Goal: Task Accomplishment & Management: Use online tool/utility

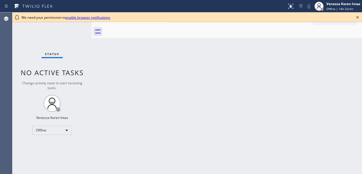
click at [359, 16] on icon at bounding box center [358, 17] width 7 height 7
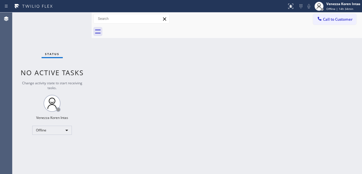
click at [272, 20] on div "Call to Customer Outbound call Location Search location Your caller id phone nu…" at bounding box center [227, 19] width 271 height 10
click at [153, 63] on div "Back to Dashboard Change Sender ID Customers Technicians Select a contact Outbo…" at bounding box center [227, 92] width 271 height 161
click at [174, 125] on div "Back to Dashboard Change Sender ID Customers Technicians Select a contact Outbo…" at bounding box center [227, 92] width 271 height 161
click at [148, 90] on div "Back to Dashboard Change Sender ID Customers Technicians Select a contact Outbo…" at bounding box center [227, 92] width 271 height 161
click at [198, 110] on div "Back to Dashboard Change Sender ID Customers Technicians Select a contact Outbo…" at bounding box center [227, 92] width 271 height 161
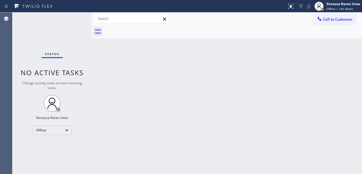
click at [183, 51] on div "Back to Dashboard Change Sender ID Customers Technicians Select a contact Outbo…" at bounding box center [227, 92] width 271 height 161
click at [73, 22] on div "Status No active tasks Change activity state to start receiving tasks. Venezza …" at bounding box center [51, 92] width 79 height 161
click at [181, 87] on div "Back to Dashboard Change Sender ID Customers Technicians Select a contact Outbo…" at bounding box center [227, 92] width 271 height 161
click at [108, 35] on div at bounding box center [233, 31] width 258 height 13
drag, startPoint x: 168, startPoint y: 74, endPoint x: 109, endPoint y: 60, distance: 60.9
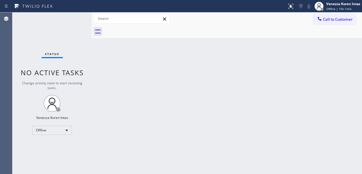
click at [168, 74] on div "Back to Dashboard Change Sender ID Customers Technicians Select a contact Outbo…" at bounding box center [227, 92] width 271 height 161
click at [75, 20] on div "Status No active tasks Change activity state to start receiving tasks. Venezza …" at bounding box center [51, 92] width 79 height 161
click at [119, 69] on div "Back to Dashboard Change Sender ID Customers Technicians Select a contact Outbo…" at bounding box center [227, 92] width 271 height 161
click at [47, 29] on div "Status No active tasks Change activity state to start receiving tasks. Venezza …" at bounding box center [51, 92] width 79 height 161
click at [339, 9] on span "Offline | 15h 1min" at bounding box center [339, 9] width 25 height 4
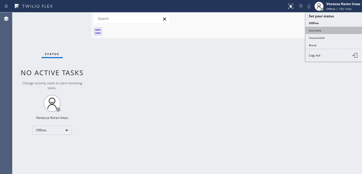
click at [326, 30] on button "Available" at bounding box center [334, 30] width 57 height 7
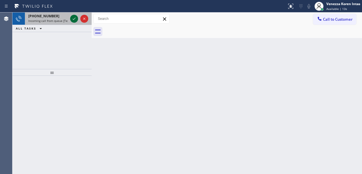
click at [76, 19] on icon at bounding box center [74, 18] width 7 height 7
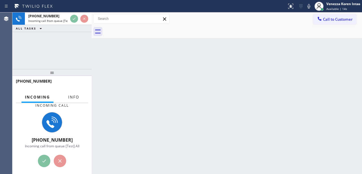
click at [72, 100] on button "Info" at bounding box center [74, 96] width 18 height 11
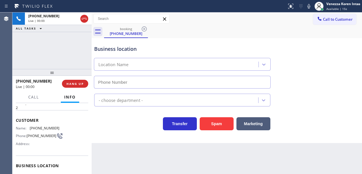
type input "(650) 332-1291"
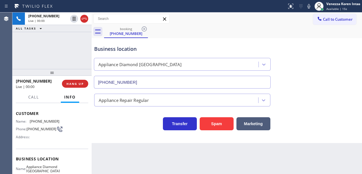
scroll to position [38, 0]
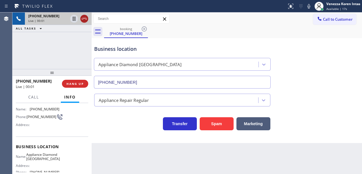
click at [86, 20] on icon at bounding box center [84, 18] width 7 height 7
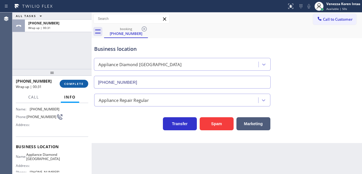
click at [82, 85] on span "COMPLETE" at bounding box center [74, 84] width 20 height 4
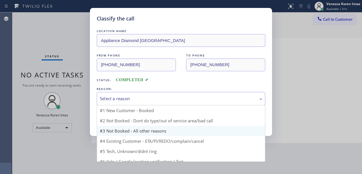
drag, startPoint x: 144, startPoint y: 103, endPoint x: 146, endPoint y: 119, distance: 15.9
click at [144, 103] on div "Select a reason" at bounding box center [181, 98] width 169 height 13
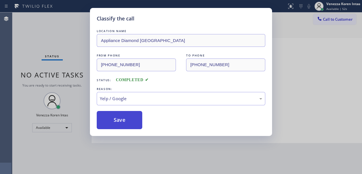
click at [131, 124] on button "Save" at bounding box center [120, 120] width 46 height 18
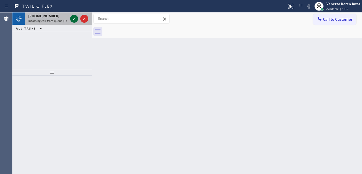
click at [72, 18] on icon at bounding box center [74, 18] width 7 height 7
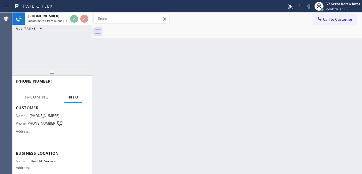
scroll to position [38, 0]
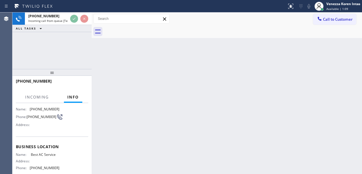
click at [101, 68] on div "Back to Dashboard Change Sender ID Customers Technicians Select a contact Outbo…" at bounding box center [227, 92] width 271 height 161
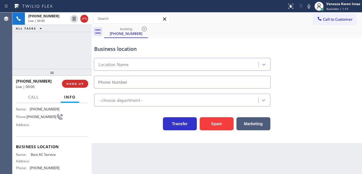
type input "[PHONE_NUMBER]"
click at [308, 9] on icon at bounding box center [309, 6] width 7 height 7
drag, startPoint x: 200, startPoint y: 33, endPoint x: 194, endPoint y: 64, distance: 31.7
click at [200, 33] on div "booking (267) 507-0993" at bounding box center [233, 31] width 258 height 13
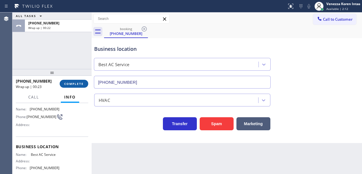
click at [84, 83] on span "COMPLETE" at bounding box center [74, 84] width 20 height 4
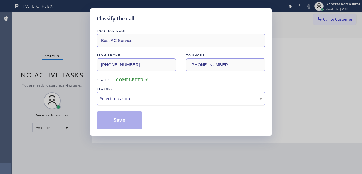
click at [147, 101] on div "Select a reason" at bounding box center [181, 98] width 163 height 7
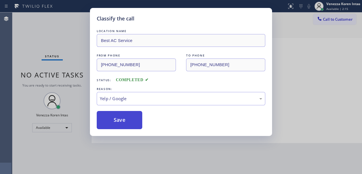
click at [131, 123] on button "Save" at bounding box center [120, 120] width 46 height 18
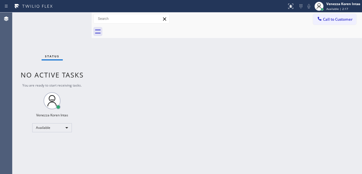
click at [174, 126] on div "Back to Dashboard Change Sender ID Customers Technicians Select a contact Outbo…" at bounding box center [227, 92] width 271 height 161
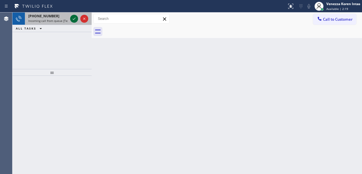
click at [74, 20] on icon at bounding box center [74, 18] width 7 height 7
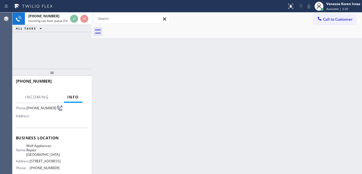
scroll to position [57, 0]
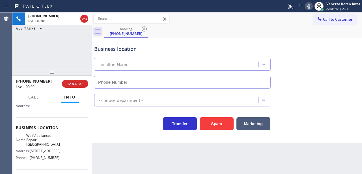
type input "(714) 942-1914"
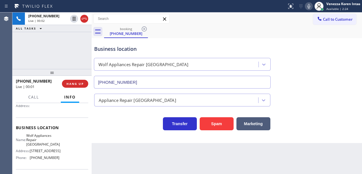
click at [58, 70] on div at bounding box center [51, 72] width 79 height 7
click at [44, 55] on div "+17142408938 Live | 00:02 ALL TASKS ALL TASKS ACTIVE TASKS TASKS IN WRAP UP" at bounding box center [51, 40] width 79 height 56
click at [310, 6] on icon at bounding box center [309, 6] width 7 height 7
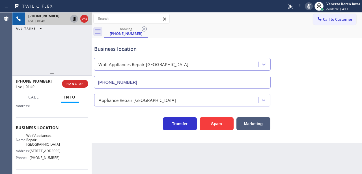
click at [74, 19] on icon at bounding box center [74, 18] width 7 height 7
drag, startPoint x: 30, startPoint y: 132, endPoint x: 44, endPoint y: 144, distance: 18.3
click at [44, 144] on div "Business location Name: Wolf Appliances Repair Orange County Address: 19762 Mac…" at bounding box center [52, 143] width 72 height 52
copy span "Wolf Appliances Repair Orange County"
drag, startPoint x: 310, startPoint y: 8, endPoint x: 297, endPoint y: 17, distance: 15.5
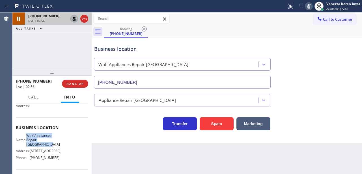
click at [310, 8] on icon at bounding box center [309, 6] width 7 height 7
click at [74, 18] on icon at bounding box center [74, 18] width 7 height 7
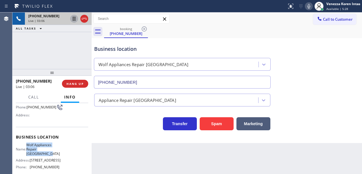
scroll to position [19, 0]
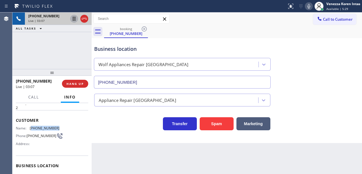
drag, startPoint x: 63, startPoint y: 125, endPoint x: 31, endPoint y: 124, distance: 32.0
click at [31, 126] on div "Name: (714) 240-8938 Phone: (714) 240-8938 Address:" at bounding box center [52, 137] width 72 height 22
copy span "714) 240-8938"
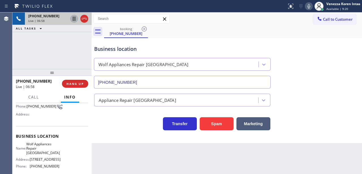
scroll to position [75, 0]
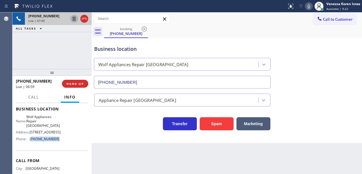
drag, startPoint x: 52, startPoint y: 143, endPoint x: 31, endPoint y: 140, distance: 21.1
click at [31, 140] on div "Name: Wolf Appliances Repair Orange County Address: 19762 MacArthur Blvd Phone:…" at bounding box center [52, 128] width 72 height 29
copy span "714) 942-1914"
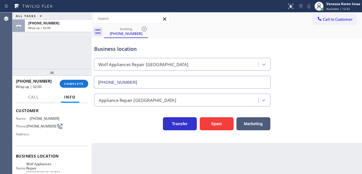
scroll to position [0, 0]
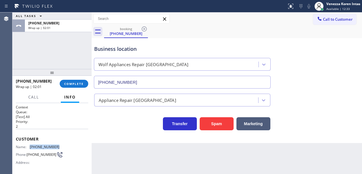
drag, startPoint x: 57, startPoint y: 142, endPoint x: 30, endPoint y: 144, distance: 26.9
click at [30, 144] on div "Customer Name: (714) 240-8938 Phone: (714) 240-8938 Address:" at bounding box center [52, 151] width 72 height 45
copy div "(714) 240-8938"
click at [76, 80] on button "COMPLETE" at bounding box center [74, 84] width 29 height 8
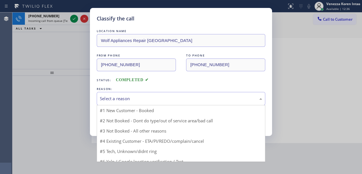
click at [133, 105] on div "Select a reason #1 New Customer - Booked #2 Not Booked - Dont do type/out of se…" at bounding box center [181, 98] width 169 height 13
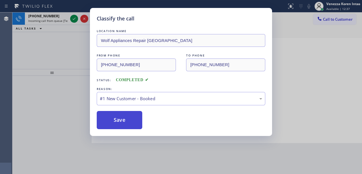
click at [132, 119] on button "Save" at bounding box center [120, 120] width 46 height 18
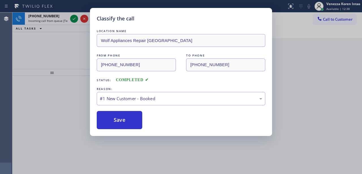
click at [72, 19] on div "Classify the call LOCATION NAME Wolf Appliances Repair Orange County FROM PHONE…" at bounding box center [181, 87] width 362 height 174
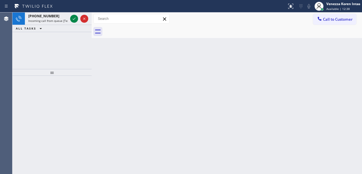
click at [72, 19] on icon at bounding box center [74, 18] width 7 height 7
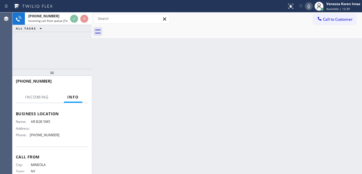
scroll to position [75, 0]
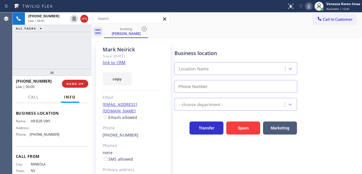
type input "[PHONE_NUMBER]"
click at [118, 62] on link "link to CRM" at bounding box center [114, 62] width 23 height 6
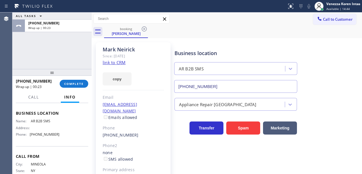
click at [82, 78] on div "+16464771380 Wrap up | 00:23 COMPLETE" at bounding box center [52, 83] width 72 height 15
click at [87, 83] on button "COMPLETE" at bounding box center [74, 84] width 29 height 8
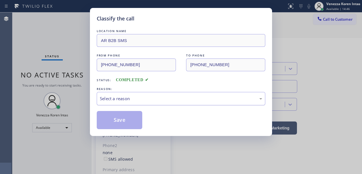
drag, startPoint x: 165, startPoint y: 100, endPoint x: 165, endPoint y: 105, distance: 5.1
click at [165, 100] on div "Select a reason" at bounding box center [181, 98] width 163 height 7
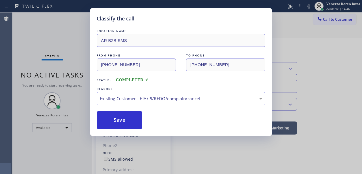
drag, startPoint x: 163, startPoint y: 131, endPoint x: 134, endPoint y: 122, distance: 29.8
click at [134, 122] on button "Save" at bounding box center [120, 120] width 46 height 18
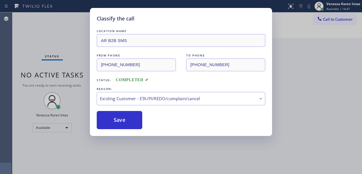
click at [69, 64] on div "Classify the call LOCATION NAME AR B2B SMS FROM PHONE (646) 477-1380 TO PHONE (…" at bounding box center [181, 87] width 362 height 174
click at [65, 25] on div "Classify the call LOCATION NAME AR B2B SMS FROM PHONE (646) 477-1380 TO PHONE (…" at bounding box center [181, 87] width 362 height 174
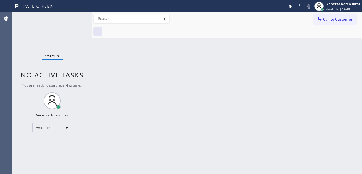
click at [73, 27] on div "Status No active tasks You are ready to start receiving tasks. Venezza Koren In…" at bounding box center [51, 92] width 79 height 161
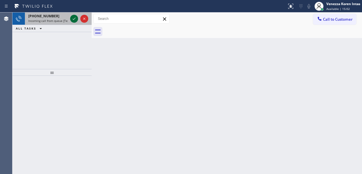
click at [75, 19] on icon at bounding box center [74, 18] width 7 height 7
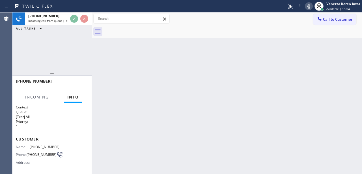
scroll to position [75, 0]
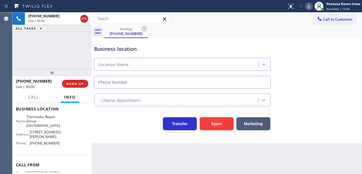
type input "[PHONE_NUMBER]"
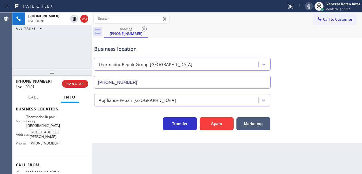
drag, startPoint x: 37, startPoint y: 60, endPoint x: 54, endPoint y: 77, distance: 24.0
click at [37, 60] on div "+14159026826 Live | 00:01 ALL TASKS ALL TASKS ACTIVE TASKS TASKS IN WRAP UP" at bounding box center [51, 40] width 79 height 56
drag, startPoint x: 138, startPoint y: 126, endPoint x: 149, endPoint y: 130, distance: 11.4
click at [138, 126] on div "Transfer Spam Marketing" at bounding box center [182, 122] width 179 height 16
click at [309, 9] on icon at bounding box center [309, 6] width 7 height 7
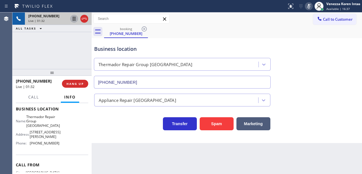
drag, startPoint x: 73, startPoint y: 19, endPoint x: 79, endPoint y: 29, distance: 11.6
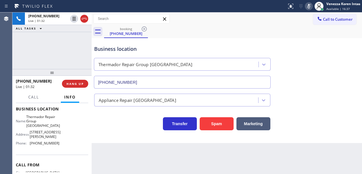
click at [73, 20] on icon at bounding box center [74, 18] width 7 height 7
click at [283, 38] on div "Business location Thermador Repair Group Menlo Park (650) 243-0322" at bounding box center [227, 62] width 268 height 51
drag, startPoint x: 29, startPoint y: 115, endPoint x: 49, endPoint y: 127, distance: 23.4
click at [49, 127] on div "Name: Thermador Repair Group Menlo Park Address: 431 Burgess Dr, Phone: (650) 2…" at bounding box center [38, 130] width 44 height 33
copy span "Thermador Repair Group [GEOGRAPHIC_DATA]"
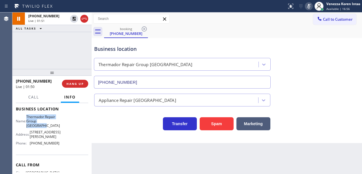
click at [308, 4] on icon at bounding box center [309, 6] width 3 height 5
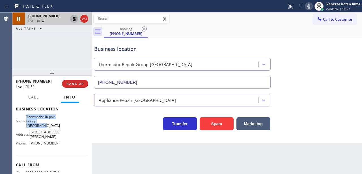
click at [73, 17] on icon at bounding box center [74, 19] width 4 height 4
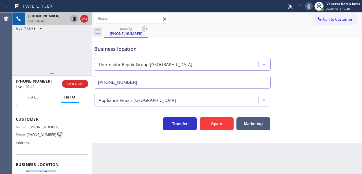
scroll to position [19, 0]
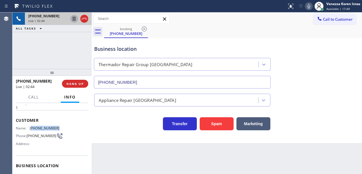
drag, startPoint x: 57, startPoint y: 128, endPoint x: 31, endPoint y: 127, distance: 26.1
click at [31, 127] on span "(415) 902-6826" at bounding box center [45, 128] width 30 height 4
copy span "415) 902-6826"
click at [309, 6] on icon at bounding box center [309, 6] width 7 height 7
click at [309, 6] on icon at bounding box center [309, 6] width 3 height 5
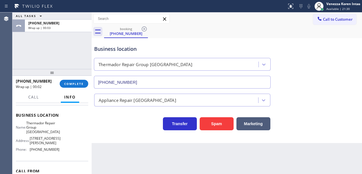
scroll to position [75, 0]
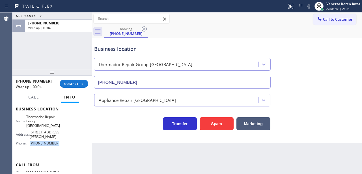
drag, startPoint x: 60, startPoint y: 140, endPoint x: 30, endPoint y: 138, distance: 30.1
click at [30, 138] on div "Name: Thermador Repair Group Menlo Park Address: 431 Burgess Dr, Phone: (650) 2…" at bounding box center [52, 130] width 72 height 33
copy div "[PHONE_NUMBER]"
click at [82, 83] on span "COMPLETE" at bounding box center [74, 84] width 20 height 4
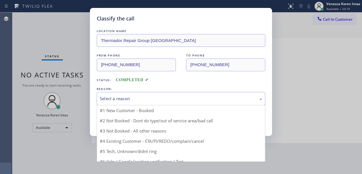
click at [125, 96] on div "Select a reason" at bounding box center [181, 98] width 163 height 7
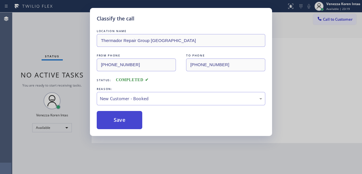
click at [122, 117] on button "Save" at bounding box center [120, 120] width 46 height 18
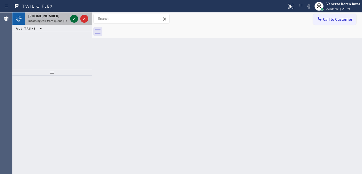
click at [74, 19] on icon at bounding box center [74, 18] width 7 height 7
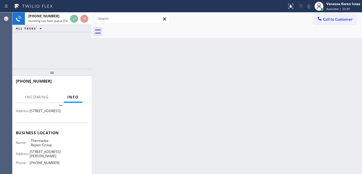
scroll to position [57, 0]
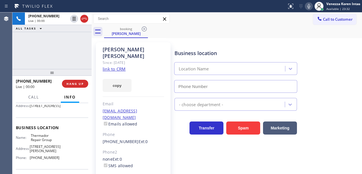
type input "(855) 920-0838"
click at [120, 66] on link "link to CRM" at bounding box center [114, 69] width 23 height 6
click at [309, 6] on icon at bounding box center [309, 6] width 7 height 7
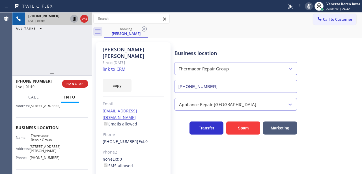
click at [75, 19] on icon at bounding box center [74, 19] width 3 height 4
click at [309, 6] on icon at bounding box center [309, 6] width 7 height 7
click at [74, 19] on icon at bounding box center [74, 18] width 7 height 7
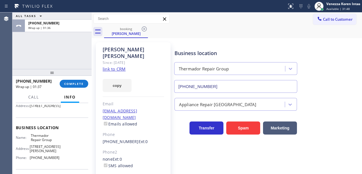
drag, startPoint x: 141, startPoint y: 78, endPoint x: 97, endPoint y: 83, distance: 44.2
click at [141, 78] on div "copy" at bounding box center [133, 82] width 61 height 20
click at [84, 84] on button "COMPLETE" at bounding box center [74, 84] width 29 height 8
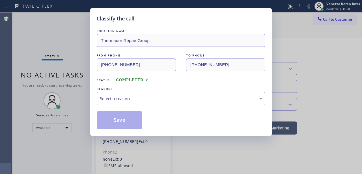
click at [153, 96] on div "Select a reason" at bounding box center [181, 98] width 163 height 7
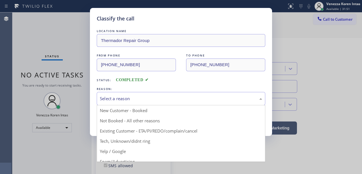
drag, startPoint x: 150, startPoint y: 129, endPoint x: 145, endPoint y: 128, distance: 5.1
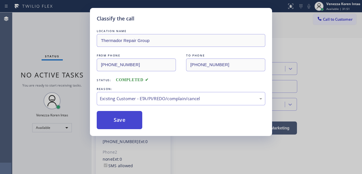
click at [130, 121] on button "Save" at bounding box center [120, 120] width 46 height 18
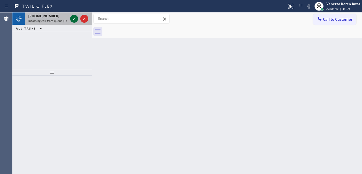
click at [74, 22] on icon at bounding box center [74, 18] width 7 height 7
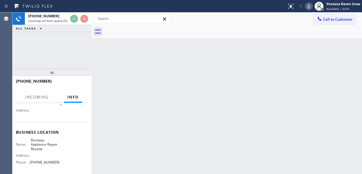
scroll to position [57, 0]
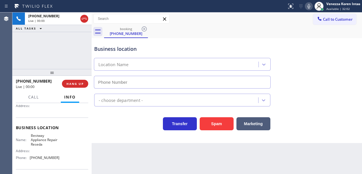
type input "(818) 873-4222"
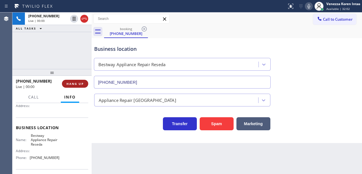
click at [69, 85] on span "HANG UP" at bounding box center [75, 84] width 17 height 4
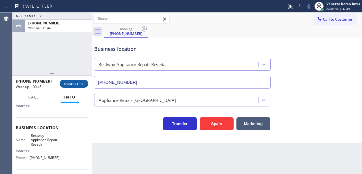
click at [77, 87] on button "COMPLETE" at bounding box center [74, 84] width 29 height 8
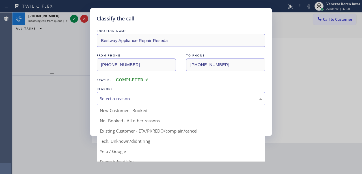
click at [142, 105] on div "Select a reason New Customer - Booked Not Booked - All other reasons Existing C…" at bounding box center [181, 98] width 169 height 13
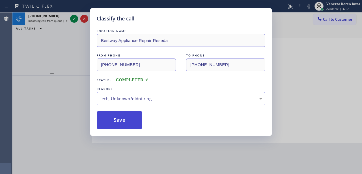
click at [131, 123] on button "Save" at bounding box center [120, 120] width 46 height 18
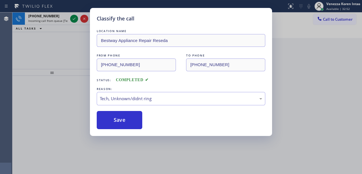
click at [74, 20] on div "Classify the call LOCATION NAME Appliance Diamond San Mateo FROM PHONE (650) 21…" at bounding box center [187, 92] width 350 height 161
click at [74, 20] on icon at bounding box center [74, 18] width 7 height 7
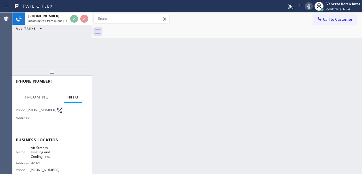
scroll to position [57, 0]
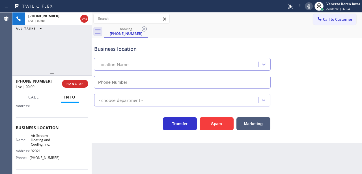
type input "(619) 673-9634"
click at [79, 89] on div "+16192108061 Live | 00:00 HANG UP" at bounding box center [52, 83] width 72 height 15
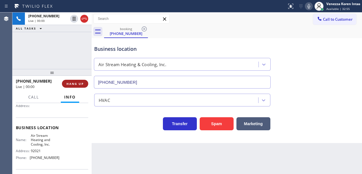
click at [80, 86] on button "HANG UP" at bounding box center [75, 84] width 26 height 8
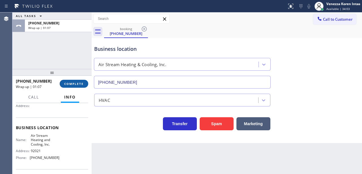
click at [80, 85] on span "COMPLETE" at bounding box center [74, 84] width 20 height 4
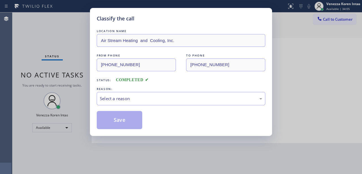
click at [144, 98] on div "Select a reason" at bounding box center [181, 98] width 163 height 7
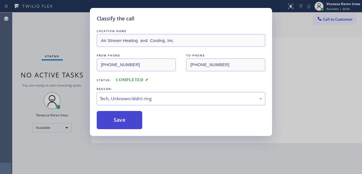
click at [135, 124] on button "Save" at bounding box center [120, 120] width 46 height 18
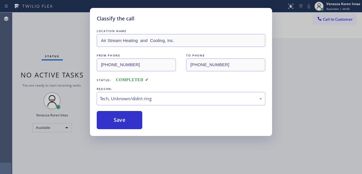
drag, startPoint x: 101, startPoint y: 142, endPoint x: 110, endPoint y: 143, distance: 8.8
click at [101, 142] on div "Classify the call LOCATION NAME Air Stream Heating and Cooling, Inc. FROM PHONE…" at bounding box center [181, 87] width 362 height 174
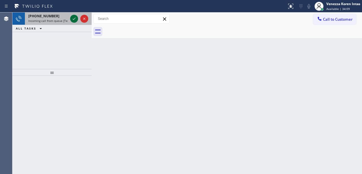
click at [71, 20] on icon at bounding box center [74, 18] width 7 height 7
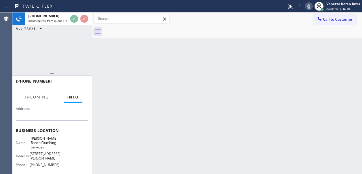
scroll to position [57, 0]
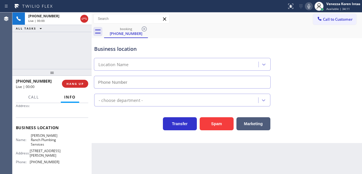
type input "(818) 210-4024"
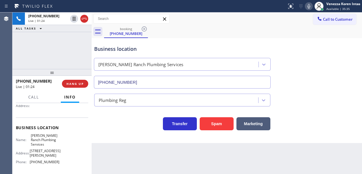
click at [309, 7] on icon at bounding box center [309, 6] width 3 height 5
click at [306, 7] on icon at bounding box center [309, 6] width 7 height 7
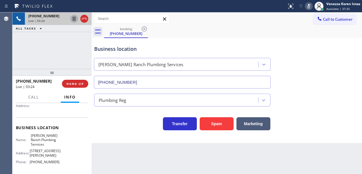
click at [75, 19] on icon at bounding box center [74, 19] width 3 height 4
drag, startPoint x: 130, startPoint y: 123, endPoint x: 138, endPoint y: 120, distance: 8.4
click at [130, 123] on div "Transfer Spam Marketing" at bounding box center [182, 122] width 179 height 16
click at [190, 48] on div "Business location" at bounding box center [182, 49] width 176 height 8
click at [310, 3] on icon at bounding box center [309, 6] width 7 height 7
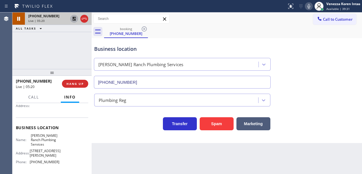
click at [72, 20] on icon at bounding box center [74, 18] width 7 height 7
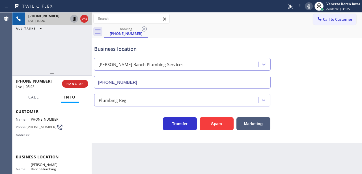
scroll to position [0, 0]
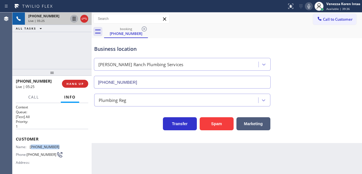
drag, startPoint x: 58, startPoint y: 145, endPoint x: 31, endPoint y: 145, distance: 26.9
click at [31, 145] on div "Name: (310) 746-7787 Phone: (310) 746-7787 Address:" at bounding box center [52, 155] width 72 height 22
copy span "310) 746-7787"
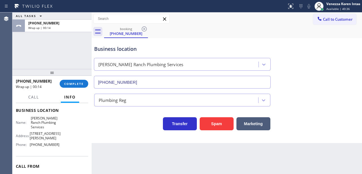
scroll to position [75, 0]
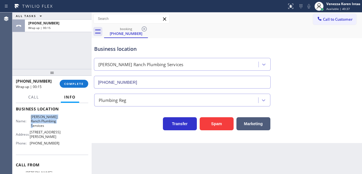
drag, startPoint x: 28, startPoint y: 116, endPoint x: 45, endPoint y: 124, distance: 19.2
click at [45, 124] on div "Name: Porter Ranch Plumbing Services" at bounding box center [38, 120] width 44 height 13
copy span "Porter Ranch Plumbing Services"
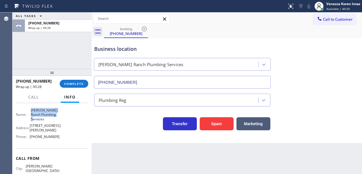
scroll to position [96, 0]
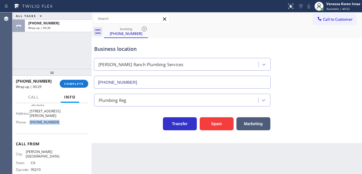
drag, startPoint x: 58, startPoint y: 119, endPoint x: 29, endPoint y: 119, distance: 29.7
click at [29, 119] on div "Name: Porter Ranch Plumbing Services Address: 19300 Rinaldi St Phone: (818) 210…" at bounding box center [52, 109] width 72 height 33
copy div "(818) 210-4024"
click at [82, 80] on button "COMPLETE" at bounding box center [74, 84] width 29 height 8
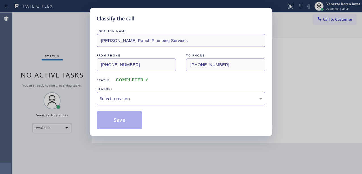
click at [141, 101] on div "Select a reason" at bounding box center [181, 98] width 163 height 7
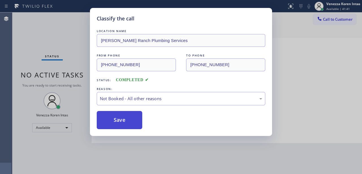
click at [135, 123] on button "Save" at bounding box center [120, 120] width 46 height 18
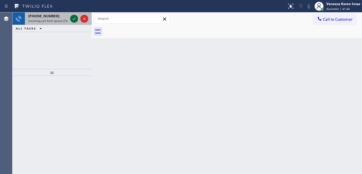
click at [75, 17] on icon at bounding box center [74, 18] width 7 height 7
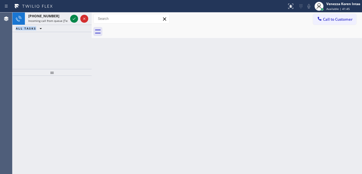
click at [75, 18] on icon at bounding box center [74, 18] width 7 height 7
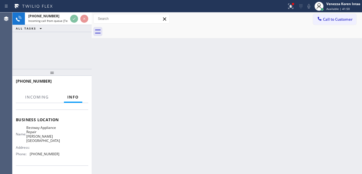
scroll to position [75, 0]
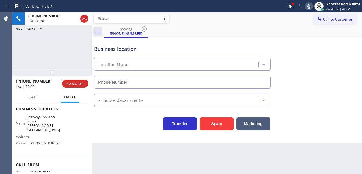
type input "(310) 362-9094"
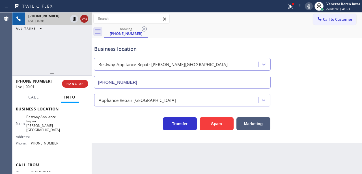
click at [83, 17] on icon at bounding box center [84, 18] width 7 height 7
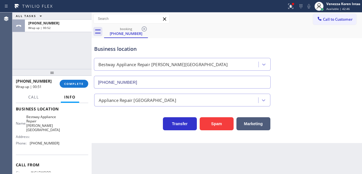
drag, startPoint x: 84, startPoint y: 84, endPoint x: 114, endPoint y: 91, distance: 30.2
click at [84, 84] on button "COMPLETE" at bounding box center [74, 84] width 29 height 8
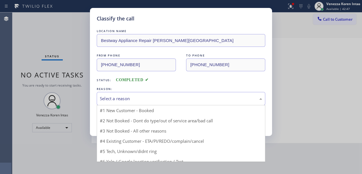
click at [145, 101] on div "Select a reason" at bounding box center [181, 98] width 163 height 7
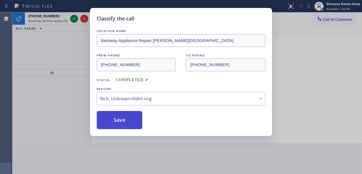
click at [133, 123] on button "Save" at bounding box center [120, 120] width 46 height 18
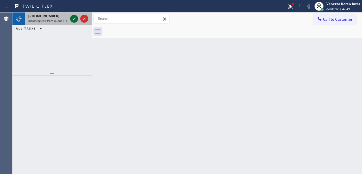
click at [75, 17] on icon at bounding box center [74, 18] width 7 height 7
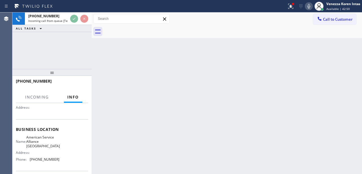
scroll to position [57, 0]
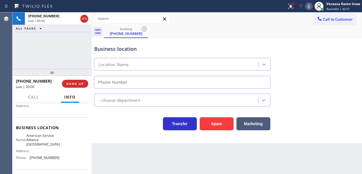
type input "[PHONE_NUMBER]"
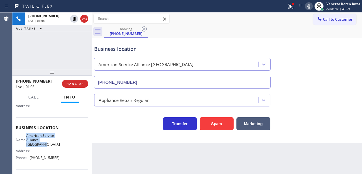
drag, startPoint x: 31, startPoint y: 135, endPoint x: 51, endPoint y: 144, distance: 21.7
click at [51, 144] on span "American Service Alliance [GEOGRAPHIC_DATA]" at bounding box center [43, 139] width 34 height 13
drag, startPoint x: 308, startPoint y: 7, endPoint x: 291, endPoint y: 33, distance: 32.0
click at [308, 7] on icon at bounding box center [309, 6] width 3 height 5
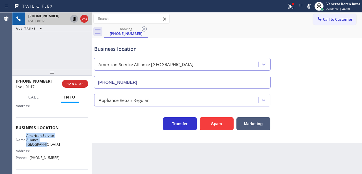
click at [73, 18] on icon at bounding box center [74, 18] width 7 height 7
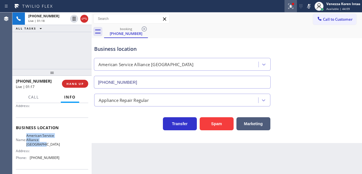
click at [291, 8] on icon at bounding box center [291, 6] width 7 height 7
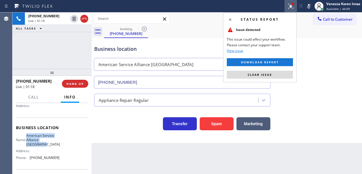
click at [272, 74] on span "Clear issue" at bounding box center [260, 74] width 24 height 4
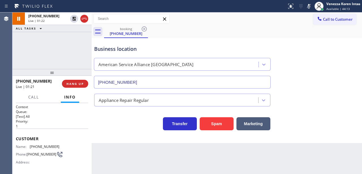
scroll to position [0, 0]
drag, startPoint x: 57, startPoint y: 145, endPoint x: 29, endPoint y: 143, distance: 28.1
click at [29, 144] on div "Name: (847) 208-7626 Phone: (847) 208-7626 Address:" at bounding box center [52, 155] width 72 height 22
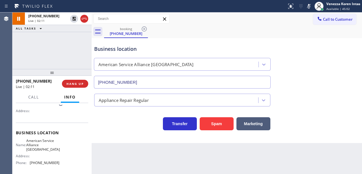
scroll to position [57, 0]
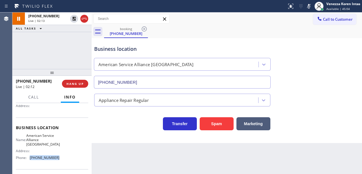
drag, startPoint x: 58, startPoint y: 159, endPoint x: 31, endPoint y: 160, distance: 27.8
click at [31, 160] on div "Name: American Service Alliance Schaumburg Address: Phone: (708) 272-1363" at bounding box center [52, 147] width 72 height 29
click at [308, 7] on icon at bounding box center [309, 6] width 7 height 7
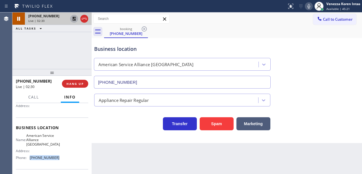
click at [74, 20] on icon at bounding box center [74, 18] width 7 height 7
drag, startPoint x: 123, startPoint y: 132, endPoint x: 130, endPoint y: 134, distance: 7.1
click at [123, 132] on div "Business location American Service Alliance Schaumburg (708) 272-1363 Appliance…" at bounding box center [227, 90] width 271 height 105
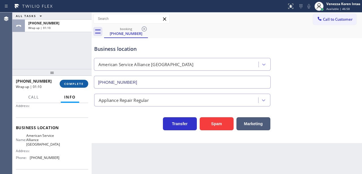
click at [78, 86] on button "COMPLETE" at bounding box center [74, 84] width 29 height 8
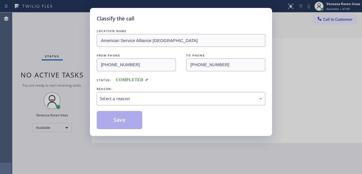
click at [150, 103] on div "Select a reason" at bounding box center [181, 98] width 169 height 13
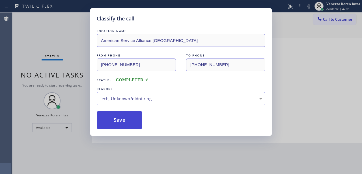
click at [136, 125] on button "Save" at bounding box center [120, 120] width 46 height 18
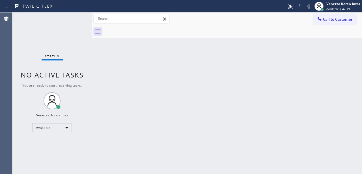
drag, startPoint x: 144, startPoint y: 63, endPoint x: 154, endPoint y: 22, distance: 42.5
click at [145, 58] on div "Back to Dashboard Change Sender ID Customers Technicians Select a contact Outbo…" at bounding box center [227, 92] width 271 height 161
click at [167, 105] on div "Back to Dashboard Change Sender ID Customers Technicians Select a contact Outbo…" at bounding box center [227, 92] width 271 height 161
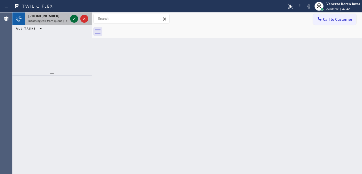
click at [74, 19] on icon at bounding box center [74, 18] width 7 height 7
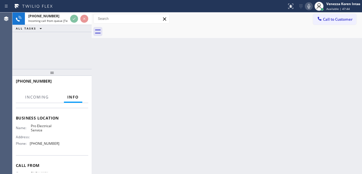
scroll to position [75, 0]
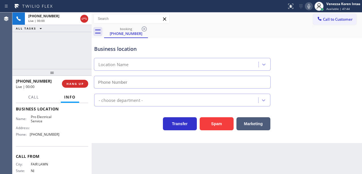
type input "(844) 731-5682"
click at [309, 8] on icon at bounding box center [309, 6] width 7 height 7
click at [308, 8] on icon at bounding box center [309, 6] width 3 height 5
click at [308, 7] on icon at bounding box center [309, 6] width 7 height 7
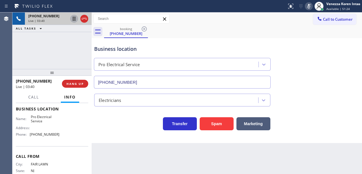
click at [73, 18] on icon at bounding box center [74, 18] width 7 height 7
click at [122, 126] on div "Transfer Spam Marketing" at bounding box center [182, 122] width 179 height 16
click at [74, 21] on icon at bounding box center [74, 18] width 7 height 7
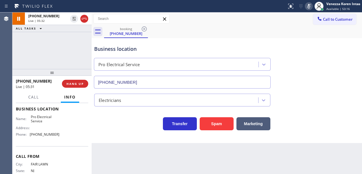
click at [306, 3] on icon at bounding box center [309, 6] width 7 height 7
drag, startPoint x: 31, startPoint y: 115, endPoint x: 46, endPoint y: 120, distance: 16.7
click at [46, 120] on span "Pro Electrical Service" at bounding box center [45, 118] width 28 height 9
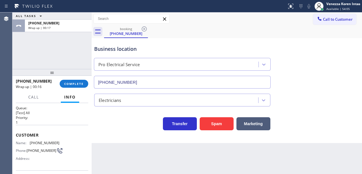
scroll to position [0, 0]
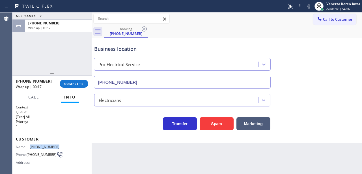
drag, startPoint x: 53, startPoint y: 146, endPoint x: 28, endPoint y: 144, distance: 24.4
click at [28, 144] on div "Name: (201) 835-3659 Phone: (201) 835-3659 Address:" at bounding box center [52, 155] width 72 height 22
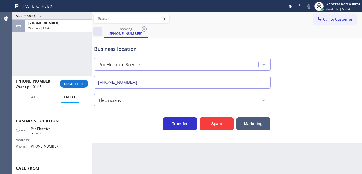
scroll to position [75, 0]
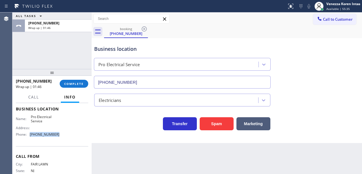
drag, startPoint x: 60, startPoint y: 137, endPoint x: 31, endPoint y: 133, distance: 29.7
click at [30, 133] on div "Name: Pro Electrical Service Address: Phone: (844) 731-5682" at bounding box center [52, 126] width 72 height 24
click at [67, 84] on span "COMPLETE" at bounding box center [74, 84] width 20 height 4
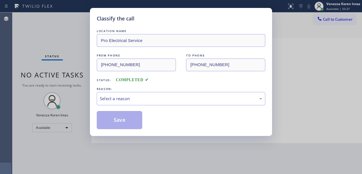
click at [135, 99] on div "Select a reason" at bounding box center [181, 98] width 163 height 7
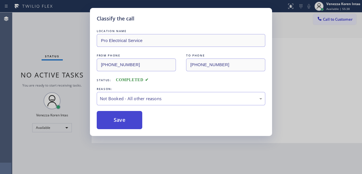
click at [132, 117] on button "Save" at bounding box center [120, 120] width 46 height 18
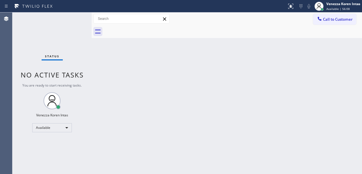
drag, startPoint x: 93, startPoint y: 105, endPoint x: 123, endPoint y: 152, distance: 56.2
click at [92, 108] on div at bounding box center [92, 92] width 0 height 161
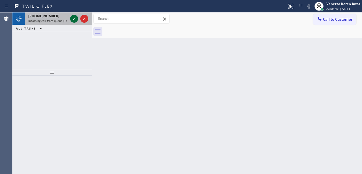
click at [76, 20] on icon at bounding box center [74, 18] width 7 height 7
click at [75, 21] on icon at bounding box center [74, 18] width 7 height 7
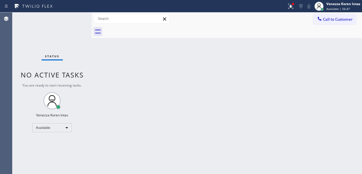
click at [75, 21] on div "Status No active tasks You are ready to start receiving tasks. Venezza Koren In…" at bounding box center [51, 92] width 79 height 161
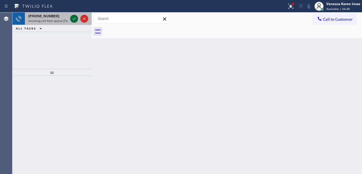
click at [75, 19] on icon at bounding box center [74, 18] width 7 height 7
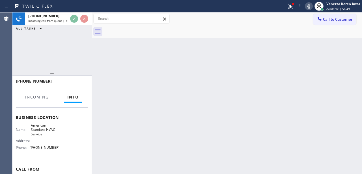
scroll to position [75, 0]
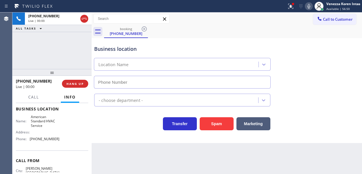
type input "(844) 734-2822"
click at [127, 130] on div "Transfer Spam Marketing" at bounding box center [182, 122] width 179 height 16
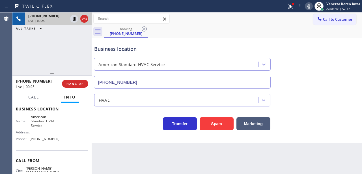
click at [83, 19] on icon at bounding box center [84, 18] width 7 height 7
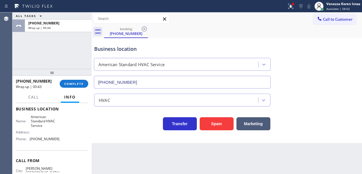
drag, startPoint x: 83, startPoint y: 82, endPoint x: 114, endPoint y: 87, distance: 30.7
click at [83, 82] on span "COMPLETE" at bounding box center [74, 84] width 20 height 4
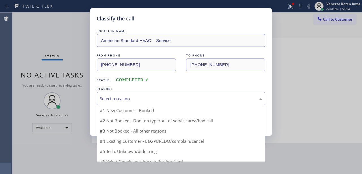
click at [148, 103] on div "Select a reason" at bounding box center [181, 98] width 169 height 13
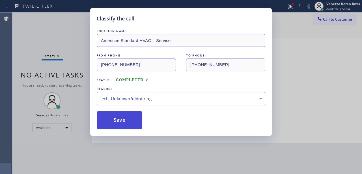
click at [134, 124] on button "Save" at bounding box center [120, 120] width 46 height 18
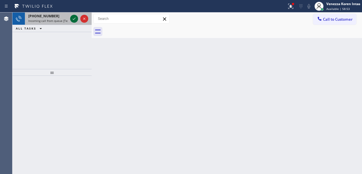
click at [75, 18] on icon at bounding box center [74, 19] width 3 height 2
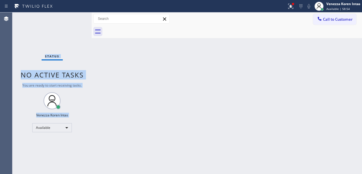
click at [74, 19] on div "Status No active tasks You are ready to start receiving tasks. Venezza Koren In…" at bounding box center [51, 92] width 79 height 161
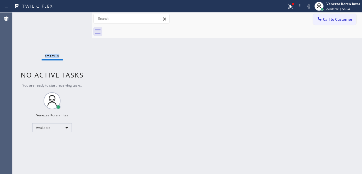
click at [74, 19] on div "Status No active tasks You are ready to start receiving tasks. Venezza Koren In…" at bounding box center [51, 92] width 79 height 161
drag, startPoint x: 74, startPoint y: 19, endPoint x: 195, endPoint y: 28, distance: 120.9
click at [74, 19] on div "Status No active tasks You are ready to start receiving tasks. Venezza Koren In…" at bounding box center [51, 92] width 79 height 161
click at [324, 8] on div at bounding box center [323, 9] width 4 height 4
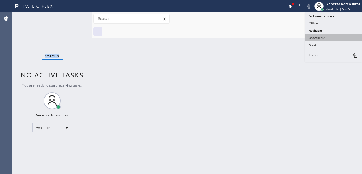
click at [321, 37] on button "Unavailable" at bounding box center [334, 37] width 57 height 7
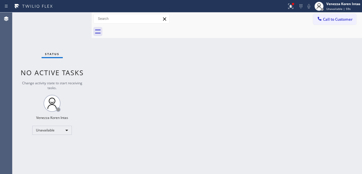
click at [129, 66] on div "Back to Dashboard Change Sender ID Customers Technicians Select a contact Outbo…" at bounding box center [227, 92] width 271 height 161
click at [58, 136] on div "Status No active tasks Change activity state to start receiving tasks. Venezza …" at bounding box center [51, 92] width 79 height 161
click at [61, 129] on div "Unavailable" at bounding box center [52, 129] width 40 height 9
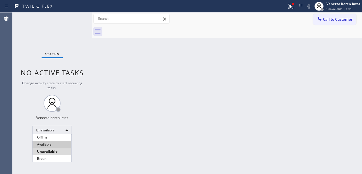
drag, startPoint x: 58, startPoint y: 145, endPoint x: 63, endPoint y: 143, distance: 4.9
click at [59, 145] on li "Available" at bounding box center [52, 144] width 39 height 7
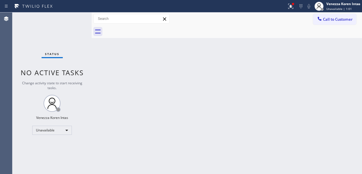
click at [116, 103] on div "Back to Dashboard Change Sender ID Customers Technicians Select a contact Outbo…" at bounding box center [227, 92] width 271 height 161
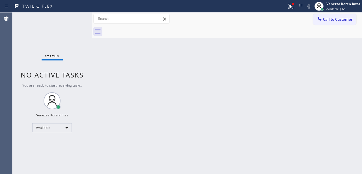
drag, startPoint x: 155, startPoint y: 99, endPoint x: 154, endPoint y: 103, distance: 4.1
click at [154, 103] on div "Back to Dashboard Change Sender ID Customers Technicians Select a contact Outbo…" at bounding box center [227, 92] width 271 height 161
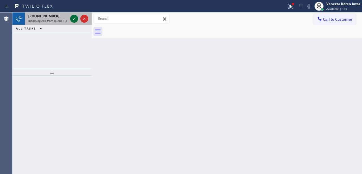
click at [74, 17] on icon at bounding box center [74, 18] width 7 height 7
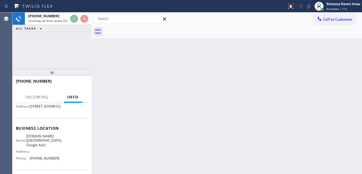
scroll to position [57, 0]
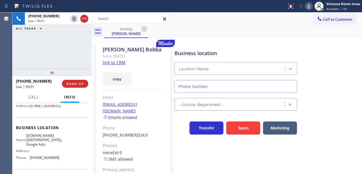
type input "(602) 806-7936"
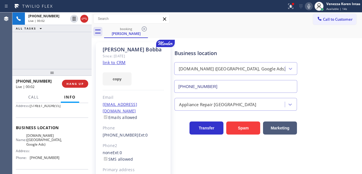
click at [120, 63] on link "link to CRM" at bounding box center [114, 62] width 23 height 6
click at [193, 19] on div "Call to Customer Outbound call Location Search location Your caller id phone nu…" at bounding box center [227, 19] width 271 height 10
click at [291, 10] on button at bounding box center [291, 6] width 12 height 12
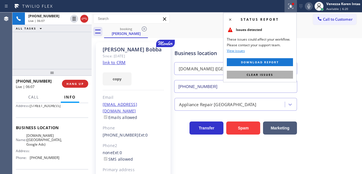
click at [266, 78] on button "Clear issues" at bounding box center [260, 75] width 66 height 8
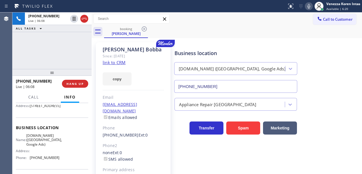
click at [329, 87] on div "Business location SubzeroExperts.online (Phoenix, Google Ads) (602) 806-7936" at bounding box center [267, 66] width 187 height 51
click at [150, 75] on div "copy" at bounding box center [133, 76] width 61 height 20
click at [156, 87] on div "Haritha Bobba Since: 20 may 2020 link to CRM copy Email haritha_27_n@yahoo.co.i…" at bounding box center [133, 126] width 75 height 168
click at [190, 76] on div "SubzeroExperts.online (Phoenix, Google Ads) (602) 806-7936" at bounding box center [236, 76] width 123 height 33
click at [157, 66] on div "copy" at bounding box center [133, 76] width 61 height 20
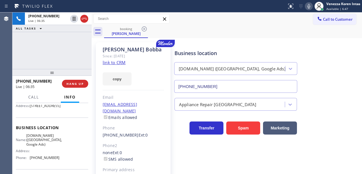
click at [187, 18] on div "Call to Customer Outbound call Location Search location Your caller id phone nu…" at bounding box center [227, 19] width 271 height 10
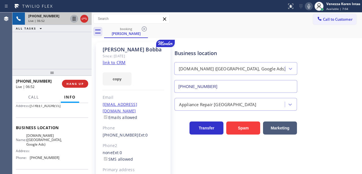
click at [75, 19] on icon at bounding box center [74, 18] width 7 height 7
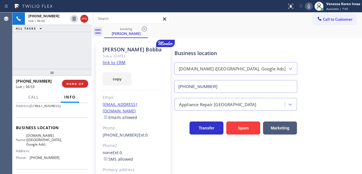
click at [311, 7] on icon at bounding box center [309, 6] width 7 height 7
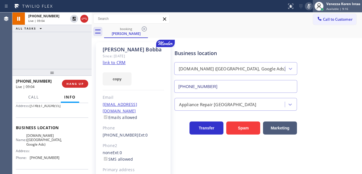
drag, startPoint x: 313, startPoint y: 6, endPoint x: 308, endPoint y: 7, distance: 4.9
click at [313, 6] on div at bounding box center [319, 6] width 12 height 12
drag, startPoint x: 308, startPoint y: 7, endPoint x: 265, endPoint y: 27, distance: 47.0
click at [308, 7] on icon at bounding box center [309, 6] width 7 height 7
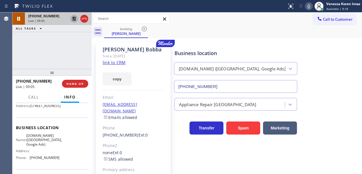
click at [75, 18] on icon at bounding box center [74, 19] width 4 height 4
click at [158, 5] on div at bounding box center [143, 6] width 283 height 9
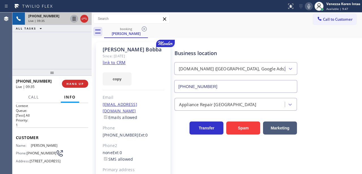
scroll to position [0, 0]
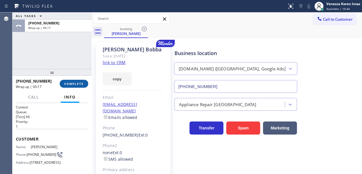
click at [86, 85] on button "COMPLETE" at bounding box center [74, 84] width 29 height 8
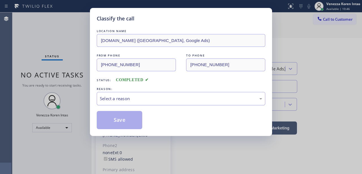
click at [148, 97] on div "Select a reason" at bounding box center [181, 98] width 163 height 7
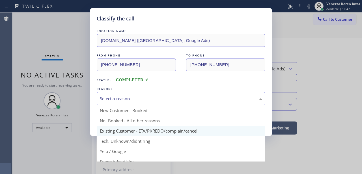
drag, startPoint x: 151, startPoint y: 129, endPoint x: 135, endPoint y: 123, distance: 16.9
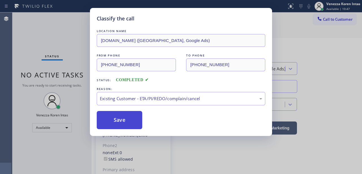
click at [129, 120] on button "Save" at bounding box center [120, 120] width 46 height 18
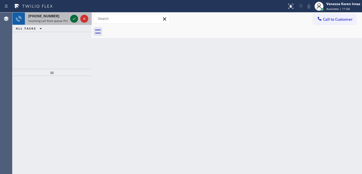
click at [74, 19] on icon at bounding box center [74, 19] width 3 height 2
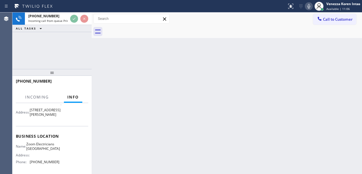
scroll to position [57, 0]
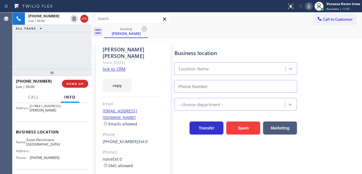
type input "(415) 727-8840"
drag, startPoint x: 150, startPoint y: 55, endPoint x: 125, endPoint y: 59, distance: 24.8
click at [150, 59] on div "Since: [DATE]" at bounding box center [133, 62] width 61 height 7
click at [121, 66] on link "link to CRM" at bounding box center [114, 69] width 23 height 6
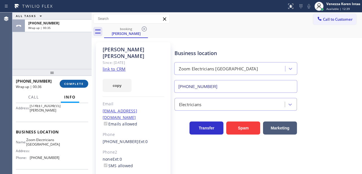
click at [76, 84] on span "COMPLETE" at bounding box center [74, 84] width 20 height 4
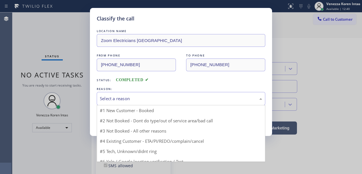
click at [159, 99] on div "Select a reason" at bounding box center [181, 98] width 163 height 7
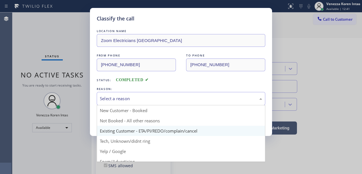
drag, startPoint x: 171, startPoint y: 131, endPoint x: 140, endPoint y: 123, distance: 31.7
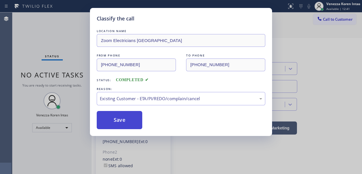
click at [136, 123] on button "Save" at bounding box center [120, 120] width 46 height 18
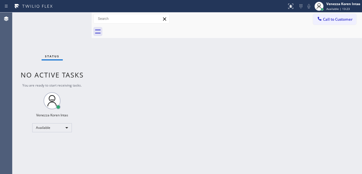
click at [137, 107] on div "Back to Dashboard Change Sender ID Customers Technicians Select a contact Outbo…" at bounding box center [227, 92] width 271 height 161
drag, startPoint x: 85, startPoint y: 79, endPoint x: 74, endPoint y: 74, distance: 12.4
click at [82, 76] on div "Status No active tasks You are ready to start receiving tasks. Venezza Koren In…" at bounding box center [51, 92] width 79 height 161
click at [43, 32] on div "Status No active tasks You are ready to start receiving tasks. Venezza Koren In…" at bounding box center [51, 92] width 79 height 161
drag, startPoint x: 63, startPoint y: 31, endPoint x: 69, endPoint y: 33, distance: 7.1
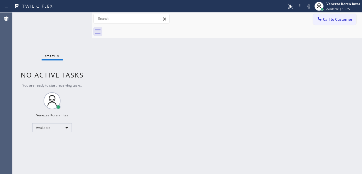
click at [66, 33] on div "Status No active tasks You are ready to start receiving tasks. Venezza Koren In…" at bounding box center [51, 92] width 79 height 161
click at [81, 26] on div "Status No active tasks You are ready to start receiving tasks. Venezza Koren In…" at bounding box center [51, 92] width 79 height 161
click at [84, 21] on div "Status No active tasks You are ready to start receiving tasks. Venezza Koren In…" at bounding box center [51, 92] width 79 height 161
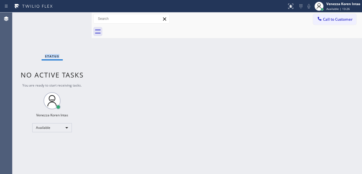
click at [84, 21] on div "Status No active tasks You are ready to start receiving tasks. Venezza Koren In…" at bounding box center [51, 92] width 79 height 161
click at [183, 97] on div "Back to Dashboard Change Sender ID Customers Technicians Select a contact Outbo…" at bounding box center [227, 92] width 271 height 161
drag, startPoint x: 124, startPoint y: 61, endPoint x: 84, endPoint y: 40, distance: 45.1
click at [123, 61] on div "Back to Dashboard Change Sender ID Customers Technicians Select a contact Outbo…" at bounding box center [227, 92] width 271 height 161
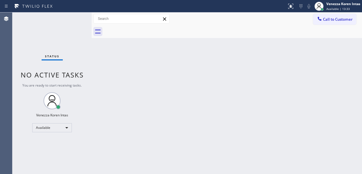
drag, startPoint x: 83, startPoint y: 39, endPoint x: 77, endPoint y: 25, distance: 15.1
click at [83, 37] on div "Status No active tasks You are ready to start receiving tasks. Venezza Koren In…" at bounding box center [51, 92] width 79 height 161
click at [78, 23] on div "Status No active tasks You are ready to start receiving tasks. Venezza Koren In…" at bounding box center [51, 92] width 79 height 161
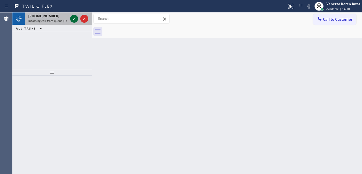
click at [72, 20] on icon at bounding box center [74, 18] width 7 height 7
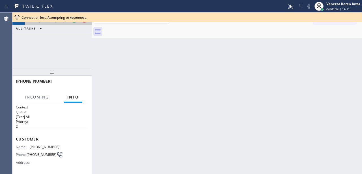
click at [74, 19] on span "Connection lost. Attempting to reconnect." at bounding box center [54, 17] width 65 height 5
drag, startPoint x: 73, startPoint y: 39, endPoint x: 73, endPoint y: 31, distance: 7.4
click at [73, 38] on div "+14257607772 Incoming call from queue [Test] All ALL TASKS ALL TASKS ACTIVE TAS…" at bounding box center [51, 40] width 79 height 56
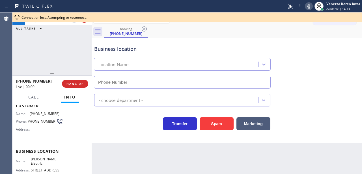
scroll to position [38, 0]
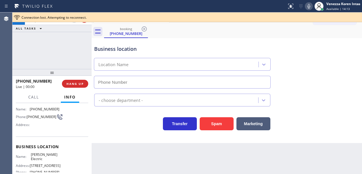
type input "(425) 475-1279"
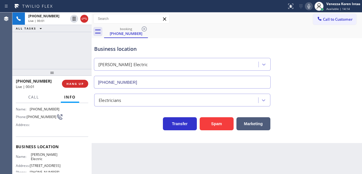
click at [87, 60] on div "+14257607772 Live | 00:01 ALL TASKS ALL TASKS ACTIVE TASKS TASKS IN WRAP UP" at bounding box center [51, 40] width 79 height 56
click at [308, 8] on icon at bounding box center [309, 6] width 7 height 7
click at [230, 33] on div "booking (425) 760-7772" at bounding box center [233, 31] width 258 height 13
drag, startPoint x: 30, startPoint y: 154, endPoint x: 51, endPoint y: 155, distance: 21.0
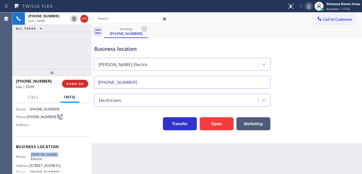
click at [51, 155] on div "Name: Kelly Electric" at bounding box center [38, 156] width 44 height 9
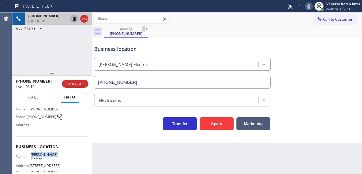
click at [74, 19] on icon at bounding box center [74, 19] width 3 height 4
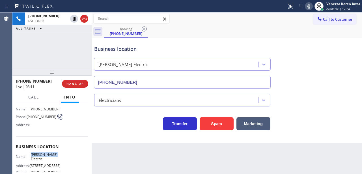
click at [309, 9] on icon at bounding box center [309, 6] width 7 height 7
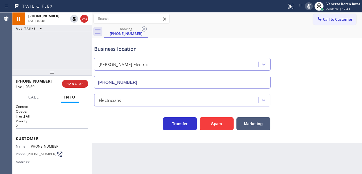
scroll to position [0, 0]
drag, startPoint x: 61, startPoint y: 145, endPoint x: 31, endPoint y: 145, distance: 30.6
click at [31, 145] on div "Name: (425) 760-7772 Phone: (425) 760-7772 Address:" at bounding box center [52, 155] width 72 height 22
drag, startPoint x: 307, startPoint y: 9, endPoint x: 302, endPoint y: 13, distance: 6.9
click at [307, 9] on icon at bounding box center [309, 6] width 7 height 7
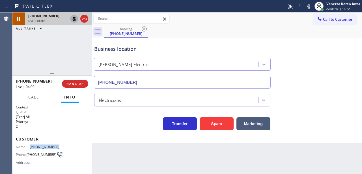
click at [74, 19] on icon at bounding box center [74, 18] width 7 height 7
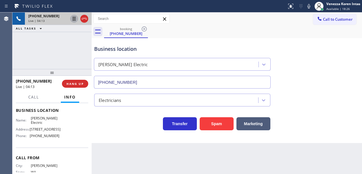
scroll to position [75, 0]
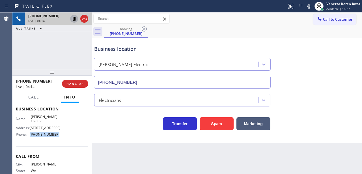
drag, startPoint x: 44, startPoint y: 147, endPoint x: 31, endPoint y: 147, distance: 13.0
click at [31, 139] on div "Name: Kelly Electric Address: 10900 NE State Hwy 104, Kingston, WA 98346, Unite…" at bounding box center [52, 126] width 72 height 24
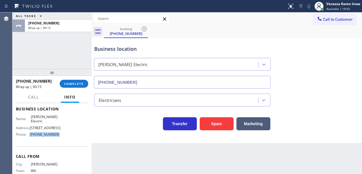
drag, startPoint x: 86, startPoint y: 81, endPoint x: 90, endPoint y: 84, distance: 5.5
click at [85, 82] on button "COMPLETE" at bounding box center [74, 84] width 29 height 8
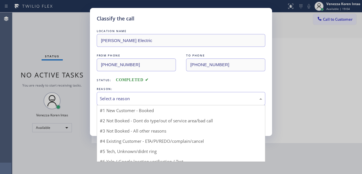
click at [150, 104] on div "Select a reason" at bounding box center [181, 98] width 169 height 13
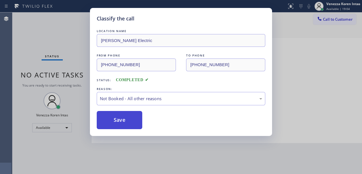
click at [139, 121] on button "Save" at bounding box center [120, 120] width 46 height 18
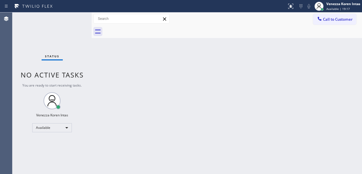
click at [139, 105] on div "Back to Dashboard Change Sender ID Customers Technicians Select a contact Outbo…" at bounding box center [227, 92] width 271 height 161
click at [51, 46] on div "Status No active tasks You are ready to start receiving tasks. Venezza Koren In…" at bounding box center [51, 92] width 79 height 161
drag, startPoint x: 101, startPoint y: 78, endPoint x: 138, endPoint y: 89, distance: 38.3
click at [101, 78] on div "Back to Dashboard Change Sender ID Customers Technicians Select a contact Outbo…" at bounding box center [227, 92] width 271 height 161
drag, startPoint x: 209, startPoint y: 42, endPoint x: 194, endPoint y: 89, distance: 49.3
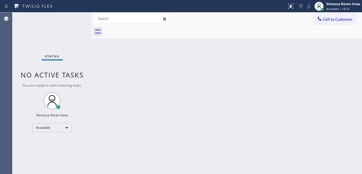
click at [209, 43] on div "Back to Dashboard Change Sender ID Customers Technicians Select a contact Outbo…" at bounding box center [227, 92] width 271 height 161
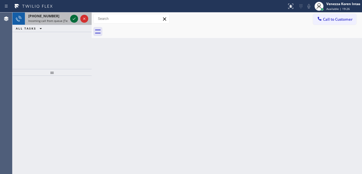
click at [71, 19] on icon at bounding box center [74, 18] width 7 height 7
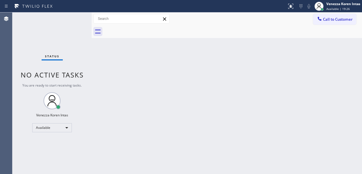
click at [74, 20] on div "Status No active tasks You are ready to start receiving tasks. Venezza Koren In…" at bounding box center [51, 92] width 79 height 161
click at [74, 21] on div "Status No active tasks You are ready to start receiving tasks. Venezza Koren In…" at bounding box center [51, 92] width 79 height 161
click at [76, 22] on div "Status No active tasks You are ready to start receiving tasks. Venezza Koren In…" at bounding box center [51, 92] width 79 height 161
click at [290, 9] on icon at bounding box center [291, 6] width 7 height 7
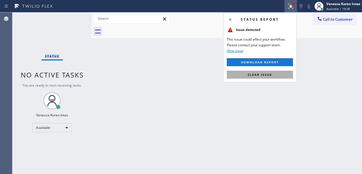
click at [274, 74] on button "Clear issue" at bounding box center [260, 75] width 66 height 8
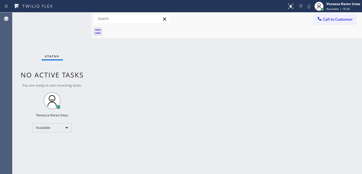
drag, startPoint x: 278, startPoint y: 81, endPoint x: 203, endPoint y: 118, distance: 83.3
click at [278, 81] on div "Back to Dashboard Change Sender ID Customers Technicians Select a contact Outbo…" at bounding box center [227, 92] width 271 height 161
drag, startPoint x: 123, startPoint y: 38, endPoint x: 153, endPoint y: 55, distance: 34.4
click at [123, 39] on div "Back to Dashboard Change Sender ID Customers Technicians Select a contact Outbo…" at bounding box center [227, 92] width 271 height 161
click at [163, 51] on div "Back to Dashboard Change Sender ID Customers Technicians Select a contact Outbo…" at bounding box center [227, 92] width 271 height 161
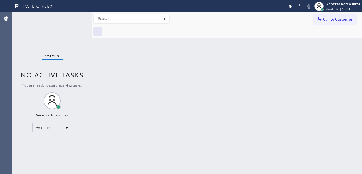
drag, startPoint x: 215, startPoint y: 39, endPoint x: 215, endPoint y: 48, distance: 9.1
click at [216, 41] on div "Back to Dashboard Change Sender ID Customers Technicians Select a contact Outbo…" at bounding box center [227, 92] width 271 height 161
drag, startPoint x: 72, startPoint y: 56, endPoint x: 81, endPoint y: 60, distance: 10.4
click at [72, 56] on div "Status No active tasks You are ready to start receiving tasks. Venezza Koren In…" at bounding box center [51, 92] width 79 height 161
click at [151, 100] on div "Back to Dashboard Change Sender ID Customers Technicians Select a contact Outbo…" at bounding box center [227, 92] width 271 height 161
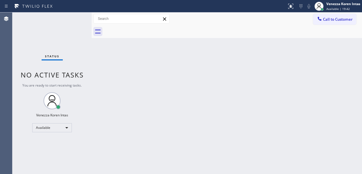
drag, startPoint x: 197, startPoint y: 125, endPoint x: 194, endPoint y: 129, distance: 5.2
click at [195, 128] on div "Back to Dashboard Change Sender ID Customers Technicians Select a contact Outbo…" at bounding box center [227, 92] width 271 height 161
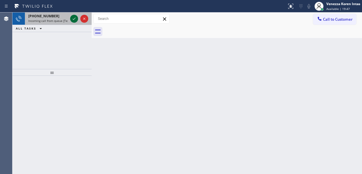
click at [73, 19] on icon at bounding box center [74, 18] width 7 height 7
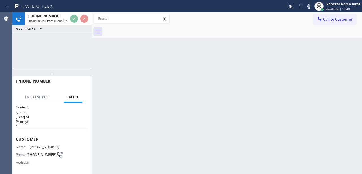
scroll to position [94, 0]
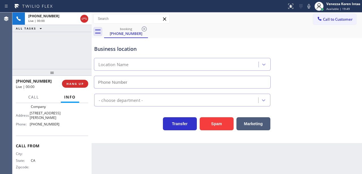
type input "(310) 425-3972"
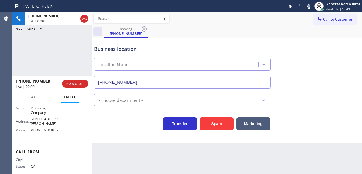
scroll to position [57, 0]
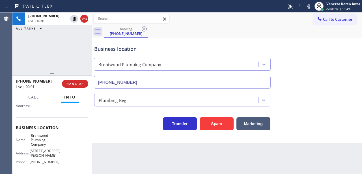
click at [123, 141] on div "Business location Brentwood Plumbing Company (310) 425-3972 Plumbing Reg Transf…" at bounding box center [227, 90] width 271 height 105
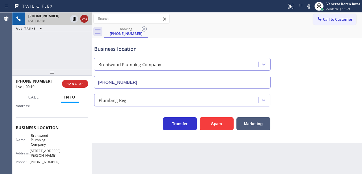
click at [85, 18] on icon at bounding box center [84, 18] width 7 height 7
click at [83, 83] on button "HANG UP" at bounding box center [75, 84] width 26 height 8
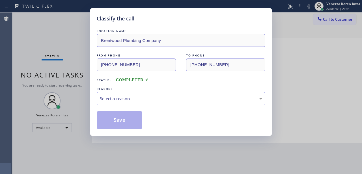
click at [137, 106] on div "LOCATION NAME Brentwood Plumbing Company FROM PHONE (424) 476-4287 TO PHONE (31…" at bounding box center [181, 78] width 169 height 101
drag, startPoint x: 145, startPoint y: 102, endPoint x: 146, endPoint y: 105, distance: 2.8
click at [145, 103] on div "Select a reason" at bounding box center [181, 98] width 169 height 13
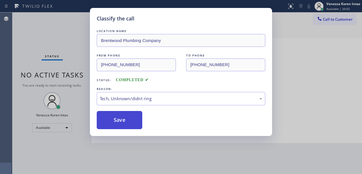
click at [129, 121] on button "Save" at bounding box center [120, 120] width 46 height 18
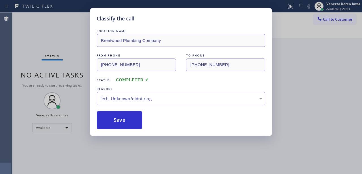
drag, startPoint x: 51, startPoint y: 48, endPoint x: 55, endPoint y: 54, distance: 6.9
click at [51, 48] on div "Classify the call LOCATION NAME Brentwood Plumbing Company FROM PHONE (424) 476…" at bounding box center [181, 87] width 362 height 174
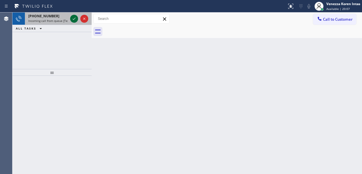
click at [73, 19] on icon at bounding box center [74, 18] width 7 height 7
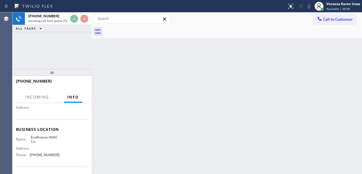
scroll to position [57, 0]
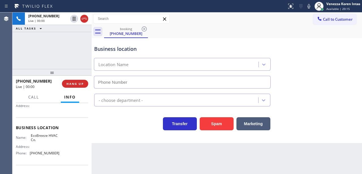
type input "(442) 305-8317"
drag, startPoint x: 84, startPoint y: 16, endPoint x: 92, endPoint y: 28, distance: 13.7
click at [84, 16] on icon at bounding box center [84, 18] width 7 height 7
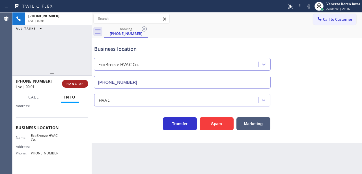
click at [80, 86] on button "HANG UP" at bounding box center [75, 84] width 26 height 8
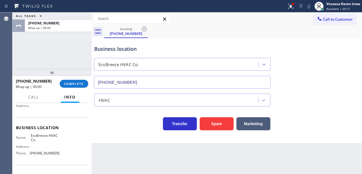
click at [84, 77] on div "+14422026319 Wrap up | 00:00 COMPLETE" at bounding box center [52, 83] width 72 height 15
click at [86, 85] on button "COMPLETE" at bounding box center [74, 84] width 29 height 8
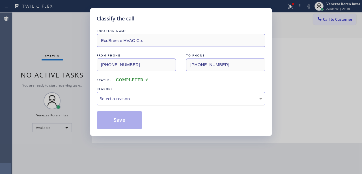
drag, startPoint x: 148, startPoint y: 101, endPoint x: 149, endPoint y: 105, distance: 3.8
click at [149, 103] on div "Select a reason" at bounding box center [181, 98] width 169 height 13
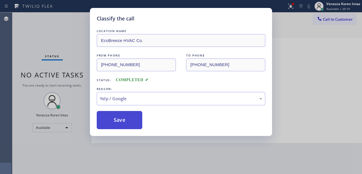
click at [130, 118] on button "Save" at bounding box center [120, 120] width 46 height 18
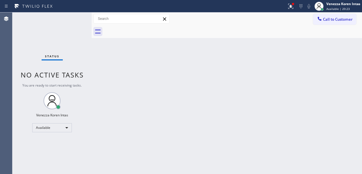
drag, startPoint x: 111, startPoint y: 89, endPoint x: 117, endPoint y: 96, distance: 9.0
click at [111, 89] on div "Back to Dashboard Change Sender ID Customers Technicians Select a contact Outbo…" at bounding box center [227, 92] width 271 height 161
drag, startPoint x: 291, startPoint y: 5, endPoint x: 278, endPoint y: 40, distance: 37.7
click at [291, 5] on icon at bounding box center [291, 6] width 7 height 7
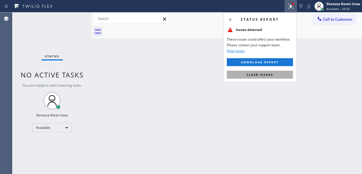
click at [270, 74] on span "Clear issues" at bounding box center [260, 74] width 27 height 4
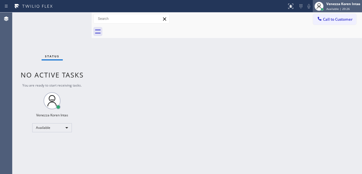
click at [336, 9] on span "Available | 20:26" at bounding box center [339, 9] width 24 height 4
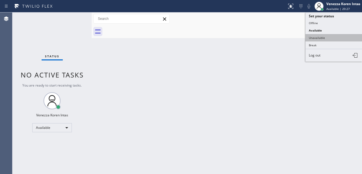
click at [326, 37] on button "Unavailable" at bounding box center [334, 37] width 57 height 7
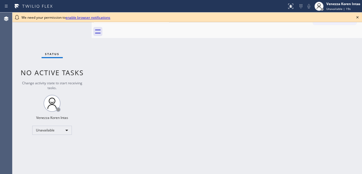
click at [135, 70] on div "Back to Dashboard Change Sender ID Customers Technicians Select a contact Outbo…" at bounding box center [227, 92] width 271 height 161
click at [68, 129] on div "Unavailable" at bounding box center [52, 129] width 40 height 9
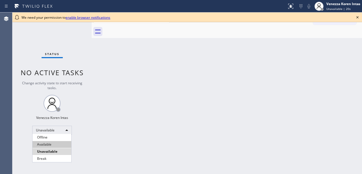
click at [61, 144] on li "Available" at bounding box center [52, 144] width 39 height 7
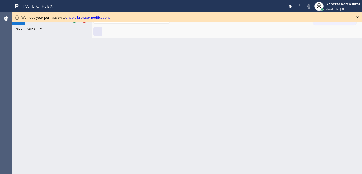
click at [356, 19] on icon at bounding box center [358, 17] width 7 height 7
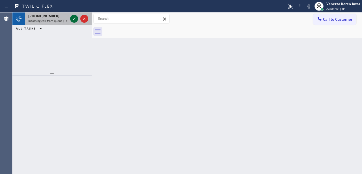
click at [73, 19] on icon at bounding box center [74, 19] width 3 height 2
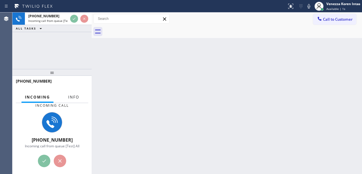
click at [75, 95] on span "Info" at bounding box center [73, 96] width 11 height 5
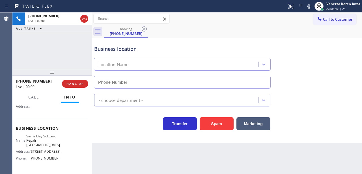
scroll to position [57, 0]
type input "[PHONE_NUMBER]"
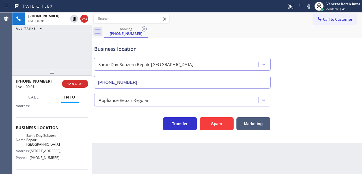
click at [60, 69] on div at bounding box center [51, 72] width 79 height 7
click at [6, 57] on div "Agent Desktop" at bounding box center [6, 92] width 12 height 161
click at [56, 55] on div "[PHONE_NUMBER] Live | 00:02 ALL TASKS ALL TASKS ACTIVE TASKS TASKS IN WRAP UP" at bounding box center [51, 40] width 79 height 56
click at [202, 41] on div "Business location Same Day Subzero Repair [GEOGRAPHIC_DATA] [PHONE_NUMBER]" at bounding box center [182, 63] width 179 height 49
click at [191, 29] on div "booking [PHONE_NUMBER]" at bounding box center [233, 31] width 258 height 13
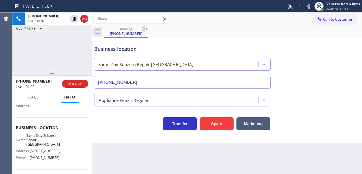
click at [207, 24] on div "Call to Customer Outbound call Location Search location Your caller id phone nu…" at bounding box center [227, 18] width 271 height 13
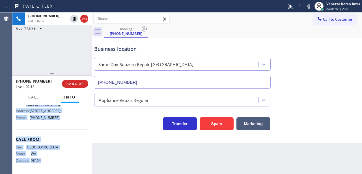
scroll to position [101, 0]
drag, startPoint x: 15, startPoint y: 118, endPoint x: 70, endPoint y: 125, distance: 55.4
click at [70, 125] on div "Context Queue: [Test] All Priority: 2 Customer Name: [PHONE_NUMBER] Phone: [PHO…" at bounding box center [51, 138] width 79 height 71
copy div "Customer Name: [PHONE_NUMBER] Phone: [PHONE_NUMBER] Address: Business location …"
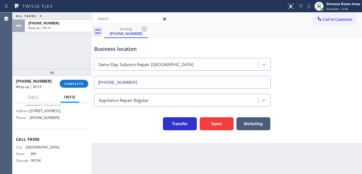
click at [71, 78] on div "[PHONE_NUMBER] Wrap up | 00:19 COMPLETE" at bounding box center [52, 83] width 72 height 15
drag, startPoint x: 76, startPoint y: 83, endPoint x: 119, endPoint y: 89, distance: 44.1
click at [76, 83] on span "COMPLETE" at bounding box center [74, 84] width 20 height 4
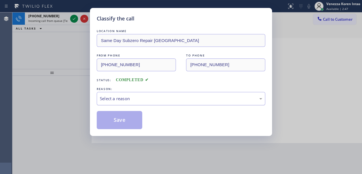
click at [146, 97] on div "Select a reason" at bounding box center [181, 98] width 163 height 7
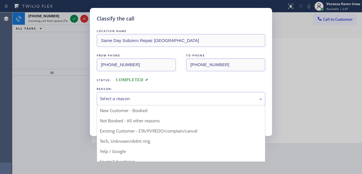
drag, startPoint x: 136, startPoint y: 142, endPoint x: 126, endPoint y: 123, distance: 21.5
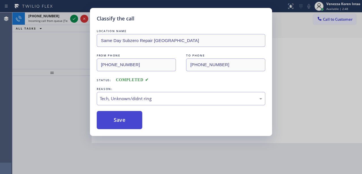
click at [126, 123] on button "Save" at bounding box center [120, 120] width 46 height 18
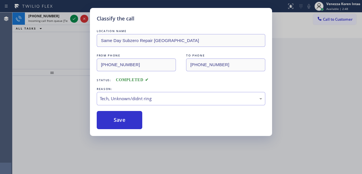
click at [64, 67] on div "Classify the call LOCATION NAME Same Day Subzero Repair Yarrow Point FROM PHONE…" at bounding box center [181, 87] width 362 height 174
click at [75, 21] on div "Classify the call LOCATION NAME Same Day Subzero Repair Yarrow Point FROM PHONE…" at bounding box center [187, 92] width 350 height 161
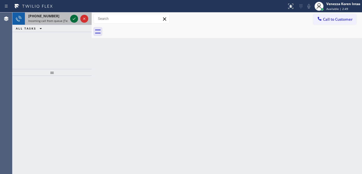
click at [75, 20] on icon at bounding box center [74, 18] width 7 height 7
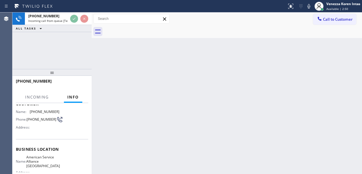
scroll to position [38, 0]
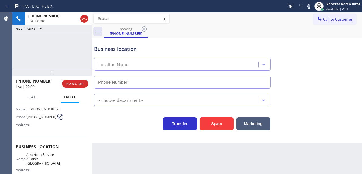
type input "[PHONE_NUMBER]"
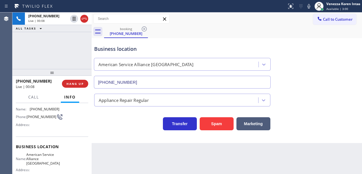
click at [125, 137] on div "Business location American Service Alliance [GEOGRAPHIC_DATA] [PHONE_NUMBER] Ap…" at bounding box center [227, 90] width 271 height 105
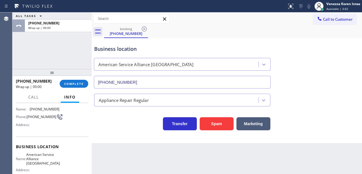
click at [145, 54] on div "Business location American Service Alliance [GEOGRAPHIC_DATA] [PHONE_NUMBER]" at bounding box center [182, 63] width 179 height 49
click at [84, 84] on button "COMPLETE" at bounding box center [74, 84] width 29 height 8
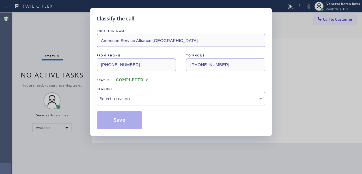
click at [156, 100] on div "Select a reason" at bounding box center [181, 98] width 163 height 7
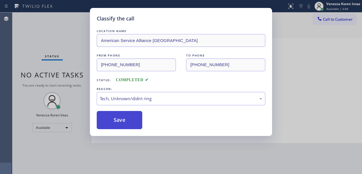
click at [136, 118] on button "Save" at bounding box center [120, 120] width 46 height 18
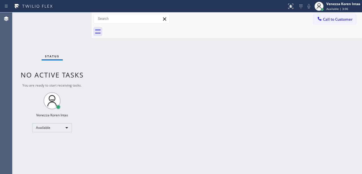
click at [172, 69] on div "Back to Dashboard Change Sender ID Customers Technicians Select a contact Outbo…" at bounding box center [227, 92] width 271 height 161
drag, startPoint x: 55, startPoint y: 49, endPoint x: 71, endPoint y: 66, distance: 23.2
click at [57, 49] on div "Status No active tasks You are ready to start receiving tasks. Venezza Koren In…" at bounding box center [51, 92] width 79 height 161
click at [74, 20] on div "Status No active tasks You are ready to start receiving tasks. Venezza Koren In…" at bounding box center [51, 92] width 79 height 161
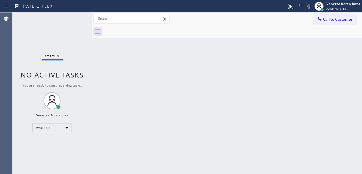
click at [74, 20] on div "Status No active tasks You are ready to start receiving tasks. Venezza Koren In…" at bounding box center [51, 92] width 79 height 161
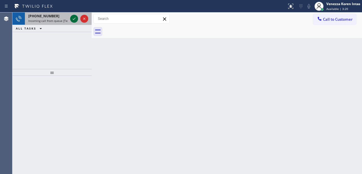
click at [74, 19] on icon at bounding box center [74, 19] width 3 height 2
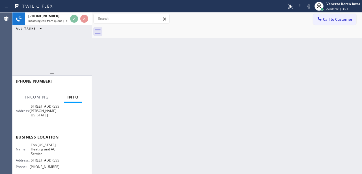
scroll to position [57, 0]
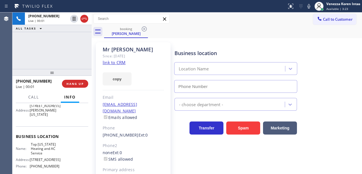
type input "[PHONE_NUMBER]"
click at [113, 63] on link "link to CRM" at bounding box center [114, 62] width 23 height 6
click at [36, 99] on span "Call" at bounding box center [33, 96] width 11 height 5
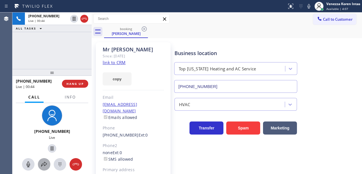
click at [46, 163] on icon at bounding box center [44, 164] width 7 height 7
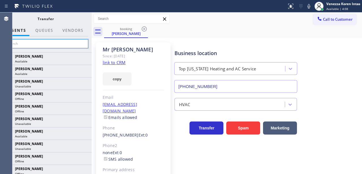
click at [73, 44] on input "text" at bounding box center [45, 43] width 85 height 9
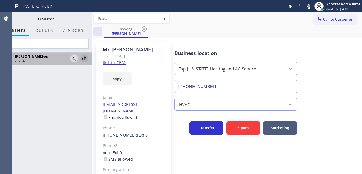
type input "jes"
click at [84, 57] on icon at bounding box center [84, 58] width 5 height 4
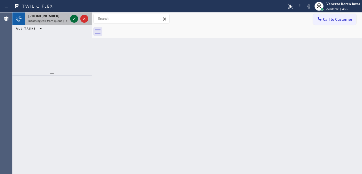
click at [75, 18] on icon at bounding box center [74, 18] width 7 height 7
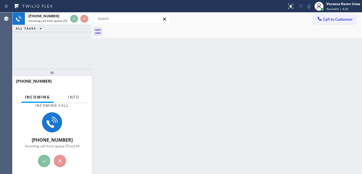
click at [73, 99] on span "Info" at bounding box center [73, 96] width 11 height 5
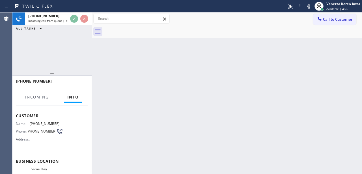
scroll to position [57, 0]
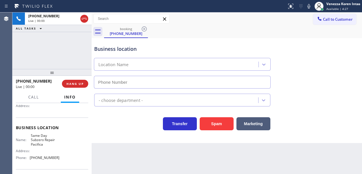
type input "[PHONE_NUMBER]"
drag, startPoint x: 75, startPoint y: 84, endPoint x: 104, endPoint y: 95, distance: 31.4
click at [75, 85] on span "HANG UP" at bounding box center [75, 84] width 17 height 4
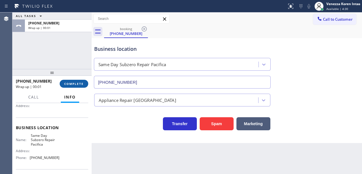
click at [78, 80] on div "[PHONE_NUMBER] Wrap up | 00:01 COMPLETE" at bounding box center [52, 83] width 72 height 15
click at [86, 81] on button "COMPLETE" at bounding box center [74, 84] width 29 height 8
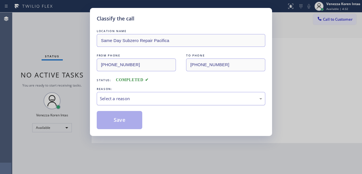
click at [159, 93] on div "Select a reason" at bounding box center [181, 98] width 169 height 13
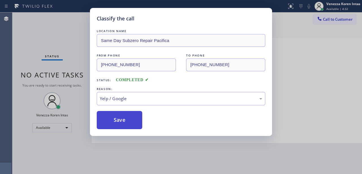
click at [122, 122] on button "Save" at bounding box center [120, 120] width 46 height 18
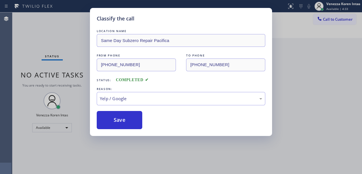
click at [145, 155] on div "Classify the call LOCATION NAME Same Day Subzero Repair Pacifica FROM PHONE [PH…" at bounding box center [181, 87] width 362 height 174
click at [14, 53] on div "Classify the call LOCATION NAME Same Day Subzero Repair Pacifica FROM PHONE [PH…" at bounding box center [181, 87] width 362 height 174
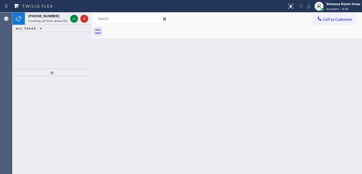
click at [73, 45] on div "[PHONE_NUMBER] Incoming call from queue [Test] All ALL TASKS ALL TASKS ACTIVE T…" at bounding box center [51, 40] width 79 height 56
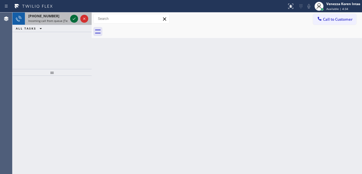
click at [75, 20] on icon at bounding box center [74, 18] width 7 height 7
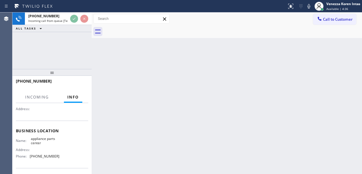
scroll to position [57, 0]
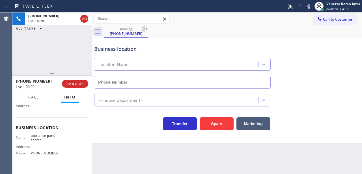
type input "[PHONE_NUMBER]"
click at [81, 11] on div "Status report No issues detected If you experience an issue, please download th…" at bounding box center [181, 6] width 362 height 12
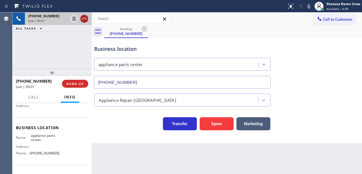
click at [84, 19] on icon at bounding box center [84, 18] width 7 height 7
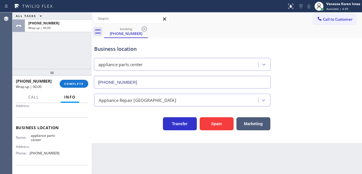
click at [186, 45] on div "Business location" at bounding box center [182, 49] width 176 height 8
drag, startPoint x: 72, startPoint y: 74, endPoint x: 72, endPoint y: 84, distance: 9.3
click at [72, 76] on div at bounding box center [51, 72] width 79 height 7
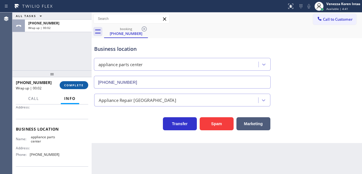
click at [72, 84] on span "COMPLETE" at bounding box center [74, 85] width 20 height 4
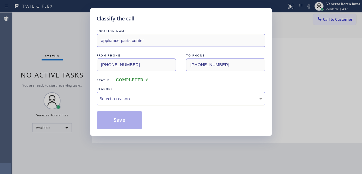
click at [155, 99] on div "Select a reason" at bounding box center [181, 98] width 163 height 7
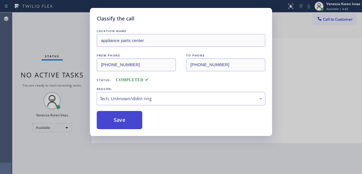
drag, startPoint x: 124, startPoint y: 123, endPoint x: 123, endPoint y: 126, distance: 2.8
click at [124, 123] on button "Save" at bounding box center [120, 120] width 46 height 18
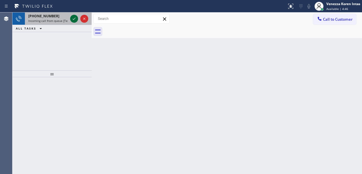
click at [73, 19] on icon at bounding box center [74, 19] width 3 height 2
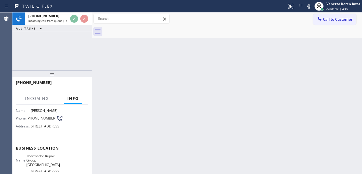
scroll to position [75, 0]
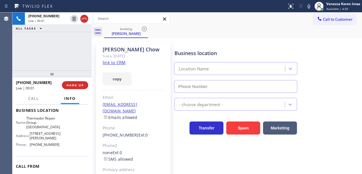
type input "[PHONE_NUMBER]"
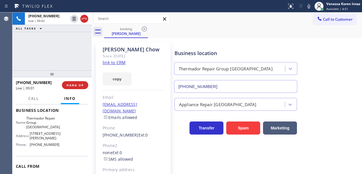
click at [123, 62] on link "link to CRM" at bounding box center [114, 62] width 23 height 6
click at [114, 61] on link "link to CRM" at bounding box center [114, 62] width 23 height 6
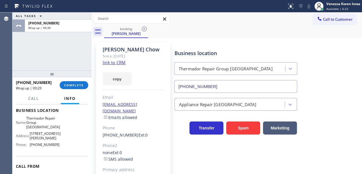
click at [79, 85] on span "COMPLETE" at bounding box center [74, 85] width 20 height 4
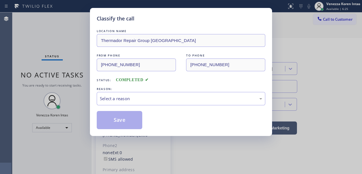
click at [158, 100] on div "Select a reason" at bounding box center [181, 98] width 163 height 7
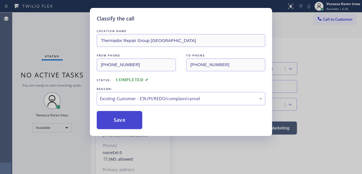
drag, startPoint x: 126, startPoint y: 129, endPoint x: 130, endPoint y: 123, distance: 6.9
click at [126, 129] on div "Classify the call LOCATION NAME Thermador Repair Group Menlo Park FROM PHONE [P…" at bounding box center [181, 72] width 182 height 128
drag, startPoint x: 131, startPoint y: 123, endPoint x: 133, endPoint y: 127, distance: 5.0
click at [131, 123] on button "Save" at bounding box center [120, 120] width 46 height 18
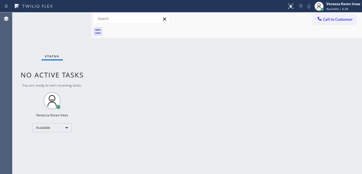
drag, startPoint x: 127, startPoint y: 88, endPoint x: 112, endPoint y: 81, distance: 16.7
click at [126, 87] on div "Back to Dashboard Change Sender ID Customers Technicians Select a contact Outbo…" at bounding box center [227, 92] width 271 height 161
click at [83, 68] on div "Status No active tasks You are ready to start receiving tasks. Venezza Koren In…" at bounding box center [51, 92] width 79 height 161
drag, startPoint x: 58, startPoint y: 29, endPoint x: 67, endPoint y: 40, distance: 13.9
click at [58, 29] on div "Status No active tasks You are ready to start receiving tasks. Venezza Koren In…" at bounding box center [51, 92] width 79 height 161
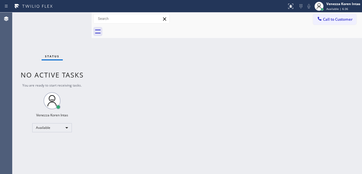
drag, startPoint x: 105, startPoint y: 63, endPoint x: 170, endPoint y: 75, distance: 65.8
click at [106, 65] on div "Back to Dashboard Change Sender ID Customers Technicians Select a contact Outbo…" at bounding box center [227, 92] width 271 height 161
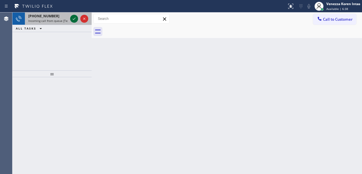
click at [72, 17] on icon at bounding box center [74, 18] width 7 height 7
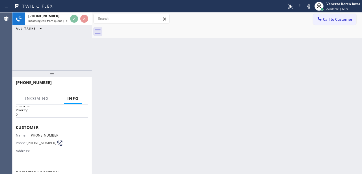
scroll to position [75, 0]
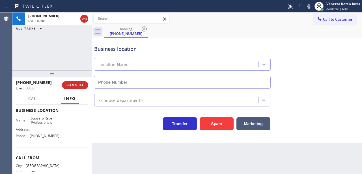
type input "[PHONE_NUMBER]"
click at [71, 58] on div "[PHONE_NUMBER] Live | 00:00 ALL TASKS ALL TASKS ACTIVE TASKS TASKS IN WRAP UP" at bounding box center [51, 41] width 79 height 58
drag, startPoint x: 54, startPoint y: 49, endPoint x: 54, endPoint y: 56, distance: 6.8
click at [54, 49] on div "[PHONE_NUMBER] Live | 00:00 ALL TASKS ALL TASKS ACTIVE TASKS TASKS IN WRAP UP" at bounding box center [51, 41] width 79 height 58
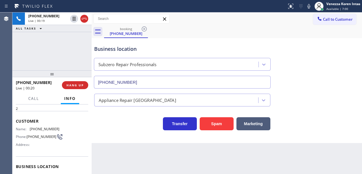
scroll to position [18, 0]
drag, startPoint x: 136, startPoint y: 139, endPoint x: 146, endPoint y: 142, distance: 10.5
click at [137, 139] on div "Business location Subzero Repair Professionals [PHONE_NUMBER] Appliance Repair …" at bounding box center [227, 90] width 271 height 105
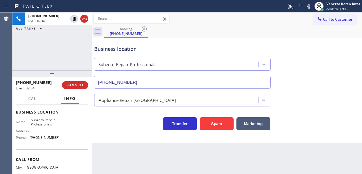
scroll to position [75, 0]
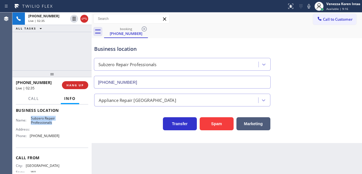
drag, startPoint x: 29, startPoint y: 116, endPoint x: 54, endPoint y: 123, distance: 25.6
click at [54, 123] on div "Name: Subzero Repair Professionals" at bounding box center [38, 120] width 44 height 9
copy span "Subzero Repair Professionals"
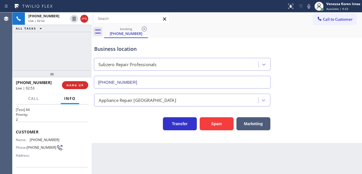
scroll to position [0, 0]
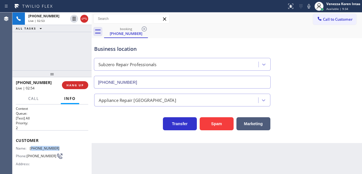
drag, startPoint x: 63, startPoint y: 145, endPoint x: 31, endPoint y: 145, distance: 32.0
click at [31, 146] on div "Name: [PHONE_NUMBER] Phone: [PHONE_NUMBER] Address:" at bounding box center [52, 157] width 72 height 22
copy span "206) 972-0400"
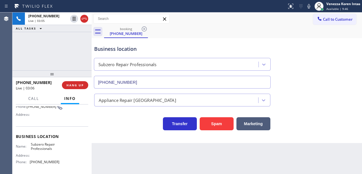
scroll to position [57, 0]
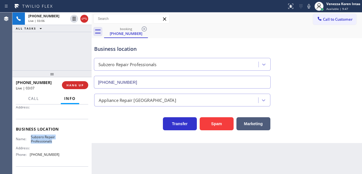
drag, startPoint x: 29, startPoint y: 134, endPoint x: 56, endPoint y: 141, distance: 27.5
click at [56, 141] on div "Name: Subzero Repair Professionals" at bounding box center [38, 139] width 44 height 9
copy span "Subzero Repair Professionals"
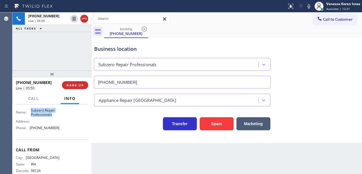
scroll to position [93, 0]
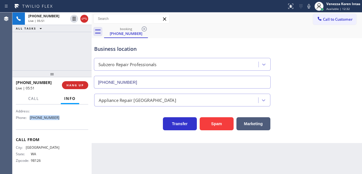
drag, startPoint x: 53, startPoint y: 118, endPoint x: 30, endPoint y: 116, distance: 23.0
click at [30, 116] on div "Name: Subzero Repair Professionals Address: Phone: [PHONE_NUMBER]" at bounding box center [52, 110] width 72 height 24
copy span "[PHONE_NUMBER]"
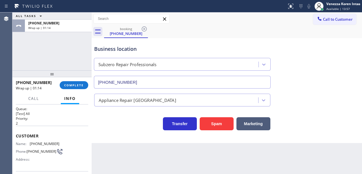
scroll to position [0, 0]
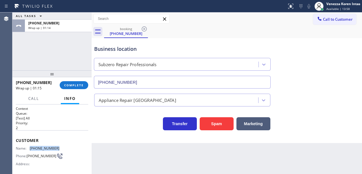
drag, startPoint x: 54, startPoint y: 146, endPoint x: 31, endPoint y: 147, distance: 23.3
click at [31, 147] on span "[PHONE_NUMBER]" at bounding box center [45, 148] width 30 height 4
copy span "[PHONE_NUMBER]"
click at [86, 82] on button "COMPLETE" at bounding box center [74, 85] width 29 height 8
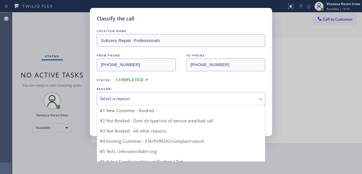
click at [157, 99] on div "Select a reason" at bounding box center [181, 98] width 163 height 7
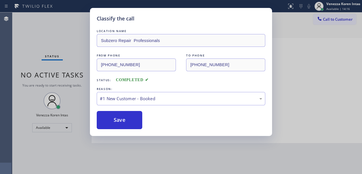
drag, startPoint x: 148, startPoint y: 114, endPoint x: 133, endPoint y: 116, distance: 15.5
drag, startPoint x: 133, startPoint y: 116, endPoint x: 190, endPoint y: 87, distance: 64.7
click at [133, 116] on button "Save" at bounding box center [120, 120] width 46 height 18
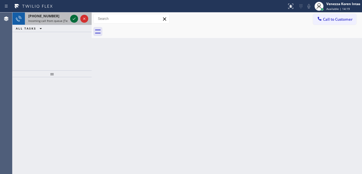
click at [72, 19] on icon at bounding box center [74, 18] width 7 height 7
click at [75, 17] on icon at bounding box center [74, 18] width 7 height 7
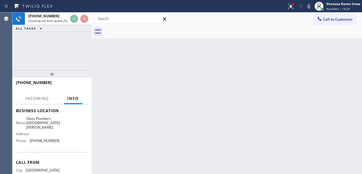
scroll to position [75, 0]
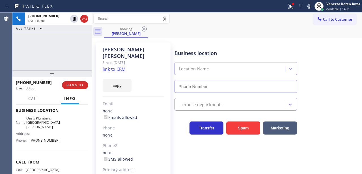
type input "[PHONE_NUMBER]"
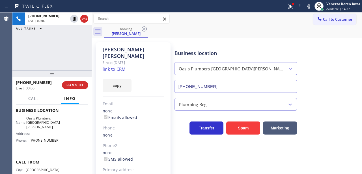
click at [194, 27] on div "booking [PERSON_NAME]" at bounding box center [233, 31] width 258 height 13
click at [120, 66] on link "link to CRM" at bounding box center [114, 69] width 23 height 6
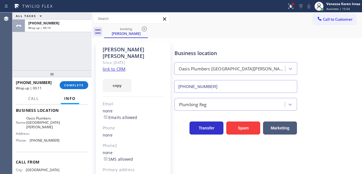
click at [190, 26] on div "booking [PERSON_NAME]" at bounding box center [233, 31] width 258 height 13
click at [291, 10] on button at bounding box center [291, 6] width 12 height 12
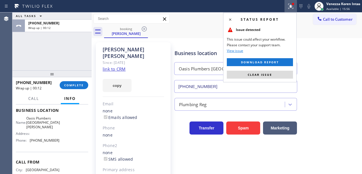
click at [274, 74] on button "Clear issue" at bounding box center [260, 75] width 66 height 8
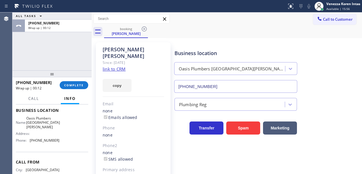
click at [308, 66] on div "Business location [GEOGRAPHIC_DATA] [GEOGRAPHIC_DATA][PERSON_NAME] [PHONE_NUMBE…" at bounding box center [267, 66] width 187 height 51
drag, startPoint x: 77, startPoint y: 87, endPoint x: 98, endPoint y: 92, distance: 21.5
click at [77, 87] on button "COMPLETE" at bounding box center [74, 85] width 29 height 8
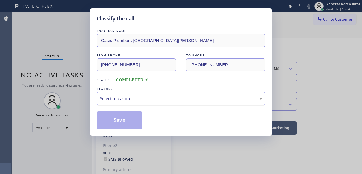
click at [142, 98] on div "Select a reason" at bounding box center [181, 98] width 163 height 7
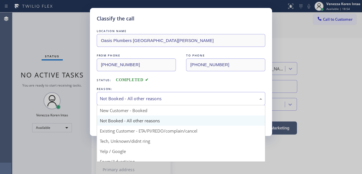
click at [150, 99] on div "Not Booked - All other reasons" at bounding box center [181, 98] width 163 height 7
drag, startPoint x: 151, startPoint y: 129, endPoint x: 137, endPoint y: 117, distance: 18.9
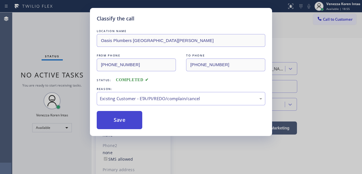
click at [136, 116] on button "Save" at bounding box center [120, 120] width 46 height 18
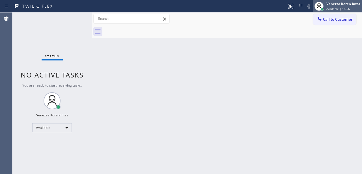
click at [329, 10] on span "Available | 18:56" at bounding box center [339, 9] width 24 height 4
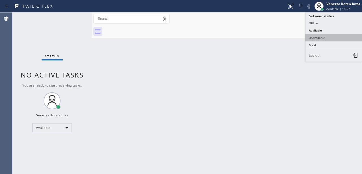
click at [327, 37] on button "Unavailable" at bounding box center [334, 37] width 57 height 7
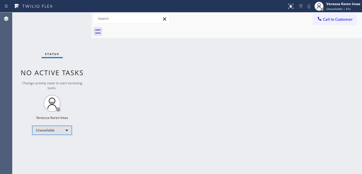
click at [70, 126] on div "Unavailable" at bounding box center [52, 129] width 40 height 9
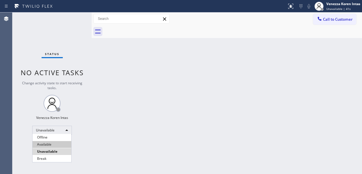
click at [58, 144] on li "Available" at bounding box center [52, 144] width 39 height 7
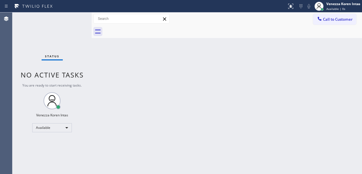
click at [35, 46] on div "Status No active tasks You are ready to start receiving tasks. Venezza Koren In…" at bounding box center [51, 92] width 79 height 161
click at [48, 48] on div "Status No active tasks You are ready to start receiving tasks. Venezza Koren In…" at bounding box center [51, 92] width 79 height 161
click at [136, 73] on div "Back to Dashboard Change Sender ID Customers Technicians Select a contact Outbo…" at bounding box center [227, 92] width 271 height 161
drag, startPoint x: 129, startPoint y: 74, endPoint x: 100, endPoint y: 63, distance: 31.7
click at [129, 74] on div "Back to Dashboard Change Sender ID Customers Technicians Select a contact Outbo…" at bounding box center [227, 92] width 271 height 161
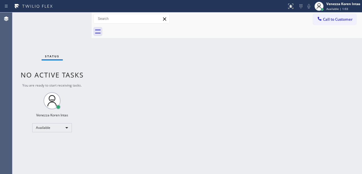
drag, startPoint x: 28, startPoint y: 26, endPoint x: 25, endPoint y: 26, distance: 3.4
click at [28, 26] on div "Status No active tasks You are ready to start receiving tasks. Venezza Koren In…" at bounding box center [51, 92] width 79 height 161
click at [39, 20] on div "Status No active tasks You are ready to start receiving tasks. Venezza Koren In…" at bounding box center [51, 92] width 79 height 161
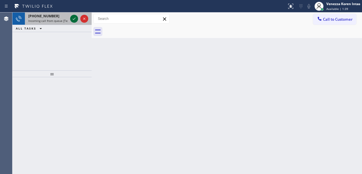
click at [76, 19] on icon at bounding box center [74, 18] width 7 height 7
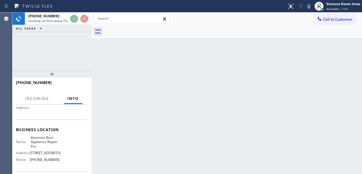
scroll to position [57, 0]
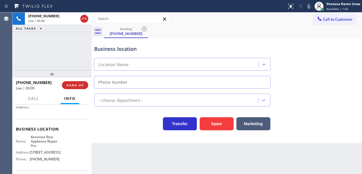
type input "[PHONE_NUMBER]"
click at [87, 51] on div "[PHONE_NUMBER] Live | 00:05 ALL TASKS ALL TASKS ACTIVE TASKS TASKS IN WRAP UP" at bounding box center [51, 41] width 79 height 58
drag, startPoint x: 85, startPoint y: 19, endPoint x: 84, endPoint y: 25, distance: 6.1
click at [85, 19] on icon at bounding box center [84, 18] width 7 height 7
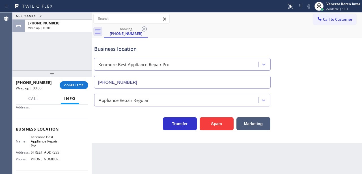
click at [50, 44] on div "ALL TASKS ALL TASKS ACTIVE TASKS TASKS IN WRAP UP [PHONE_NUMBER] Wrap up | 00:00" at bounding box center [51, 41] width 79 height 58
click at [81, 87] on span "COMPLETE" at bounding box center [74, 85] width 20 height 4
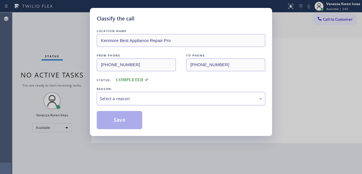
drag, startPoint x: 151, startPoint y: 100, endPoint x: 153, endPoint y: 104, distance: 4.2
click at [151, 100] on div "Select a reason" at bounding box center [181, 98] width 163 height 7
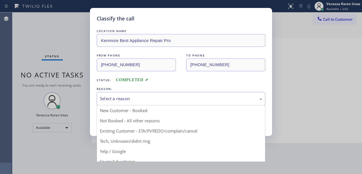
drag, startPoint x: 143, startPoint y: 143, endPoint x: 141, endPoint y: 140, distance: 3.7
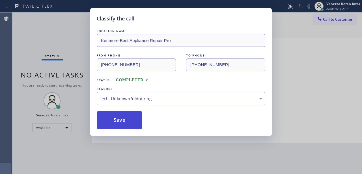
click at [131, 118] on button "Save" at bounding box center [120, 120] width 46 height 18
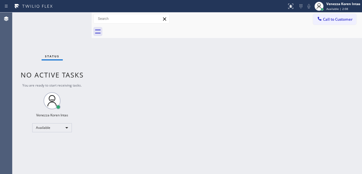
click at [148, 39] on div "Back to Dashboard Change Sender ID Customers Technicians Select a contact Outbo…" at bounding box center [227, 92] width 271 height 161
click at [127, 85] on div "Back to Dashboard Change Sender ID Customers Technicians Select a contact Outbo…" at bounding box center [227, 92] width 271 height 161
click at [189, 47] on div "Back to Dashboard Change Sender ID Customers Technicians Select a contact Outbo…" at bounding box center [227, 92] width 271 height 161
click at [74, 19] on div "Status No active tasks You are ready to start receiving tasks. Venezza Koren In…" at bounding box center [51, 92] width 79 height 161
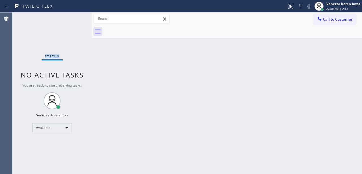
click at [74, 19] on div "Status No active tasks You are ready to start receiving tasks. Venezza Koren In…" at bounding box center [51, 92] width 79 height 161
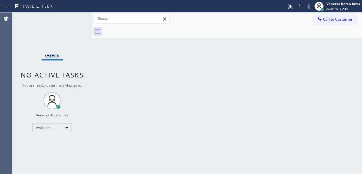
click at [77, 21] on div "Status No active tasks You are ready to start receiving tasks. Venezza Koren In…" at bounding box center [51, 92] width 79 height 161
click at [78, 20] on div "Status No active tasks You are ready to start receiving tasks. Venezza Koren In…" at bounding box center [51, 92] width 79 height 161
drag, startPoint x: 82, startPoint y: 20, endPoint x: 44, endPoint y: 26, distance: 38.7
click at [81, 20] on div "Status No active tasks You are ready to start receiving tasks. Venezza Koren In…" at bounding box center [51, 92] width 79 height 161
click at [71, 23] on div "Status No active tasks You are ready to start receiving tasks. Venezza Koren In…" at bounding box center [51, 92] width 79 height 161
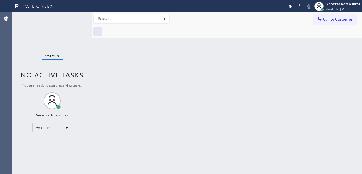
click at [72, 23] on div "Status No active tasks You are ready to start receiving tasks. Venezza Koren In…" at bounding box center [51, 92] width 79 height 161
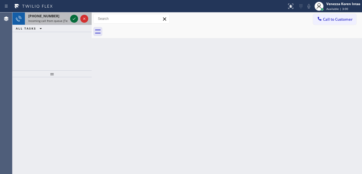
click at [75, 18] on icon at bounding box center [74, 18] width 7 height 7
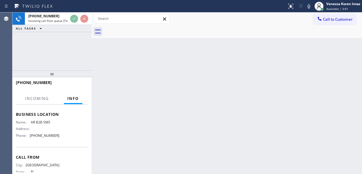
scroll to position [75, 0]
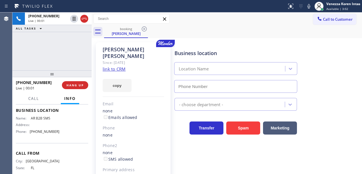
type input "[PHONE_NUMBER]"
click at [119, 66] on link "link to CRM" at bounding box center [114, 69] width 23 height 6
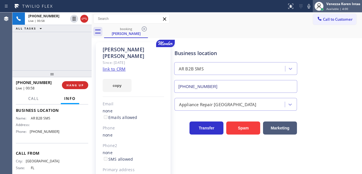
click at [314, 8] on div at bounding box center [319, 6] width 12 height 12
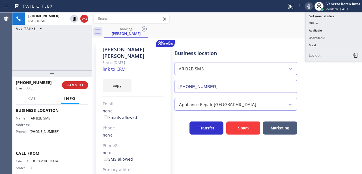
click at [309, 7] on icon at bounding box center [309, 6] width 7 height 7
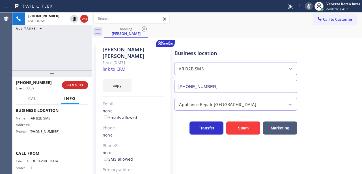
drag, startPoint x: 73, startPoint y: 18, endPoint x: 84, endPoint y: 32, distance: 17.8
click at [73, 18] on icon at bounding box center [74, 18] width 7 height 7
click at [62, 35] on div "[PHONE_NUMBER] Live | 03:24 ALL TASKS ALL TASKS ACTIVE TASKS TASKS IN WRAP UP" at bounding box center [51, 41] width 79 height 58
click at [307, 7] on icon at bounding box center [309, 6] width 7 height 7
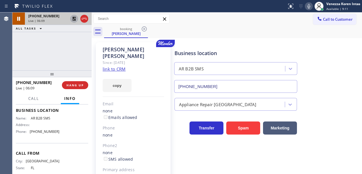
click at [74, 20] on icon at bounding box center [74, 19] width 4 height 4
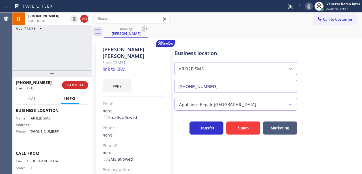
click at [191, 39] on div "[PERSON_NAME] Since: [DATE] link to CRM copy Email none Emails allowed Phone no…" at bounding box center [227, 126] width 271 height 177
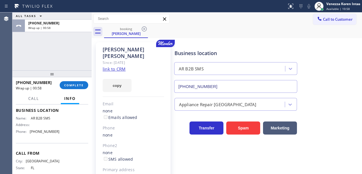
click at [83, 80] on div "[PHONE_NUMBER] Wrap up | 00:58 COMPLETE" at bounding box center [52, 85] width 72 height 15
click at [82, 85] on span "COMPLETE" at bounding box center [74, 85] width 20 height 4
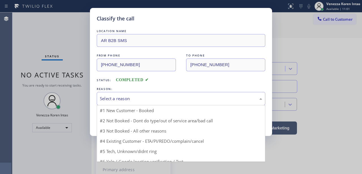
click at [166, 95] on div "Select a reason" at bounding box center [181, 98] width 169 height 13
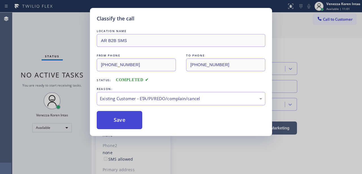
click at [134, 120] on button "Save" at bounding box center [120, 120] width 46 height 18
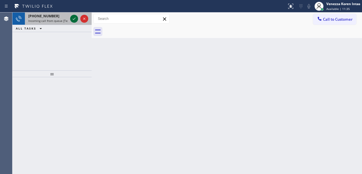
click at [75, 17] on icon at bounding box center [74, 18] width 7 height 7
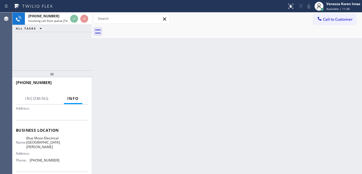
scroll to position [57, 0]
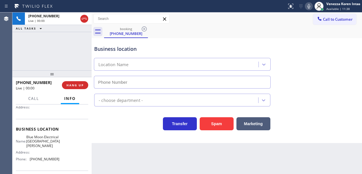
type input "[PHONE_NUMBER]"
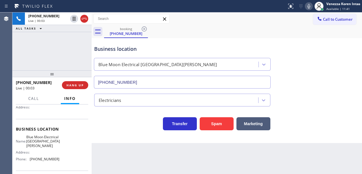
click at [170, 39] on div "Business location Blue Moon Electrical [GEOGRAPHIC_DATA][PERSON_NAME] [PHONE_NU…" at bounding box center [227, 62] width 268 height 51
drag, startPoint x: 86, startPoint y: 20, endPoint x: 96, endPoint y: 33, distance: 16.9
click at [86, 20] on icon at bounding box center [84, 18] width 7 height 7
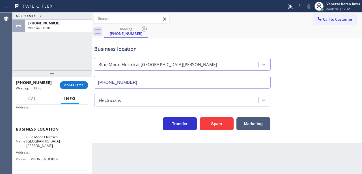
click at [121, 116] on div "Transfer Spam Marketing" at bounding box center [182, 122] width 179 height 16
click at [122, 56] on div "Blue Moon Electrical [GEOGRAPHIC_DATA][PERSON_NAME]" at bounding box center [182, 63] width 179 height 15
drag, startPoint x: 74, startPoint y: 88, endPoint x: 78, endPoint y: 89, distance: 4.1
click at [74, 88] on button "COMPLETE" at bounding box center [74, 85] width 29 height 8
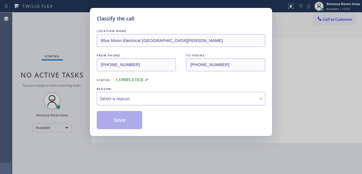
drag, startPoint x: 167, startPoint y: 100, endPoint x: 168, endPoint y: 104, distance: 4.0
click at [167, 101] on div "Select a reason" at bounding box center [181, 98] width 163 height 7
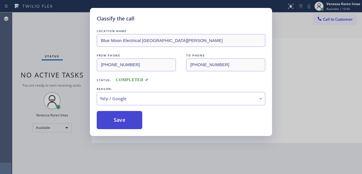
click at [136, 126] on button "Save" at bounding box center [120, 120] width 46 height 18
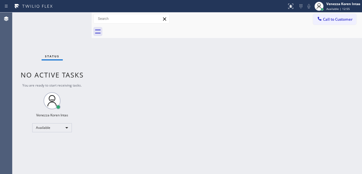
click at [81, 22] on div "Status No active tasks You are ready to start receiving tasks. Venezza Koren In…" at bounding box center [51, 92] width 79 height 161
click at [66, 18] on div "Status No active tasks You are ready to start receiving tasks. Venezza Koren In…" at bounding box center [51, 92] width 79 height 161
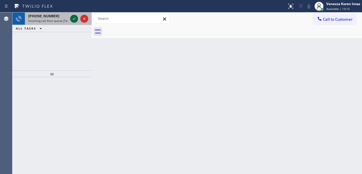
click at [74, 21] on icon at bounding box center [74, 18] width 7 height 7
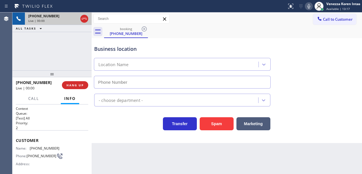
type input "[PHONE_NUMBER]"
click at [85, 17] on icon at bounding box center [84, 18] width 7 height 7
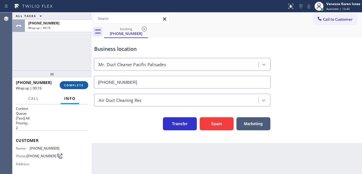
drag, startPoint x: 72, startPoint y: 80, endPoint x: 79, endPoint y: 82, distance: 6.5
click at [73, 81] on div "[PHONE_NUMBER] Wrap up | 00:16 COMPLETE" at bounding box center [52, 85] width 72 height 15
click at [78, 82] on button "COMPLETE" at bounding box center [74, 85] width 29 height 8
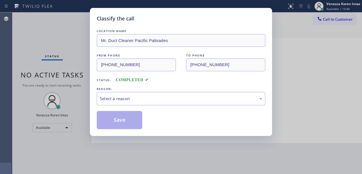
drag, startPoint x: 146, startPoint y: 115, endPoint x: 149, endPoint y: 102, distance: 13.0
click at [147, 115] on div "Save" at bounding box center [181, 120] width 169 height 18
click at [149, 102] on div "Select a reason" at bounding box center [181, 98] width 163 height 7
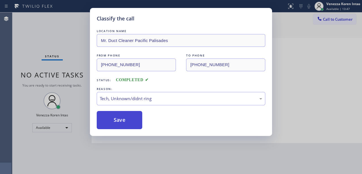
click at [127, 123] on button "Save" at bounding box center [120, 120] width 46 height 18
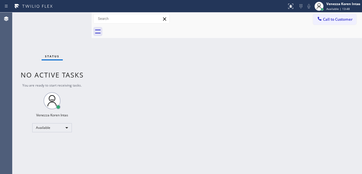
click at [58, 37] on div "Status No active tasks You are ready to start receiving tasks. Venezza Koren In…" at bounding box center [51, 92] width 79 height 161
drag, startPoint x: 72, startPoint y: 25, endPoint x: 73, endPoint y: 21, distance: 4.7
click at [73, 20] on div "Status No active tasks You are ready to start receiving tasks. Venezza Koren In…" at bounding box center [51, 92] width 79 height 161
click at [73, 21] on div "Status No active tasks You are ready to start receiving tasks. Venezza Koren In…" at bounding box center [51, 92] width 79 height 161
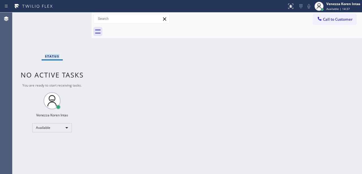
click at [74, 21] on div "Status No active tasks You are ready to start receiving tasks. Venezza Koren In…" at bounding box center [51, 92] width 79 height 161
click at [74, 22] on div "Status No active tasks You are ready to start receiving tasks. Venezza Koren In…" at bounding box center [51, 92] width 79 height 161
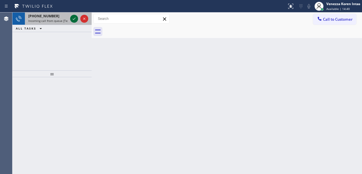
click at [71, 18] on icon at bounding box center [74, 18] width 7 height 7
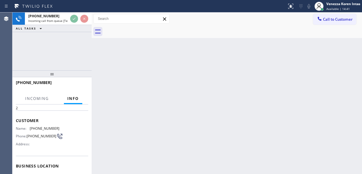
scroll to position [57, 0]
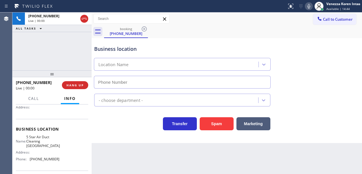
type input "[PHONE_NUMBER]"
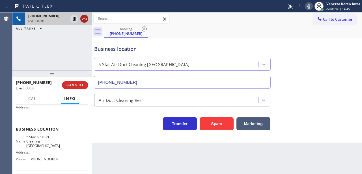
click at [84, 16] on icon at bounding box center [84, 18] width 7 height 7
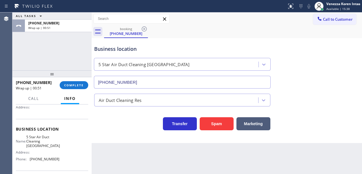
drag, startPoint x: 75, startPoint y: 81, endPoint x: 88, endPoint y: 84, distance: 13.4
click at [76, 82] on div "[PHONE_NUMBER] Wrap up | 00:51 COMPLETE" at bounding box center [52, 85] width 72 height 15
click at [80, 85] on span "COMPLETE" at bounding box center [74, 85] width 20 height 4
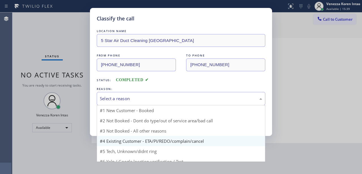
click at [157, 98] on div "Select a reason" at bounding box center [181, 98] width 163 height 7
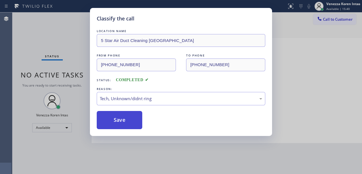
click at [134, 120] on button "Save" at bounding box center [120, 120] width 46 height 18
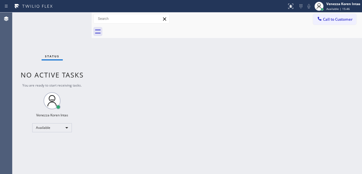
drag, startPoint x: 116, startPoint y: 89, endPoint x: 72, endPoint y: 58, distance: 53.9
click at [115, 89] on div "Back to Dashboard Change Sender ID Customers Technicians Select a contact Outbo…" at bounding box center [227, 92] width 271 height 161
click at [26, 36] on div "Status No active tasks You are ready to start receiving tasks. Venezza Koren In…" at bounding box center [51, 92] width 79 height 161
drag, startPoint x: 68, startPoint y: 27, endPoint x: 71, endPoint y: 27, distance: 3.7
click at [68, 27] on div "Status No active tasks You are ready to start receiving tasks. Venezza Koren In…" at bounding box center [51, 92] width 79 height 161
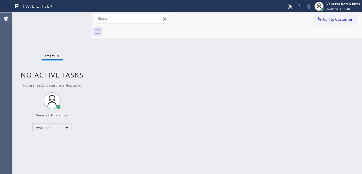
click at [72, 26] on div "Status No active tasks You are ready to start receiving tasks. Venezza Koren In…" at bounding box center [51, 92] width 79 height 161
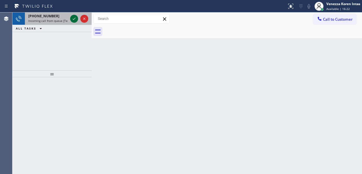
click at [74, 19] on icon at bounding box center [74, 19] width 3 height 2
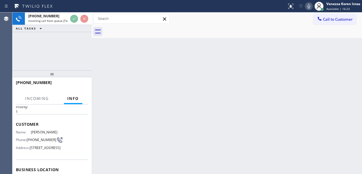
scroll to position [57, 0]
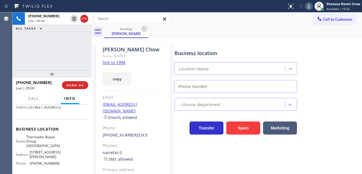
type input "[PHONE_NUMBER]"
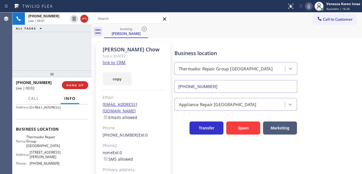
click at [118, 62] on link "link to CRM" at bounding box center [114, 62] width 23 height 6
click at [171, 3] on div at bounding box center [143, 6] width 283 height 9
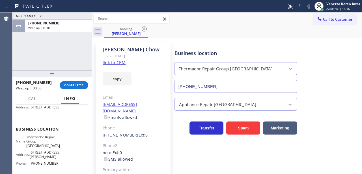
click at [65, 70] on div at bounding box center [51, 73] width 79 height 7
drag, startPoint x: 81, startPoint y: 85, endPoint x: 83, endPoint y: 88, distance: 3.8
click at [82, 85] on span "COMPLETE" at bounding box center [74, 85] width 20 height 4
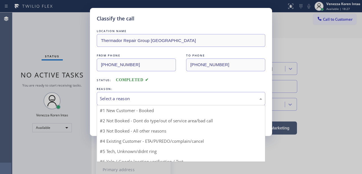
click at [166, 103] on div "Select a reason" at bounding box center [181, 98] width 169 height 13
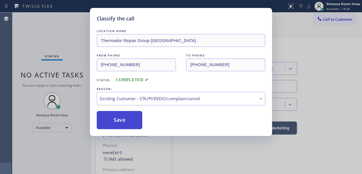
click at [135, 119] on button "Save" at bounding box center [120, 120] width 46 height 18
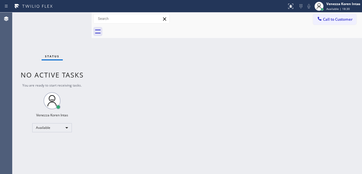
click at [70, 27] on div "Status No active tasks You are ready to start receiving tasks. Venezza Koren In…" at bounding box center [51, 92] width 79 height 161
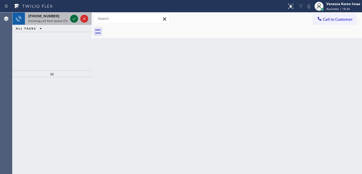
click at [71, 19] on icon at bounding box center [74, 18] width 7 height 7
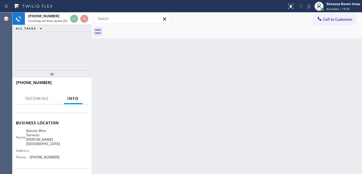
scroll to position [75, 0]
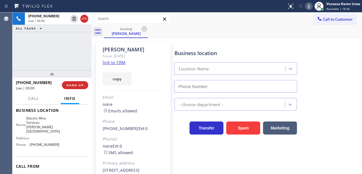
type input "[PHONE_NUMBER]"
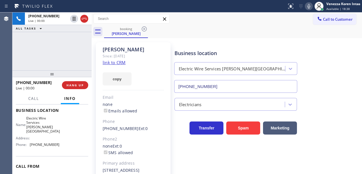
click at [118, 63] on link "link to CRM" at bounding box center [114, 62] width 23 height 6
click at [194, 29] on div "booking [PERSON_NAME]" at bounding box center [233, 31] width 258 height 13
drag, startPoint x: 151, startPoint y: 66, endPoint x: 161, endPoint y: 67, distance: 10.5
click at [151, 66] on div "copy" at bounding box center [133, 76] width 61 height 20
click at [308, 10] on div "Status report No issues detected If you experience an issue, please download th…" at bounding box center [324, 6] width 78 height 12
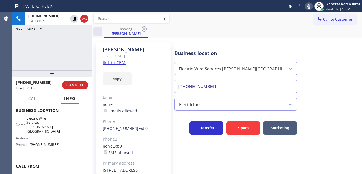
click at [308, 7] on icon at bounding box center [309, 6] width 7 height 7
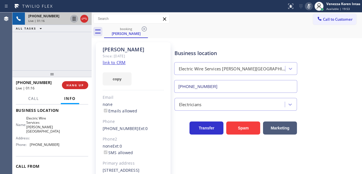
click at [75, 17] on icon at bounding box center [74, 19] width 3 height 4
drag, startPoint x: 200, startPoint y: 26, endPoint x: 197, endPoint y: 28, distance: 4.2
click at [200, 26] on div "booking [PERSON_NAME]" at bounding box center [233, 31] width 258 height 13
click at [117, 63] on link "link to CRM" at bounding box center [114, 62] width 23 height 6
click at [203, 19] on div "Call to Customer Outbound call Location Search location Your caller id phone nu…" at bounding box center [227, 19] width 271 height 10
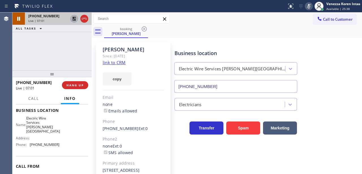
click at [118, 64] on link "link to CRM" at bounding box center [114, 62] width 23 height 6
click at [74, 19] on icon at bounding box center [74, 18] width 7 height 7
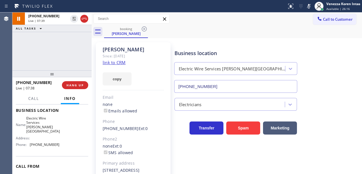
drag, startPoint x: 308, startPoint y: 7, endPoint x: 306, endPoint y: 24, distance: 17.6
click at [308, 7] on icon at bounding box center [309, 6] width 7 height 7
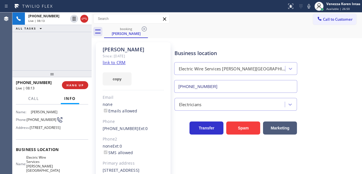
scroll to position [38, 0]
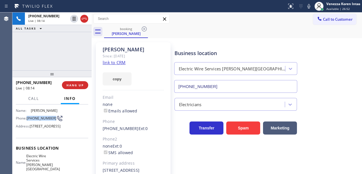
drag, startPoint x: 30, startPoint y: 115, endPoint x: 42, endPoint y: 119, distance: 12.7
click at [42, 119] on div "Name: [PERSON_NAME] Phone: [PHONE_NUMBER] Address: [STREET_ADDRESS]" at bounding box center [38, 119] width 44 height 22
click at [40, 119] on span "[PHONE_NUMBER]" at bounding box center [42, 118] width 30 height 4
drag, startPoint x: 27, startPoint y: 110, endPoint x: 37, endPoint y: 117, distance: 12.7
click at [37, 117] on div "Name: [PERSON_NAME] Phone: [PHONE_NUMBER] Address: [STREET_ADDRESS]" at bounding box center [38, 119] width 44 height 22
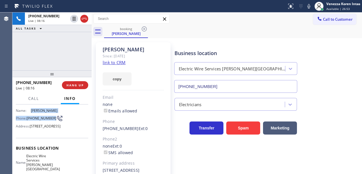
click at [39, 119] on span "[PHONE_NUMBER]" at bounding box center [42, 118] width 30 height 4
drag, startPoint x: 25, startPoint y: 113, endPoint x: 37, endPoint y: 120, distance: 14.2
click at [37, 120] on div "Name: [PERSON_NAME] Phone: [PHONE_NUMBER] Address: [STREET_ADDRESS]" at bounding box center [38, 119] width 44 height 22
click at [37, 119] on span "[PHONE_NUMBER]" at bounding box center [42, 118] width 30 height 4
drag, startPoint x: 27, startPoint y: 113, endPoint x: 38, endPoint y: 120, distance: 12.6
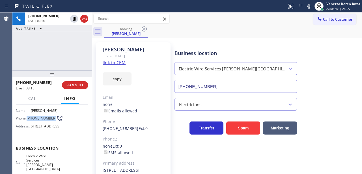
click at [38, 120] on div "Phone: [PHONE_NUMBER]" at bounding box center [38, 118] width 44 height 7
copy span "[PHONE_NUMBER]"
click at [39, 116] on span "[PHONE_NUMBER]" at bounding box center [42, 118] width 30 height 4
click at [27, 115] on div "Phone: [PHONE_NUMBER]" at bounding box center [38, 118] width 44 height 7
drag, startPoint x: 27, startPoint y: 113, endPoint x: 39, endPoint y: 118, distance: 12.6
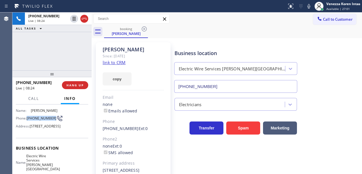
click at [39, 118] on div "Phone: [PHONE_NUMBER]" at bounding box center [38, 118] width 44 height 7
copy span "[PHONE_NUMBER]"
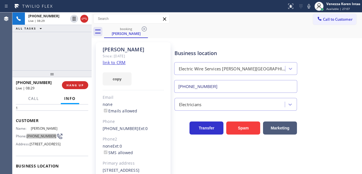
scroll to position [19, 0]
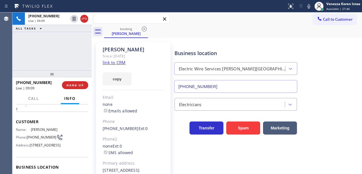
click at [156, 19] on input "text" at bounding box center [132, 18] width 76 height 9
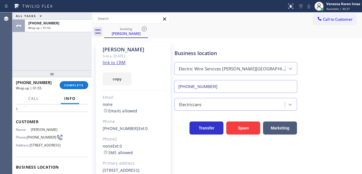
click at [148, 92] on div "[PERSON_NAME] Since: [DATE] link to CRM copy Email none Emails allowed Phone [P…" at bounding box center [133, 126] width 75 height 168
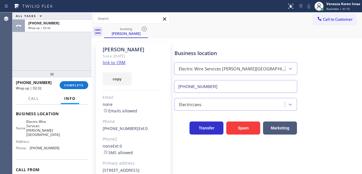
scroll to position [75, 0]
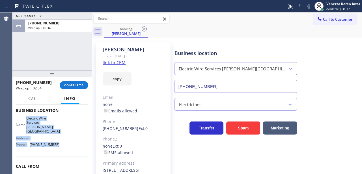
drag, startPoint x: 29, startPoint y: 125, endPoint x: 51, endPoint y: 146, distance: 30.7
click at [55, 149] on div "Name: Electric Wire Services [PERSON_NAME][GEOGRAPHIC_DATA] Address: Phone: [PH…" at bounding box center [38, 132] width 44 height 33
click at [35, 127] on span "Electric Wire Services [PERSON_NAME][GEOGRAPHIC_DATA]" at bounding box center [43, 125] width 34 height 18
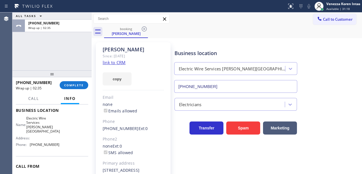
click at [15, 119] on div "Context Queue: [Test] All Priority: 1 Customer Name: [PERSON_NAME] Phone: [PHON…" at bounding box center [51, 138] width 79 height 69
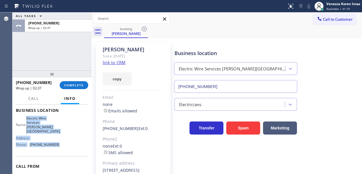
drag, startPoint x: 29, startPoint y: 125, endPoint x: 56, endPoint y: 148, distance: 35.7
click at [56, 148] on div "Name: Electric Wire Services [PERSON_NAME][GEOGRAPHIC_DATA] Address: Phone: [PH…" at bounding box center [38, 132] width 44 height 33
copy div "Electric Wire Services [PERSON_NAME][GEOGRAPHIC_DATA] Address: Phone: [PHONE_NU…"
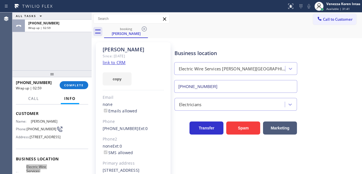
scroll to position [19, 0]
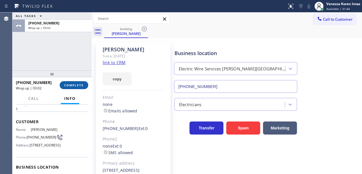
click at [82, 83] on button "COMPLETE" at bounding box center [74, 85] width 29 height 8
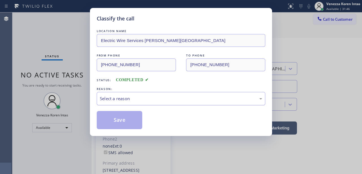
click at [146, 101] on div "Select a reason" at bounding box center [181, 98] width 163 height 7
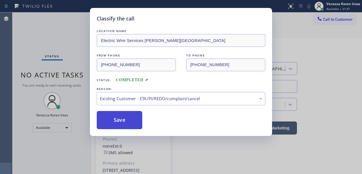
click at [139, 127] on button "Save" at bounding box center [120, 120] width 46 height 18
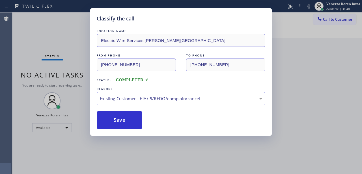
click at [250, 150] on div "Back to Dashboard Change Sender ID Customers Technicians Select a contact Outbo…" at bounding box center [227, 92] width 271 height 161
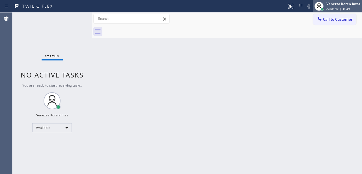
click at [336, 7] on span "Available | 31:49" at bounding box center [339, 9] width 24 height 4
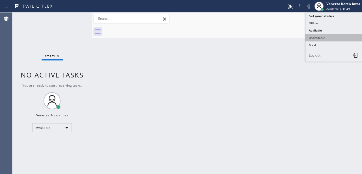
click at [323, 38] on button "Unavailable" at bounding box center [334, 37] width 57 height 7
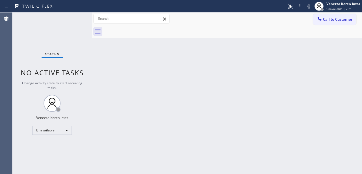
drag, startPoint x: 121, startPoint y: 79, endPoint x: 176, endPoint y: 76, distance: 54.4
click at [121, 79] on div "Back to Dashboard Change Sender ID Customers Technicians Select a contact Outbo…" at bounding box center [227, 92] width 271 height 161
click at [332, 5] on div "Venezza Koren Intas" at bounding box center [344, 3] width 34 height 5
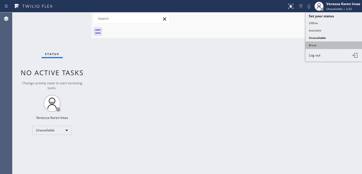
click at [319, 43] on button "Break" at bounding box center [334, 44] width 57 height 7
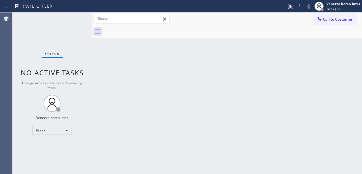
click at [112, 80] on div "Back to Dashboard Change Sender ID Customers Technicians Select a contact Outbo…" at bounding box center [227, 92] width 271 height 161
drag, startPoint x: 134, startPoint y: 71, endPoint x: 159, endPoint y: 42, distance: 38.8
click at [134, 71] on div "Back to Dashboard Change Sender ID Customers Technicians Select a contact Outbo…" at bounding box center [227, 92] width 271 height 161
drag, startPoint x: 158, startPoint y: 54, endPoint x: 157, endPoint y: 61, distance: 6.3
click at [158, 55] on div "Back to Dashboard Change Sender ID Customers Technicians Select a contact Outbo…" at bounding box center [227, 92] width 271 height 161
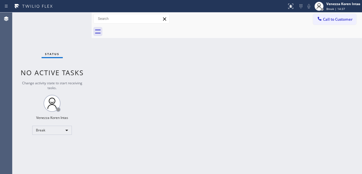
drag, startPoint x: 157, startPoint y: 108, endPoint x: 157, endPoint y: 121, distance: 12.2
click at [157, 108] on div "Back to Dashboard Change Sender ID Customers Technicians Select a contact Outbo…" at bounding box center [227, 92] width 271 height 161
drag, startPoint x: 141, startPoint y: 69, endPoint x: 238, endPoint y: 57, distance: 97.6
click at [142, 69] on div "Back to Dashboard Change Sender ID Customers Technicians Select a contact Outbo…" at bounding box center [227, 92] width 271 height 161
click at [334, 8] on span "Break | 14:47" at bounding box center [336, 9] width 19 height 4
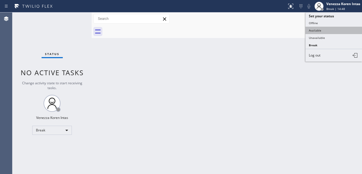
click at [325, 28] on button "Available" at bounding box center [334, 30] width 57 height 7
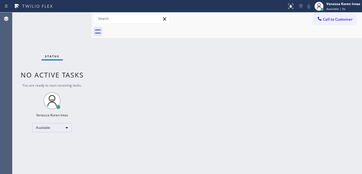
click at [51, 39] on div "Status No active tasks You are ready to start receiving tasks. Venezza Koren In…" at bounding box center [51, 92] width 79 height 161
drag, startPoint x: 110, startPoint y: 57, endPoint x: 97, endPoint y: 47, distance: 16.4
click at [109, 57] on div "Back to Dashboard Change Sender ID Customers Technicians Select a contact Outbo…" at bounding box center [227, 92] width 271 height 161
click at [75, 28] on div "Status No active tasks You are ready to start receiving tasks. Venezza Koren In…" at bounding box center [51, 92] width 79 height 161
drag, startPoint x: 69, startPoint y: 19, endPoint x: 53, endPoint y: 23, distance: 16.3
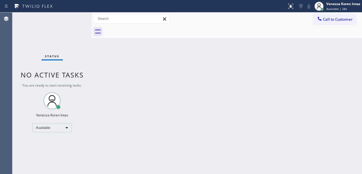
click at [67, 20] on div "Status No active tasks You are ready to start receiving tasks. Venezza Koren In…" at bounding box center [51, 92] width 79 height 161
click at [57, 32] on div "Status No active tasks You are ready to start receiving tasks. Venezza Koren In…" at bounding box center [51, 92] width 79 height 161
drag, startPoint x: 65, startPoint y: 25, endPoint x: 75, endPoint y: 26, distance: 9.6
click at [67, 25] on div "Status No active tasks You are ready to start receiving tasks. Venezza Koren In…" at bounding box center [51, 92] width 79 height 161
click at [75, 27] on div "Status No active tasks You are ready to start receiving tasks. Venezza Koren In…" at bounding box center [51, 92] width 79 height 161
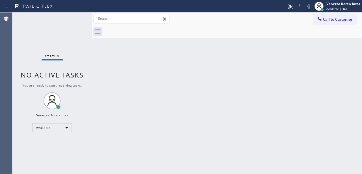
click at [107, 40] on div "Back to Dashboard Change Sender ID Customers Technicians Select a contact Outbo…" at bounding box center [227, 92] width 271 height 161
click at [74, 19] on div "Status No active tasks You are ready to start receiving tasks. Venezza Koren In…" at bounding box center [51, 92] width 79 height 161
click at [66, 23] on div "Status No active tasks You are ready to start receiving tasks. Venezza Koren In…" at bounding box center [51, 92] width 79 height 161
click at [68, 24] on div "Status No active tasks You are ready to start receiving tasks. Venezza Koren In…" at bounding box center [51, 92] width 79 height 161
click at [82, 22] on div "Status No active tasks You are ready to start receiving tasks. Venezza Koren In…" at bounding box center [51, 92] width 79 height 161
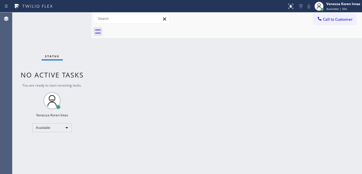
click at [88, 47] on div "Status No active tasks You are ready to start receiving tasks. Venezza Koren In…" at bounding box center [51, 92] width 79 height 161
click at [80, 19] on div "Status No active tasks You are ready to start receiving tasks. Venezza Koren In…" at bounding box center [51, 92] width 79 height 161
click at [67, 20] on div "Status No active tasks You are ready to start receiving tasks. Venezza Koren In…" at bounding box center [51, 92] width 79 height 161
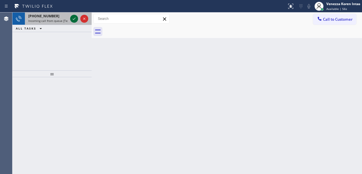
click at [73, 19] on icon at bounding box center [74, 19] width 3 height 2
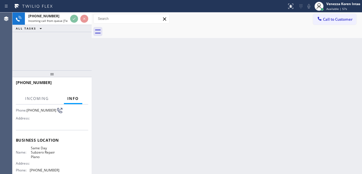
scroll to position [57, 0]
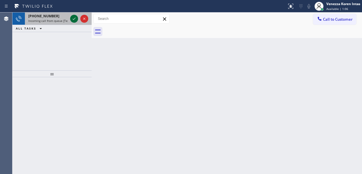
click at [74, 18] on icon at bounding box center [74, 18] width 7 height 7
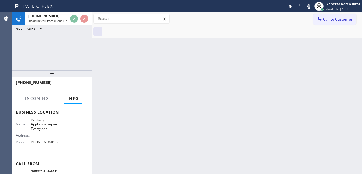
scroll to position [75, 0]
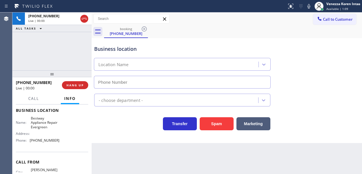
type input "[PHONE_NUMBER]"
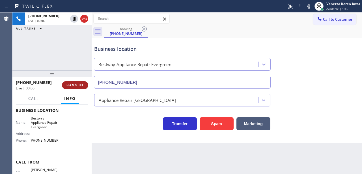
click at [76, 86] on span "HANG UP" at bounding box center [75, 85] width 17 height 4
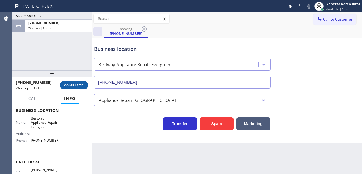
click at [75, 86] on span "COMPLETE" at bounding box center [74, 85] width 20 height 4
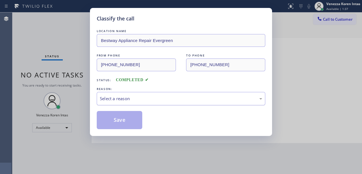
click at [159, 100] on div "Select a reason" at bounding box center [181, 98] width 163 height 7
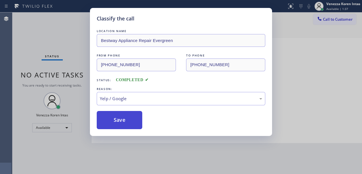
click at [128, 124] on button "Save" at bounding box center [120, 120] width 46 height 18
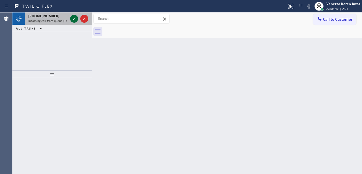
click at [75, 20] on icon at bounding box center [74, 18] width 7 height 7
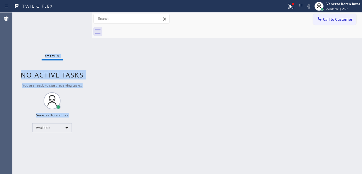
click at [75, 20] on div "Status No active tasks You are ready to start receiving tasks. Venezza Koren In…" at bounding box center [51, 92] width 79 height 161
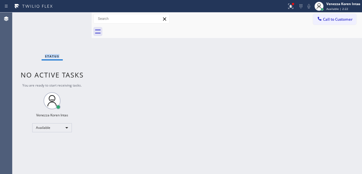
click at [75, 20] on div "Status No active tasks You are ready to start receiving tasks. Venezza Koren In…" at bounding box center [51, 92] width 79 height 161
click at [136, 124] on div "Back to Dashboard Change Sender ID Customers Technicians Select a contact Outbo…" at bounding box center [227, 92] width 271 height 161
click at [74, 18] on div "Status No active tasks You are ready to start receiving tasks. Venezza Koren In…" at bounding box center [51, 92] width 79 height 161
click at [80, 21] on div "Status No active tasks You are ready to start receiving tasks. Venezza Koren In…" at bounding box center [51, 92] width 79 height 161
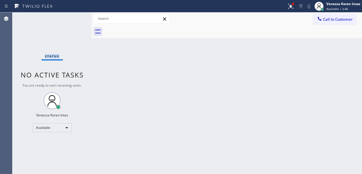
click at [80, 21] on div "Status No active tasks You are ready to start receiving tasks. Venezza Koren In…" at bounding box center [51, 92] width 79 height 161
click at [80, 22] on div "Status No active tasks You are ready to start receiving tasks. Venezza Koren In…" at bounding box center [51, 92] width 79 height 161
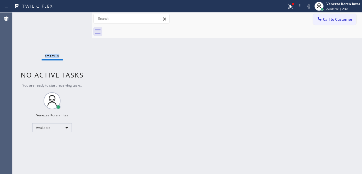
drag, startPoint x: 70, startPoint y: 20, endPoint x: 75, endPoint y: 22, distance: 5.4
click at [70, 20] on div "Status No active tasks You are ready to start receiving tasks. Venezza Koren In…" at bounding box center [51, 92] width 79 height 161
click at [75, 22] on div "Status No active tasks You are ready to start receiving tasks. Venezza Koren In…" at bounding box center [51, 92] width 79 height 161
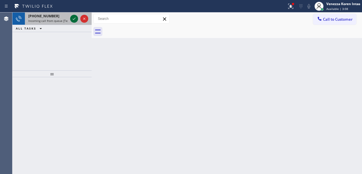
click at [72, 18] on icon at bounding box center [74, 18] width 7 height 7
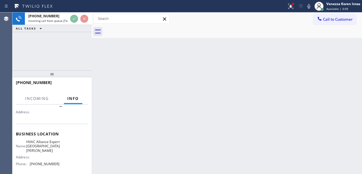
scroll to position [57, 0]
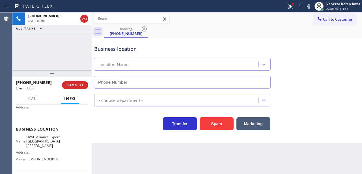
type input "[PHONE_NUMBER]"
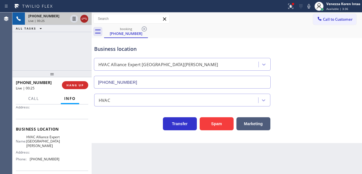
click at [86, 20] on icon at bounding box center [84, 18] width 7 height 7
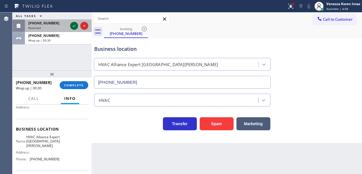
click at [73, 24] on icon at bounding box center [74, 25] width 7 height 7
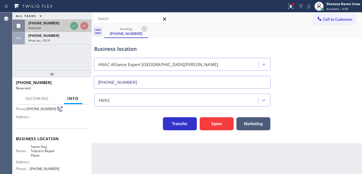
scroll to position [66, 0]
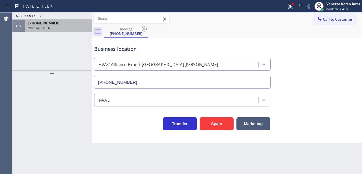
click at [72, 29] on div "[PHONE_NUMBER] Wrap up | 00:32" at bounding box center [57, 26] width 65 height 12
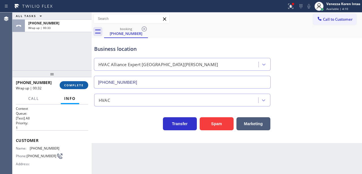
drag, startPoint x: 78, startPoint y: 84, endPoint x: 115, endPoint y: 92, distance: 37.2
click at [79, 84] on span "COMPLETE" at bounding box center [74, 85] width 20 height 4
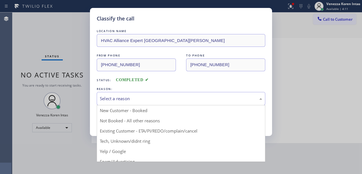
click at [143, 99] on div "Select a reason" at bounding box center [181, 98] width 163 height 7
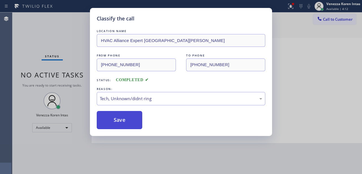
click at [126, 123] on button "Save" at bounding box center [120, 120] width 46 height 18
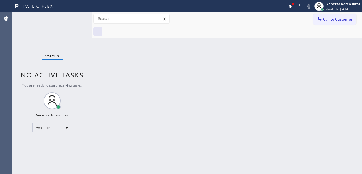
click at [86, 20] on div "Status No active tasks You are ready to start receiving tasks. Venezza Koren In…" at bounding box center [51, 92] width 79 height 161
click at [84, 19] on div "Status No active tasks You are ready to start receiving tasks. Venezza Koren In…" at bounding box center [51, 92] width 79 height 161
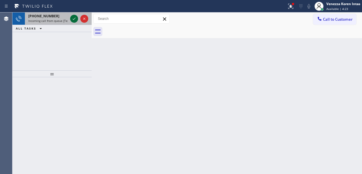
click at [76, 19] on icon at bounding box center [74, 18] width 7 height 7
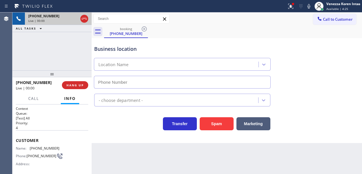
type input "[PHONE_NUMBER]"
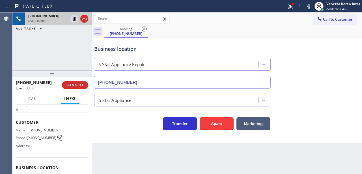
scroll to position [19, 0]
click at [88, 59] on div "[PHONE_NUMBER] Live | 00:00 ALL TASKS ALL TASKS ACTIVE TASKS TASKS IN WRAP UP" at bounding box center [51, 41] width 79 height 58
drag, startPoint x: 291, startPoint y: 13, endPoint x: 291, endPoint y: 9, distance: 4.0
click at [291, 12] on div "Status report Issues detected These issues could affect your workflow. Please c…" at bounding box center [181, 87] width 362 height 174
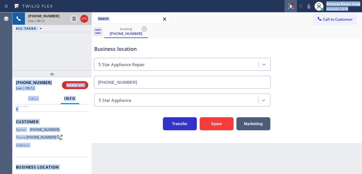
click at [291, 9] on icon at bounding box center [291, 6] width 7 height 7
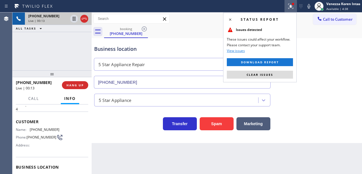
click at [202, 37] on div "Business location 5 Star Appliance Repair [PHONE_NUMBER]" at bounding box center [227, 62] width 268 height 51
click at [291, 8] on icon at bounding box center [291, 6] width 7 height 7
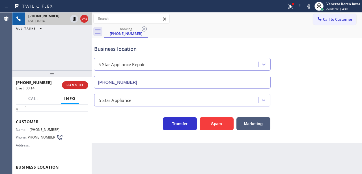
drag, startPoint x: 289, startPoint y: 7, endPoint x: 276, endPoint y: 36, distance: 31.9
click at [289, 8] on icon at bounding box center [291, 6] width 7 height 7
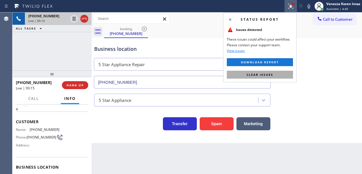
click at [236, 75] on button "Clear issues" at bounding box center [260, 75] width 66 height 8
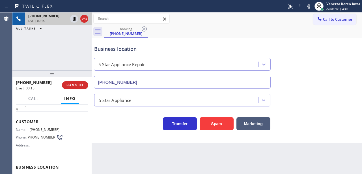
click at [234, 40] on div "Business location 5 Star Appliance Repair [PHONE_NUMBER]" at bounding box center [182, 63] width 179 height 49
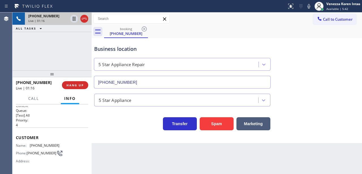
scroll to position [0, 0]
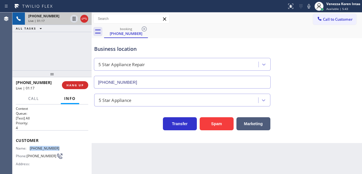
drag, startPoint x: 61, startPoint y: 146, endPoint x: 29, endPoint y: 146, distance: 32.6
click at [29, 146] on div "Name: [PHONE_NUMBER] Phone: [PHONE_NUMBER] Address:" at bounding box center [52, 157] width 72 height 22
copy div "[PHONE_NUMBER]"
click at [310, 7] on icon at bounding box center [309, 6] width 7 height 7
click at [74, 19] on icon at bounding box center [74, 19] width 3 height 4
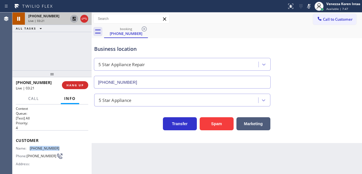
drag, startPoint x: 306, startPoint y: 7, endPoint x: 302, endPoint y: 12, distance: 6.0
click at [306, 7] on icon at bounding box center [309, 6] width 7 height 7
click at [75, 17] on icon at bounding box center [74, 19] width 4 height 4
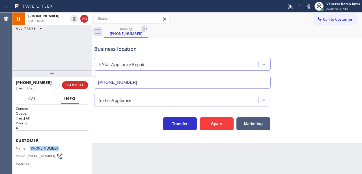
click at [35, 100] on span "Call" at bounding box center [33, 98] width 11 height 5
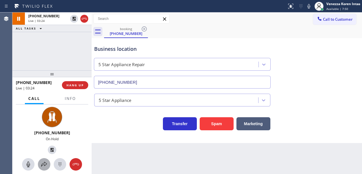
click at [41, 161] on button at bounding box center [44, 164] width 12 height 12
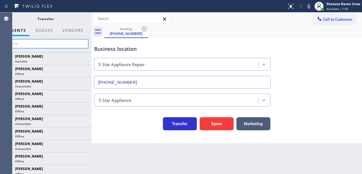
click at [70, 45] on input "text" at bounding box center [45, 43] width 85 height 9
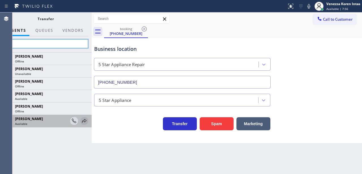
type input "za"
click at [84, 122] on icon at bounding box center [84, 120] width 7 height 7
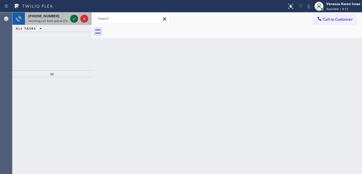
click at [72, 20] on icon at bounding box center [74, 18] width 7 height 7
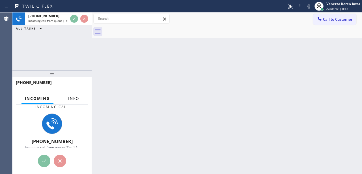
drag, startPoint x: 73, startPoint y: 95, endPoint x: 81, endPoint y: 120, distance: 25.9
click at [73, 95] on button "Info" at bounding box center [74, 98] width 18 height 11
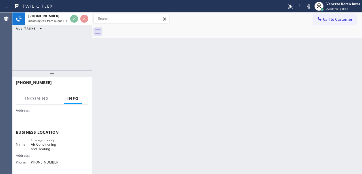
scroll to position [57, 0]
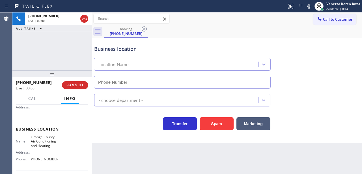
type input "[PHONE_NUMBER]"
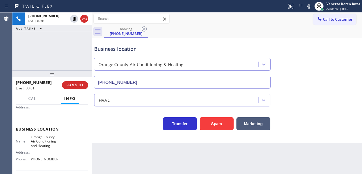
drag, startPoint x: 51, startPoint y: 63, endPoint x: 62, endPoint y: 72, distance: 14.2
click at [51, 63] on div "[PHONE_NUMBER] Live | 00:01 ALL TASKS ALL TASKS ACTIVE TASKS TASKS IN WRAP UP" at bounding box center [51, 41] width 79 height 58
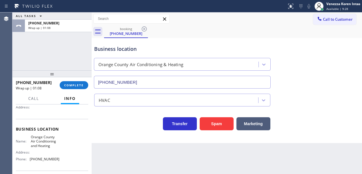
click at [85, 93] on div "Call Info" at bounding box center [52, 98] width 72 height 11
click at [82, 88] on button "COMPLETE" at bounding box center [74, 85] width 29 height 8
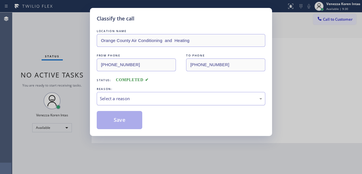
drag, startPoint x: 161, startPoint y: 94, endPoint x: 160, endPoint y: 104, distance: 10.3
click at [161, 95] on div "Select a reason" at bounding box center [181, 98] width 169 height 13
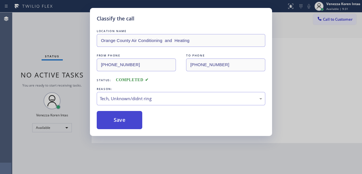
click at [137, 121] on button "Save" at bounding box center [120, 120] width 46 height 18
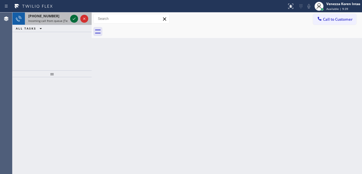
click at [74, 21] on icon at bounding box center [74, 18] width 7 height 7
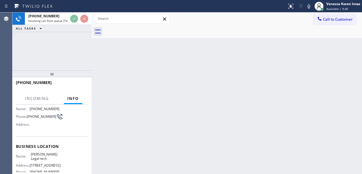
scroll to position [75, 0]
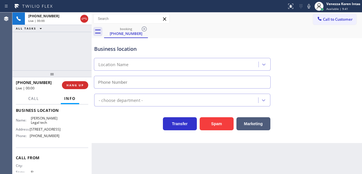
type input "[PHONE_NUMBER]"
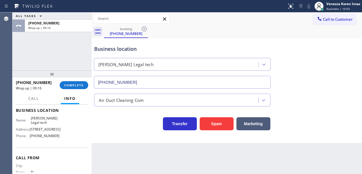
click at [63, 34] on div "ALL TASKS ALL TASKS ACTIVE TASKS TASKS IN WRAP UP [PHONE_NUMBER] Wrap up | 00:16" at bounding box center [51, 41] width 79 height 58
click at [79, 85] on span "COMPLETE" at bounding box center [74, 85] width 20 height 4
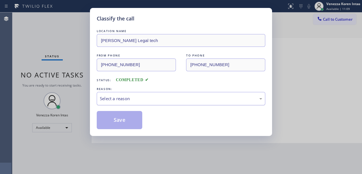
drag, startPoint x: 123, startPoint y: 100, endPoint x: 124, endPoint y: 104, distance: 4.6
click at [124, 100] on div "Select a reason" at bounding box center [181, 98] width 163 height 7
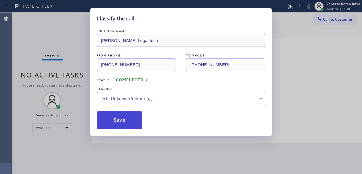
click at [125, 123] on button "Save" at bounding box center [120, 120] width 46 height 18
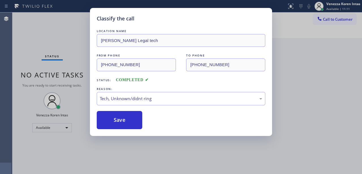
click at [79, 23] on div "Classify the call LOCATION NAME [PERSON_NAME] Legal tech FROM PHONE [PHONE_NUMB…" at bounding box center [181, 87] width 362 height 174
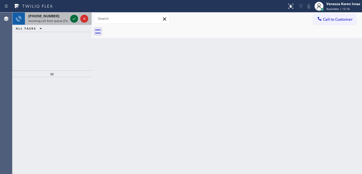
click at [76, 20] on icon at bounding box center [74, 18] width 7 height 7
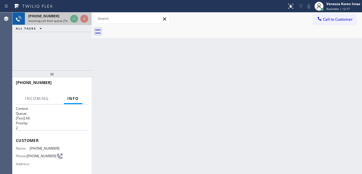
click at [78, 20] on div at bounding box center [79, 18] width 20 height 12
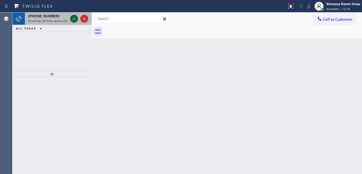
click at [74, 20] on icon at bounding box center [74, 18] width 7 height 7
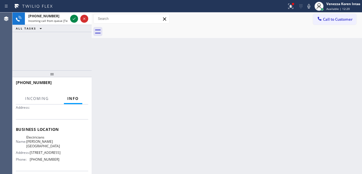
scroll to position [57, 0]
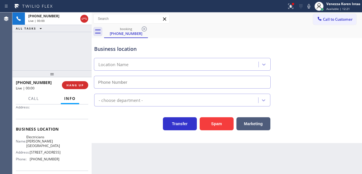
type input "[PHONE_NUMBER]"
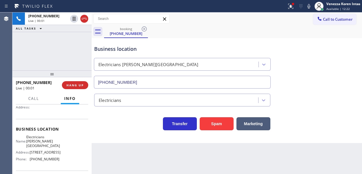
click at [47, 53] on div "[PHONE_NUMBER] Live | 00:01 ALL TASKS ALL TASKS ACTIVE TASKS TASKS IN WRAP UP" at bounding box center [51, 41] width 79 height 58
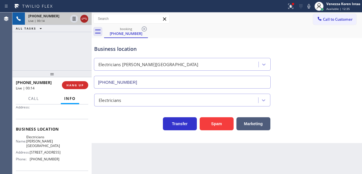
click at [85, 19] on icon at bounding box center [84, 19] width 5 height 2
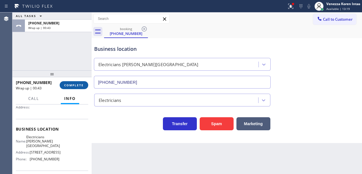
click at [82, 85] on span "COMPLETE" at bounding box center [74, 85] width 20 height 4
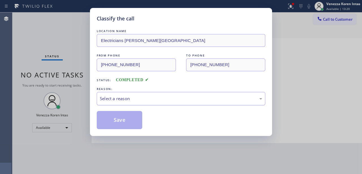
click at [161, 101] on div "Select a reason" at bounding box center [181, 98] width 163 height 7
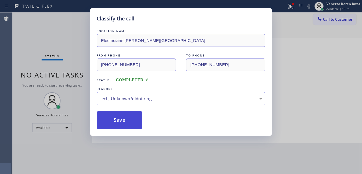
drag, startPoint x: 148, startPoint y: 140, endPoint x: 132, endPoint y: 122, distance: 24.1
click at [132, 120] on button "Save" at bounding box center [120, 120] width 46 height 18
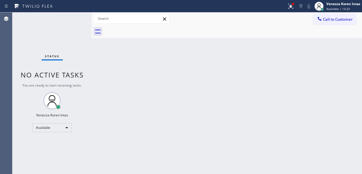
click at [83, 27] on div "Status No active tasks You are ready to start receiving tasks. Venezza Koren In…" at bounding box center [51, 92] width 79 height 161
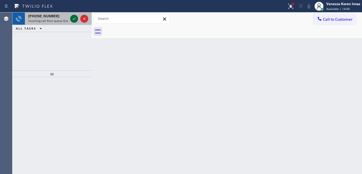
click at [75, 19] on icon at bounding box center [74, 18] width 7 height 7
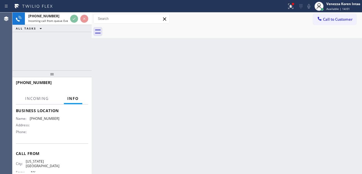
scroll to position [75, 0]
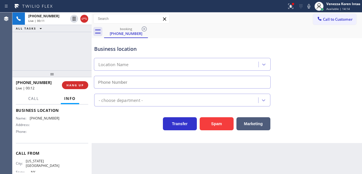
drag, startPoint x: 80, startPoint y: 18, endPoint x: 100, endPoint y: 41, distance: 30.5
click at [80, 18] on div at bounding box center [79, 18] width 20 height 12
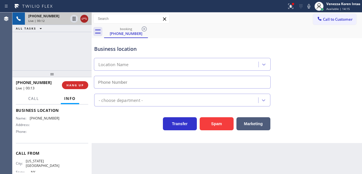
drag, startPoint x: 82, startPoint y: 18, endPoint x: 93, endPoint y: 50, distance: 33.9
click at [82, 18] on icon at bounding box center [84, 18] width 7 height 7
click at [73, 61] on div "[PHONE_NUMBER] Live | 00:13 ALL TASKS ALL TASKS ACTIVE TASKS TASKS IN WRAP UP" at bounding box center [51, 41] width 79 height 58
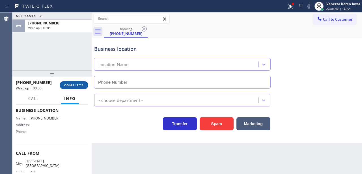
click at [74, 82] on button "COMPLETE" at bounding box center [74, 85] width 29 height 8
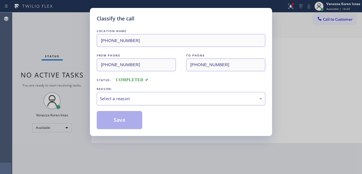
click at [170, 99] on div "Select a reason" at bounding box center [181, 98] width 163 height 7
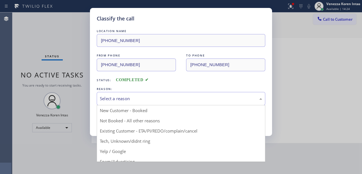
drag, startPoint x: 150, startPoint y: 140, endPoint x: 147, endPoint y: 138, distance: 3.2
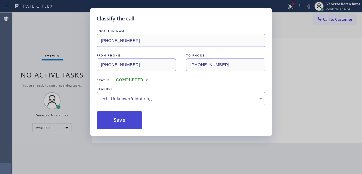
click at [132, 121] on button "Save" at bounding box center [120, 120] width 46 height 18
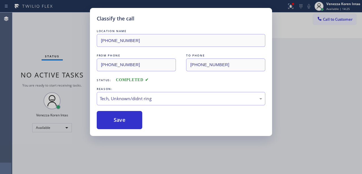
click at [78, 29] on div "Classify the call LOCATION NAME [PHONE_NUMBER] FROM PHONE [PHONE_NUMBER] TO PHO…" at bounding box center [181, 87] width 362 height 174
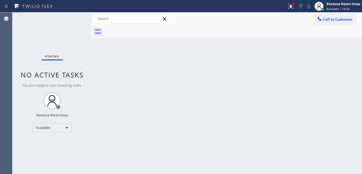
click at [78, 24] on div "Status No active tasks You are ready to start receiving tasks. Venezza Koren In…" at bounding box center [51, 92] width 79 height 161
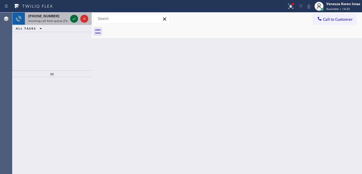
click at [77, 19] on icon at bounding box center [74, 18] width 7 height 7
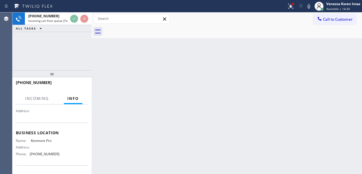
scroll to position [57, 0]
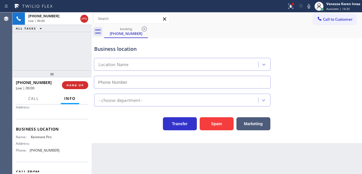
type input "[PHONE_NUMBER]"
click at [127, 44] on div "Business location Kenmore Pro [PHONE_NUMBER]" at bounding box center [182, 63] width 179 height 49
click at [192, 12] on div "Status report Issue detected This issue could affect your workflow. Please cont…" at bounding box center [181, 6] width 362 height 12
click at [293, 2] on button at bounding box center [291, 6] width 12 height 12
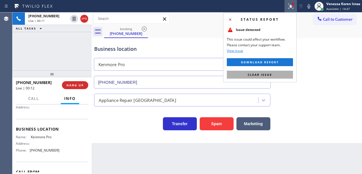
click at [234, 75] on button "Clear issue" at bounding box center [260, 75] width 66 height 8
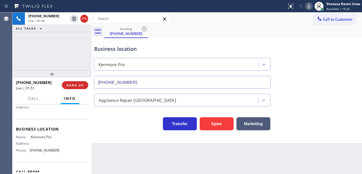
click at [307, 8] on icon at bounding box center [309, 6] width 7 height 7
drag, startPoint x: 75, startPoint y: 19, endPoint x: 106, endPoint y: 33, distance: 34.2
click at [75, 19] on icon at bounding box center [74, 19] width 3 height 4
drag, startPoint x: 51, startPoint y: 140, endPoint x: 27, endPoint y: 138, distance: 24.1
click at [27, 138] on div "Name: Kenmore Pro Address: Phone: [PHONE_NUMBER]" at bounding box center [38, 145] width 44 height 20
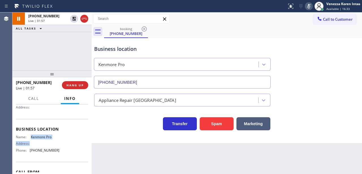
click at [36, 138] on span "Kenmore Pro" at bounding box center [45, 137] width 28 height 4
click at [57, 137] on span "Kenmore Pro" at bounding box center [45, 137] width 28 height 4
drag, startPoint x: 52, startPoint y: 136, endPoint x: 27, endPoint y: 137, distance: 24.6
click at [27, 137] on div "Name: Kenmore Pro" at bounding box center [38, 137] width 44 height 4
click at [308, 10] on div "Status report No issues detected If you experience an issue, please download th…" at bounding box center [324, 6] width 78 height 12
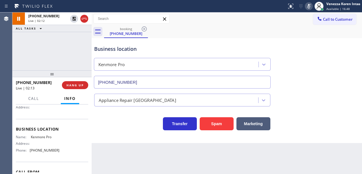
click at [308, 6] on icon at bounding box center [309, 6] width 3 height 5
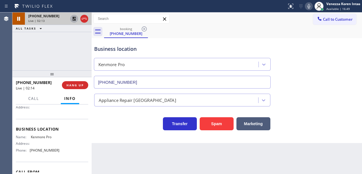
click at [74, 19] on icon at bounding box center [74, 18] width 7 height 7
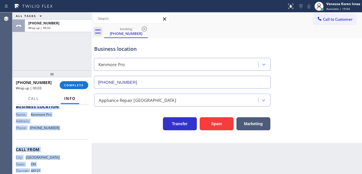
scroll to position [89, 0]
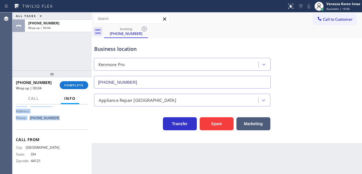
drag, startPoint x: 24, startPoint y: 146, endPoint x: 68, endPoint y: 124, distance: 49.3
click at [68, 125] on div "Context Queue: [Test] All Priority: 1 Customer Name: [PHONE_NUMBER] Phone: [PHO…" at bounding box center [51, 138] width 79 height 69
click at [331, 16] on button "Call to Customer" at bounding box center [334, 19] width 43 height 11
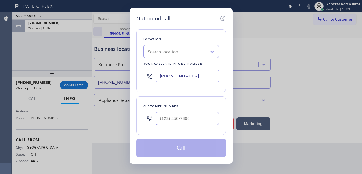
click at [331, 9] on div "Outbound call Location Search location Your caller id phone number [PHONE_NUMBE…" at bounding box center [181, 87] width 362 height 174
click at [226, 19] on icon at bounding box center [223, 18] width 7 height 7
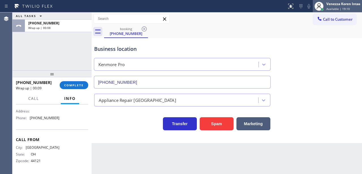
click at [337, 2] on div "Venezza Koren Intas" at bounding box center [344, 3] width 34 height 5
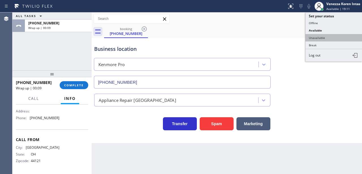
click at [328, 35] on button "Unavailable" at bounding box center [334, 37] width 57 height 7
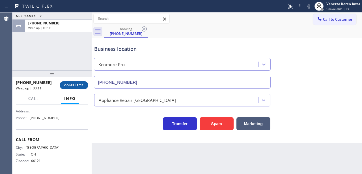
click at [80, 86] on span "COMPLETE" at bounding box center [74, 85] width 20 height 4
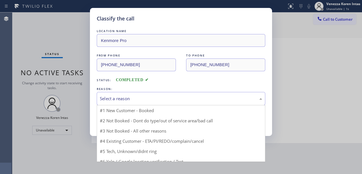
click at [151, 97] on div "Select a reason" at bounding box center [181, 98] width 163 height 7
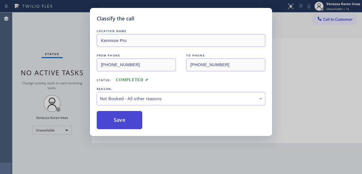
click at [139, 120] on button "Save" at bounding box center [120, 120] width 46 height 18
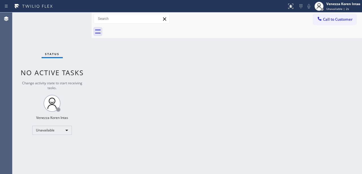
click at [331, 19] on span "Call to Customer" at bounding box center [338, 19] width 30 height 5
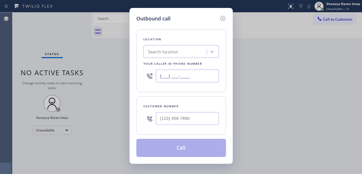
click at [182, 79] on input "(___) ___-____" at bounding box center [187, 75] width 63 height 13
paste input "888) 527-1246"
type input "[PHONE_NUMBER]"
click at [180, 118] on input "(___) ___-____" at bounding box center [187, 118] width 63 height 13
paste input "216) 536-1981"
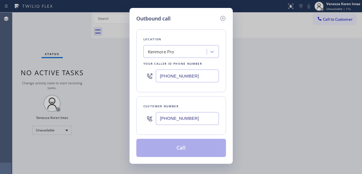
type input "[PHONE_NUMBER]"
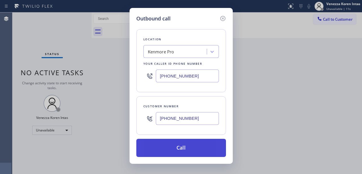
click at [174, 148] on button "Call" at bounding box center [181, 147] width 90 height 18
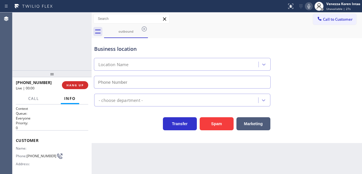
type input "[PHONE_NUMBER]"
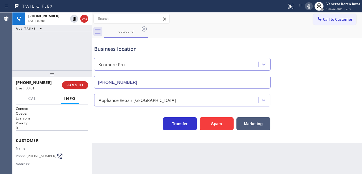
click at [214, 29] on div "outbound" at bounding box center [233, 31] width 258 height 13
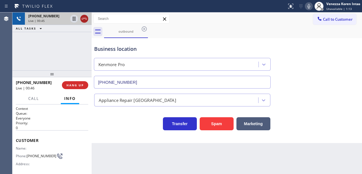
click at [84, 20] on icon at bounding box center [84, 18] width 7 height 7
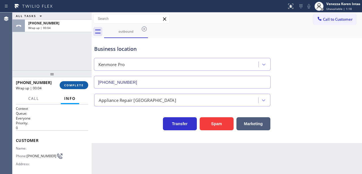
click at [75, 84] on span "COMPLETE" at bounding box center [74, 85] width 20 height 4
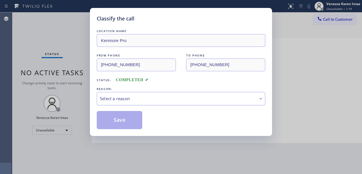
click at [147, 99] on div "Select a reason" at bounding box center [181, 98] width 163 height 7
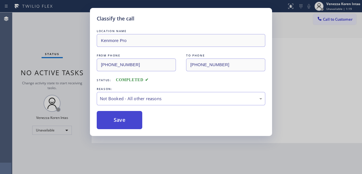
click at [136, 118] on button "Save" at bounding box center [120, 120] width 46 height 18
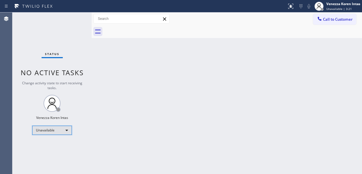
click at [59, 126] on div "Unavailable" at bounding box center [52, 129] width 40 height 9
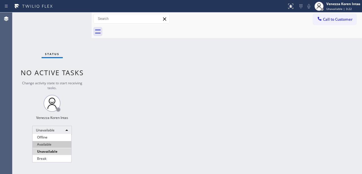
click at [57, 146] on li "Available" at bounding box center [52, 144] width 39 height 7
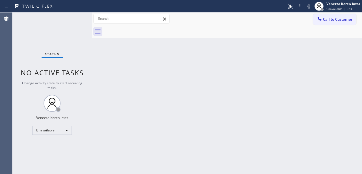
click at [39, 58] on div "Status No active tasks Change activity state to start receiving tasks. Venezza …" at bounding box center [51, 92] width 79 height 161
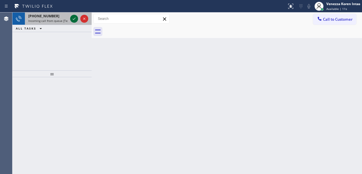
click at [71, 16] on icon at bounding box center [74, 18] width 7 height 7
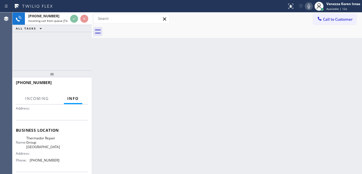
scroll to position [57, 0]
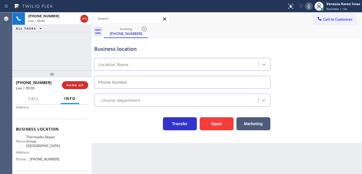
type input "[PHONE_NUMBER]"
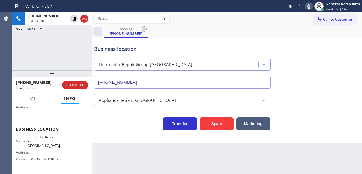
click at [53, 65] on div "[PHONE_NUMBER] Live | 00:00 ALL TASKS ALL TASKS ACTIVE TASKS TASKS IN WRAP UP" at bounding box center [51, 41] width 79 height 58
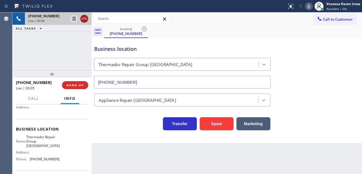
drag, startPoint x: 82, startPoint y: 19, endPoint x: 88, endPoint y: 35, distance: 17.6
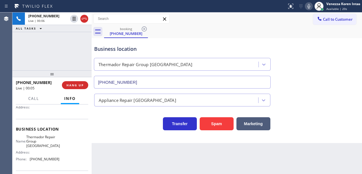
click at [82, 20] on icon at bounding box center [84, 18] width 7 height 7
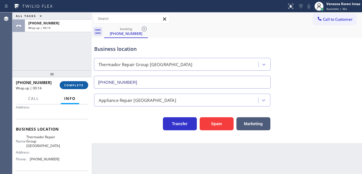
click at [78, 86] on span "COMPLETE" at bounding box center [74, 85] width 20 height 4
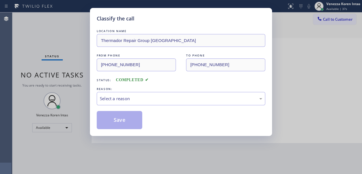
click at [163, 112] on div "Save" at bounding box center [181, 120] width 169 height 18
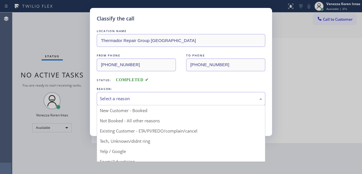
click at [166, 100] on div "Select a reason" at bounding box center [181, 98] width 163 height 7
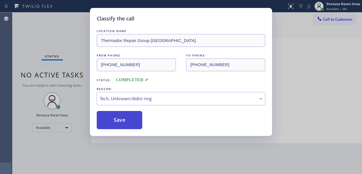
click at [135, 118] on button "Save" at bounding box center [120, 120] width 46 height 18
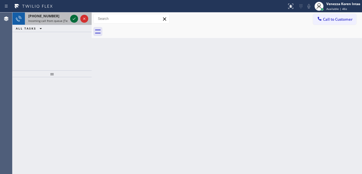
click at [77, 20] on icon at bounding box center [74, 18] width 7 height 7
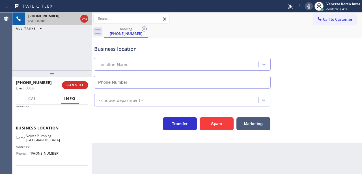
scroll to position [56, 0]
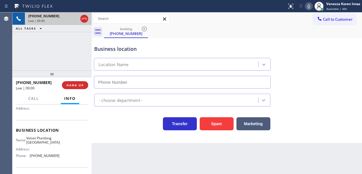
type input "[PHONE_NUMBER]"
click at [125, 118] on div "Transfer Spam Marketing" at bounding box center [182, 122] width 179 height 16
click at [178, 42] on div "Business location Velvet Plumbing [GEOGRAPHIC_DATA] [PHONE_NUMBER]" at bounding box center [182, 63] width 179 height 49
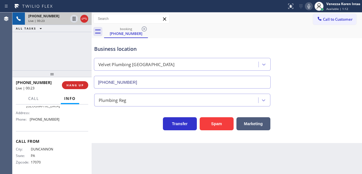
scroll to position [93, 0]
drag, startPoint x: 60, startPoint y: 147, endPoint x: 29, endPoint y: 147, distance: 30.9
click at [29, 147] on div "City: [GEOGRAPHIC_DATA] State: [US_STATE] Zipcode: 17070" at bounding box center [52, 155] width 72 height 20
click at [59, 142] on div "Call From City: [GEOGRAPHIC_DATA] State: [US_STATE] Zipcode: 17070" at bounding box center [52, 150] width 72 height 43
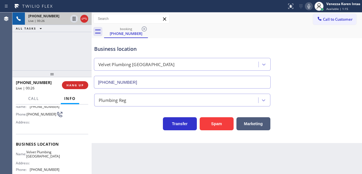
scroll to position [37, 0]
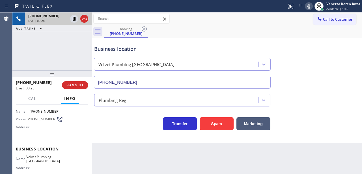
drag, startPoint x: 84, startPoint y: 133, endPoint x: 85, endPoint y: 136, distance: 3.2
click at [85, 135] on div "Customer Name: [PHONE_NUMBER] Phone: [PHONE_NUMBER] Address:" at bounding box center [52, 115] width 72 height 45
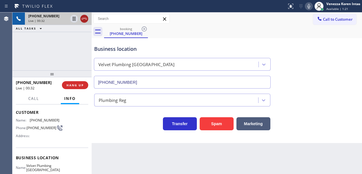
drag, startPoint x: 82, startPoint y: 18, endPoint x: 94, endPoint y: 37, distance: 22.5
click at [82, 19] on icon at bounding box center [84, 18] width 7 height 7
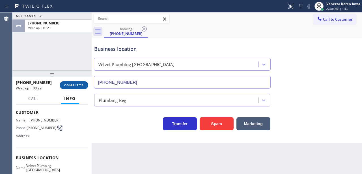
click at [80, 84] on span "COMPLETE" at bounding box center [74, 85] width 20 height 4
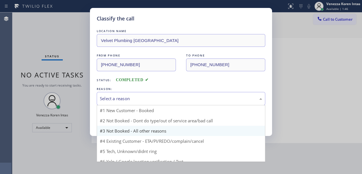
drag, startPoint x: 166, startPoint y: 101, endPoint x: 157, endPoint y: 130, distance: 30.5
click at [166, 102] on div "Select a reason" at bounding box center [181, 98] width 163 height 7
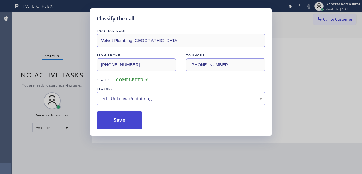
click at [132, 128] on button "Save" at bounding box center [120, 120] width 46 height 18
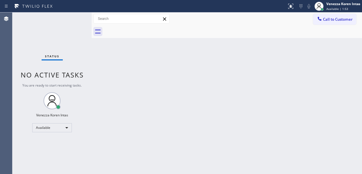
drag, startPoint x: 110, startPoint y: 64, endPoint x: 109, endPoint y: 60, distance: 4.4
click at [110, 63] on div "Back to Dashboard Change Sender ID Customers Technicians Select a contact Outbo…" at bounding box center [227, 92] width 271 height 161
click at [78, 22] on div "Status No active tasks You are ready to start receiving tasks. Venezza Koren In…" at bounding box center [51, 92] width 79 height 161
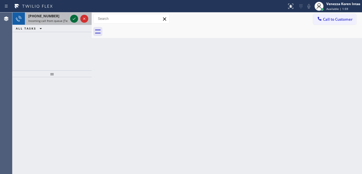
click at [72, 19] on icon at bounding box center [74, 18] width 7 height 7
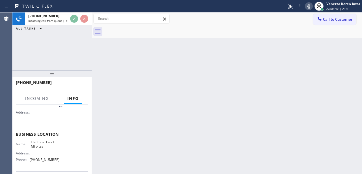
scroll to position [57, 0]
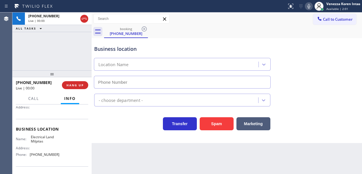
type input "[PHONE_NUMBER]"
drag, startPoint x: 49, startPoint y: 53, endPoint x: 51, endPoint y: 57, distance: 4.6
click at [49, 53] on div "[PHONE_NUMBER] Live | 00:00 ALL TASKS ALL TASKS ACTIVE TASKS TASKS IN WRAP UP" at bounding box center [51, 41] width 79 height 58
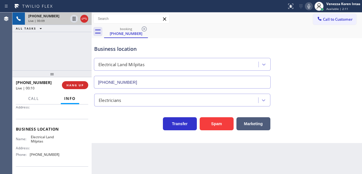
click at [84, 19] on icon at bounding box center [84, 18] width 7 height 7
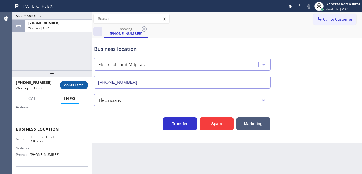
click at [64, 81] on div "[PHONE_NUMBER] Wrap up | 00:30 COMPLETE" at bounding box center [52, 85] width 72 height 15
click at [71, 88] on button "COMPLETE" at bounding box center [74, 85] width 29 height 8
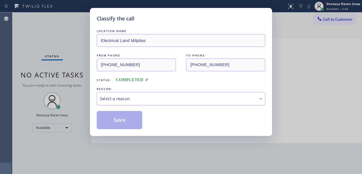
click at [149, 100] on div "Select a reason" at bounding box center [181, 98] width 163 height 7
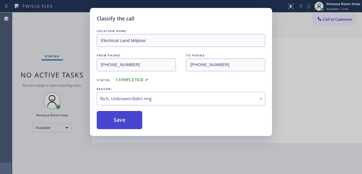
click at [133, 123] on button "Save" at bounding box center [120, 120] width 46 height 18
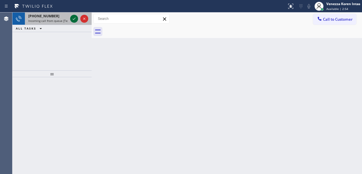
click at [76, 16] on icon at bounding box center [74, 18] width 7 height 7
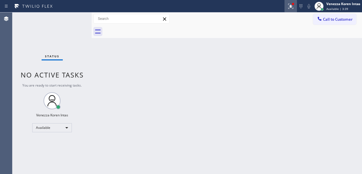
click at [288, 3] on icon at bounding box center [291, 6] width 7 height 7
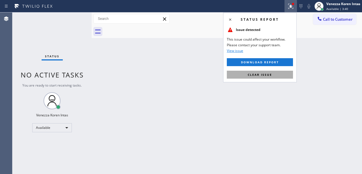
click at [272, 74] on button "Clear issue" at bounding box center [260, 75] width 66 height 8
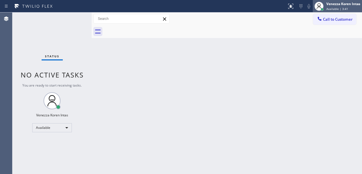
click at [324, 10] on div at bounding box center [323, 9] width 4 height 4
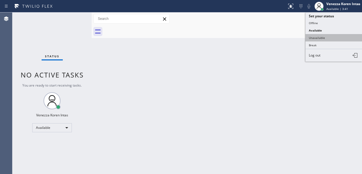
click at [318, 37] on button "Unavailable" at bounding box center [334, 37] width 57 height 7
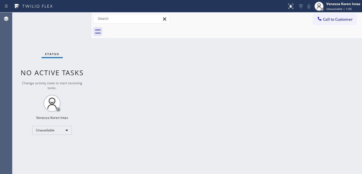
click at [106, 86] on div "Back to Dashboard Change Sender ID Customers Technicians Select a contact Outbo…" at bounding box center [227, 92] width 271 height 161
click at [338, 9] on span "Unavailable | 1:06" at bounding box center [339, 9] width 25 height 4
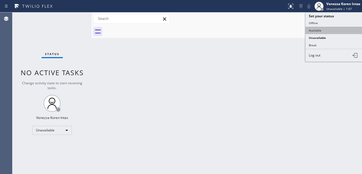
click at [316, 27] on button "Available" at bounding box center [334, 30] width 57 height 7
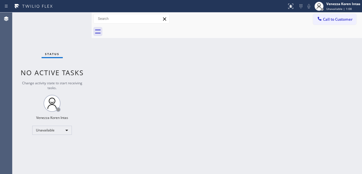
drag, startPoint x: 205, startPoint y: 43, endPoint x: 147, endPoint y: 35, distance: 58.6
click at [203, 44] on div "Back to Dashboard Change Sender ID Customers Technicians Select a contact Outbo…" at bounding box center [227, 92] width 271 height 161
drag, startPoint x: 76, startPoint y: 18, endPoint x: 102, endPoint y: 85, distance: 71.3
click at [76, 19] on div "Status No active tasks Change activity state to start receiving tasks. Venezza …" at bounding box center [51, 92] width 79 height 161
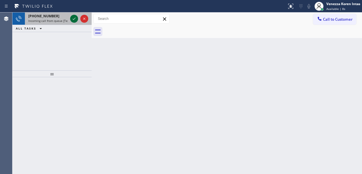
click at [75, 20] on icon at bounding box center [74, 18] width 7 height 7
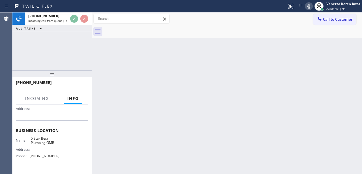
scroll to position [57, 0]
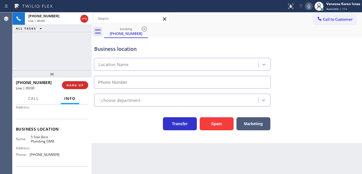
type input "[PHONE_NUMBER]"
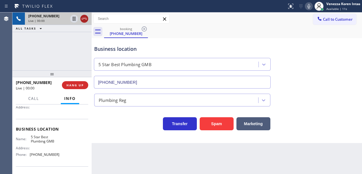
click at [83, 20] on icon at bounding box center [84, 18] width 7 height 7
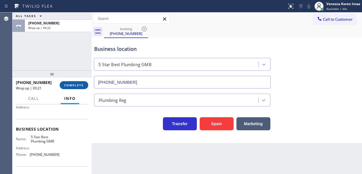
click at [78, 83] on span "COMPLETE" at bounding box center [74, 85] width 20 height 4
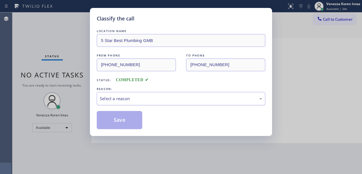
click at [152, 102] on div "Select a reason" at bounding box center [181, 98] width 169 height 13
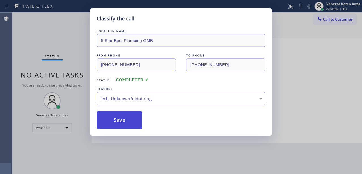
drag, startPoint x: 144, startPoint y: 143, endPoint x: 133, endPoint y: 121, distance: 25.1
click at [133, 121] on button "Save" at bounding box center [120, 120] width 46 height 18
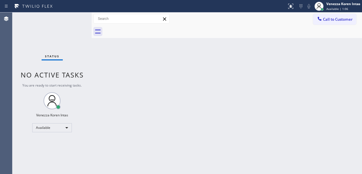
drag, startPoint x: 42, startPoint y: 40, endPoint x: 42, endPoint y: 52, distance: 12.8
click at [42, 40] on div "Status No active tasks You are ready to start receiving tasks. Venezza Koren In…" at bounding box center [51, 92] width 79 height 161
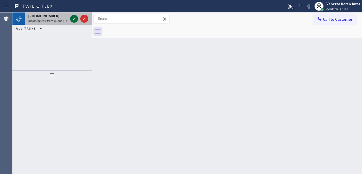
click at [73, 20] on icon at bounding box center [74, 18] width 7 height 7
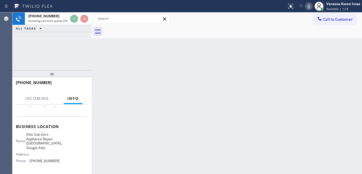
scroll to position [57, 0]
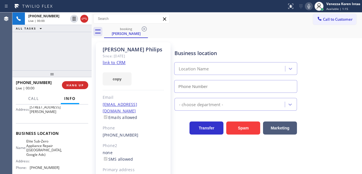
type input "[PHONE_NUMBER]"
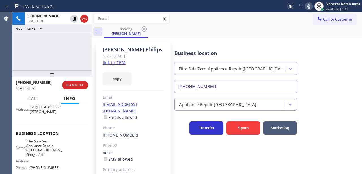
click at [123, 64] on link "link to CRM" at bounding box center [114, 62] width 23 height 6
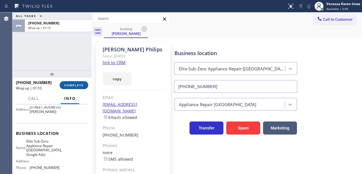
click at [86, 83] on button "COMPLETE" at bounding box center [74, 85] width 29 height 8
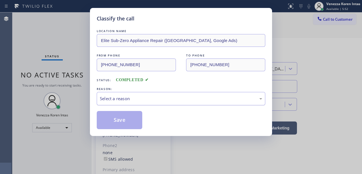
click at [160, 97] on div "Select a reason" at bounding box center [181, 98] width 163 height 7
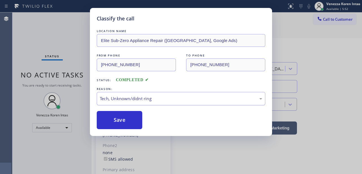
click at [161, 99] on div "Tech, Unknown/didnt ring" at bounding box center [181, 98] width 163 height 7
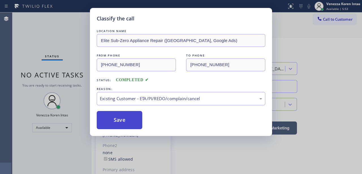
click at [135, 120] on button "Save" at bounding box center [120, 120] width 46 height 18
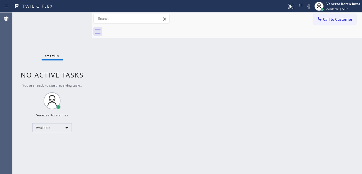
drag, startPoint x: 164, startPoint y: 70, endPoint x: 75, endPoint y: 50, distance: 91.1
click at [163, 72] on div "Back to Dashboard Change Sender ID Customers Technicians Select a contact Outbo…" at bounding box center [227, 92] width 271 height 161
drag, startPoint x: 63, startPoint y: 35, endPoint x: 79, endPoint y: 70, distance: 38.3
click at [63, 36] on div "Status No active tasks You are ready to start receiving tasks. Venezza Koren In…" at bounding box center [51, 92] width 79 height 161
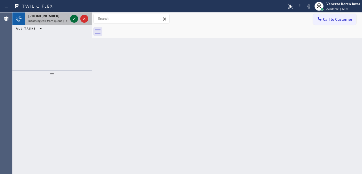
click at [74, 19] on icon at bounding box center [74, 19] width 3 height 2
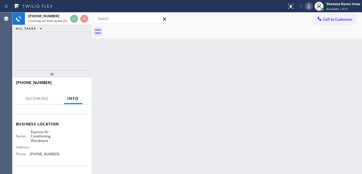
scroll to position [57, 0]
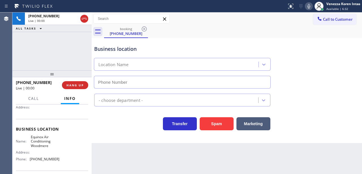
type input "[PHONE_NUMBER]"
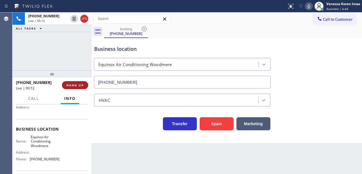
click at [80, 84] on span "HANG UP" at bounding box center [75, 85] width 17 height 4
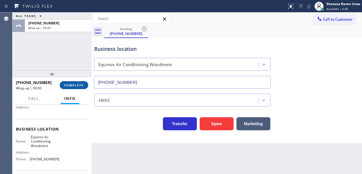
click at [83, 84] on span "COMPLETE" at bounding box center [74, 85] width 20 height 4
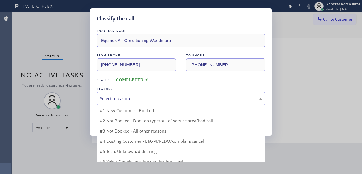
click at [139, 96] on div "Select a reason" at bounding box center [181, 98] width 163 height 7
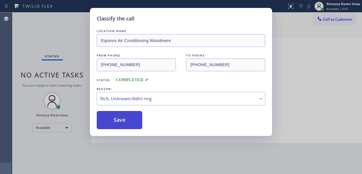
click at [129, 120] on button "Save" at bounding box center [120, 120] width 46 height 18
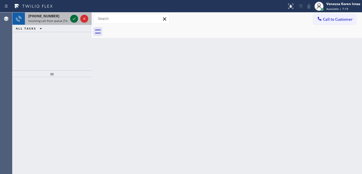
click at [76, 20] on icon at bounding box center [74, 18] width 7 height 7
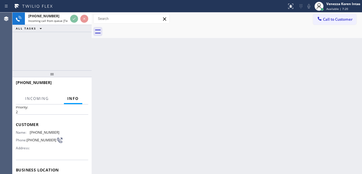
scroll to position [57, 0]
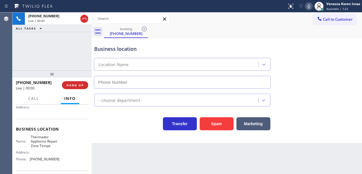
type input "[PHONE_NUMBER]"
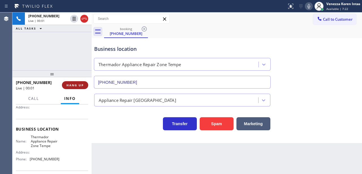
click at [77, 89] on button "HANG UP" at bounding box center [75, 85] width 26 height 8
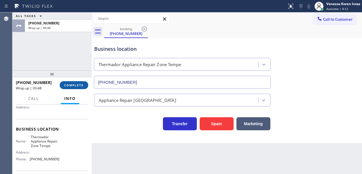
click at [80, 84] on span "COMPLETE" at bounding box center [74, 85] width 20 height 4
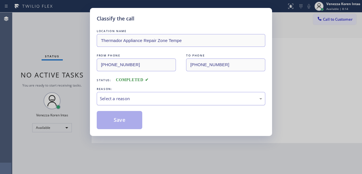
click at [151, 100] on div "Select a reason" at bounding box center [181, 98] width 163 height 7
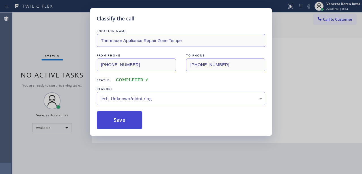
click at [133, 126] on button "Save" at bounding box center [120, 120] width 46 height 18
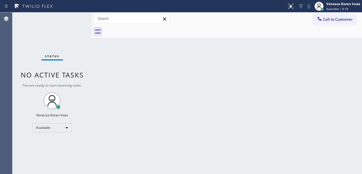
drag, startPoint x: 184, startPoint y: 53, endPoint x: 173, endPoint y: 56, distance: 11.2
click at [184, 54] on div "Back to Dashboard Change Sender ID Customers Technicians Select a contact Outbo…" at bounding box center [227, 92] width 271 height 161
click at [53, 31] on div "Status No active tasks You are ready to start receiving tasks. Venezza Koren In…" at bounding box center [51, 92] width 79 height 161
drag, startPoint x: 57, startPoint y: 39, endPoint x: 60, endPoint y: 46, distance: 8.6
click at [57, 39] on div "Status No active tasks You are ready to start receiving tasks. Venezza Koren In…" at bounding box center [51, 92] width 79 height 161
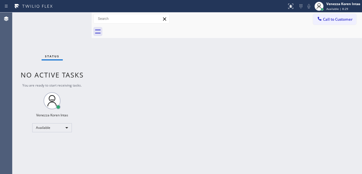
click at [104, 44] on div "Back to Dashboard Change Sender ID Customers Technicians Select a contact Outbo…" at bounding box center [227, 92] width 271 height 161
click at [78, 23] on div "Status No active tasks You are ready to start receiving tasks. Venezza Koren In…" at bounding box center [51, 92] width 79 height 161
click at [78, 24] on div "Status No active tasks You are ready to start receiving tasks. Venezza Koren In…" at bounding box center [51, 92] width 79 height 161
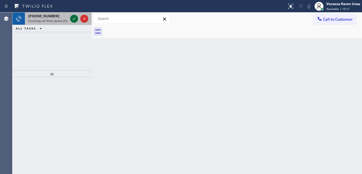
click at [75, 21] on icon at bounding box center [74, 18] width 7 height 7
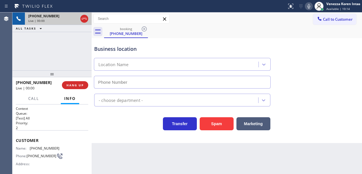
type input "[PHONE_NUMBER]"
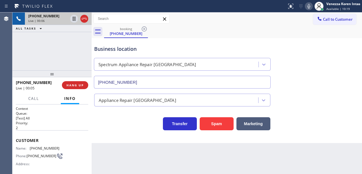
click at [172, 45] on div "Business location" at bounding box center [182, 49] width 176 height 8
click at [88, 17] on div at bounding box center [84, 18] width 8 height 7
drag, startPoint x: 79, startPoint y: 87, endPoint x: 123, endPoint y: 93, distance: 44.4
click at [80, 88] on button "HANG UP" at bounding box center [75, 85] width 26 height 8
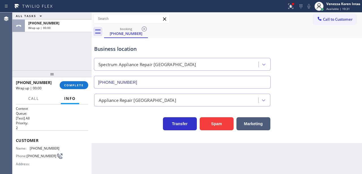
click at [128, 98] on div "Appliance Repair [GEOGRAPHIC_DATA]" at bounding box center [138, 100] width 78 height 7
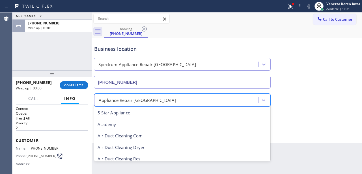
scroll to position [1, 0]
click at [89, 86] on div "[PHONE_NUMBER] Wrap up | 00:00 COMPLETE" at bounding box center [51, 85] width 79 height 16
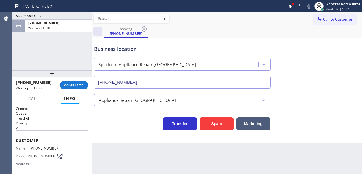
drag, startPoint x: 70, startPoint y: 80, endPoint x: 129, endPoint y: 86, distance: 58.7
click at [71, 80] on div "[PHONE_NUMBER] Wrap up | 00:00 COMPLETE" at bounding box center [52, 85] width 72 height 15
click at [81, 80] on div "[PHONE_NUMBER] Wrap up | 00:01 COMPLETE" at bounding box center [52, 85] width 72 height 15
click at [89, 83] on div "[PHONE_NUMBER] Wrap up | 00:01 COMPLETE" at bounding box center [51, 85] width 79 height 16
click at [82, 86] on span "COMPLETE" at bounding box center [74, 85] width 20 height 4
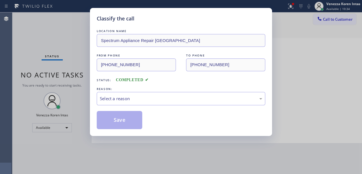
click at [156, 97] on div "Select a reason" at bounding box center [181, 98] width 163 height 7
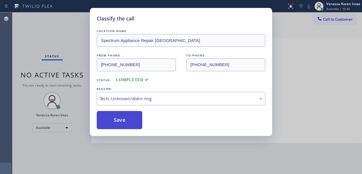
click at [130, 121] on button "Save" at bounding box center [120, 120] width 46 height 18
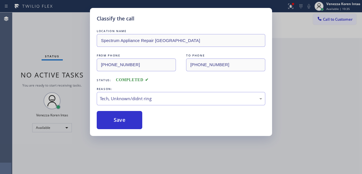
click at [57, 34] on div "Status No active tasks You are ready to start receiving tasks. Venezza Koren In…" at bounding box center [51, 92] width 79 height 161
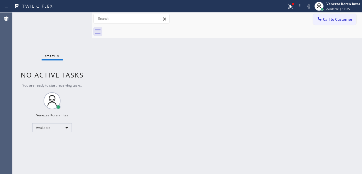
click at [69, 23] on div "Status No active tasks You are ready to start receiving tasks. Venezza Koren In…" at bounding box center [51, 92] width 79 height 161
click at [296, 6] on div at bounding box center [291, 6] width 12 height 7
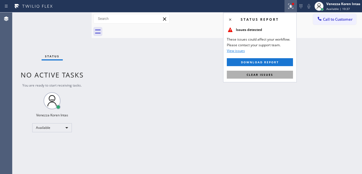
click at [276, 73] on button "Clear issues" at bounding box center [260, 75] width 66 height 8
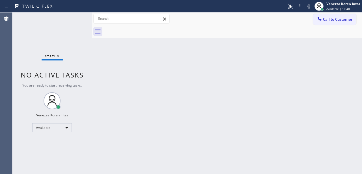
click at [189, 59] on div "Back to Dashboard Change Sender ID Customers Technicians Select a contact Outbo…" at bounding box center [227, 92] width 271 height 161
click at [79, 13] on div "Status No active tasks You are ready to start receiving tasks. Venezza Koren In…" at bounding box center [51, 92] width 79 height 161
click at [76, 27] on div "Status No active tasks You are ready to start receiving tasks. Venezza Koren In…" at bounding box center [51, 92] width 79 height 161
click at [72, 18] on div "Status No active tasks You are ready to start receiving tasks. Venezza Koren In…" at bounding box center [51, 92] width 79 height 161
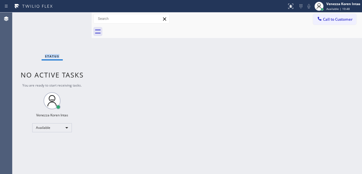
click at [72, 18] on div "Status No active tasks You are ready to start receiving tasks. Venezza Koren In…" at bounding box center [51, 92] width 79 height 161
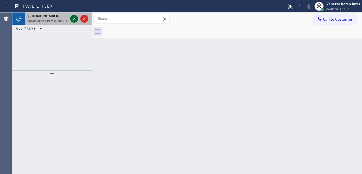
click at [73, 17] on icon at bounding box center [74, 18] width 7 height 7
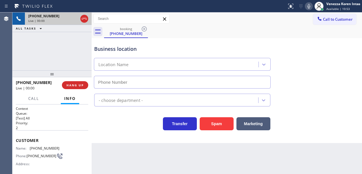
type input "[PHONE_NUMBER]"
drag, startPoint x: 151, startPoint y: 55, endPoint x: 152, endPoint y: 58, distance: 3.0
click at [151, 54] on div "Business location Electricians Service Team [PHONE_NUMBER]" at bounding box center [182, 63] width 179 height 49
drag, startPoint x: 120, startPoint y: 134, endPoint x: 126, endPoint y: 129, distance: 7.4
click at [120, 134] on div "Business location Electricians Service Team [PHONE_NUMBER] Electricians Transfe…" at bounding box center [227, 90] width 271 height 105
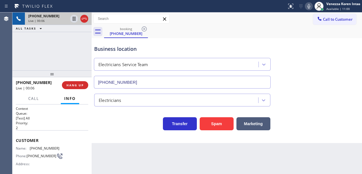
click at [196, 45] on div "Business location" at bounding box center [182, 49] width 176 height 8
click at [215, 23] on div "Call to Customer Outbound call Location [GEOGRAPHIC_DATA] Pro Your caller id ph…" at bounding box center [227, 19] width 271 height 10
click at [85, 18] on icon at bounding box center [84, 18] width 7 height 7
click at [84, 85] on span "HANG UP" at bounding box center [75, 85] width 17 height 4
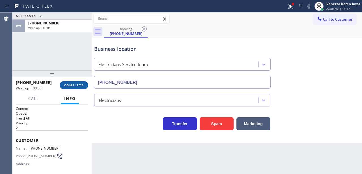
click at [86, 83] on button "COMPLETE" at bounding box center [74, 85] width 29 height 8
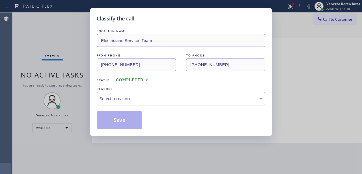
click at [155, 100] on div "Select a reason" at bounding box center [181, 98] width 163 height 7
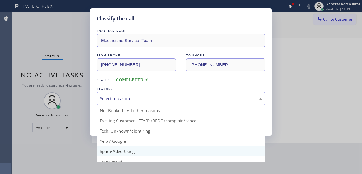
scroll to position [37, 0]
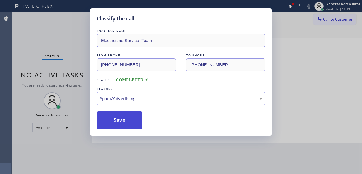
click at [136, 116] on button "Save" at bounding box center [120, 120] width 46 height 18
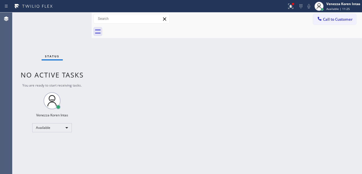
click at [75, 20] on div "Status No active tasks You are ready to start receiving tasks. Venezza Koren In…" at bounding box center [51, 92] width 79 height 161
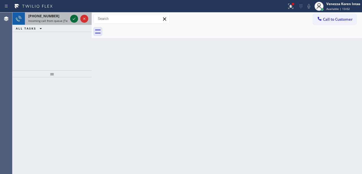
click at [73, 20] on icon at bounding box center [74, 18] width 7 height 7
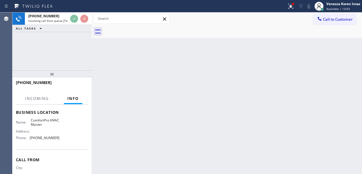
scroll to position [75, 0]
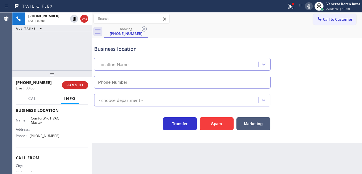
type input "[PHONE_NUMBER]"
click at [79, 83] on button "HANG UP" at bounding box center [75, 85] width 26 height 8
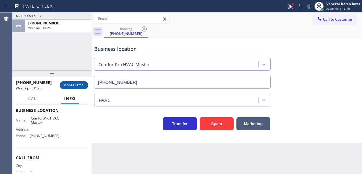
click at [79, 86] on span "COMPLETE" at bounding box center [74, 85] width 20 height 4
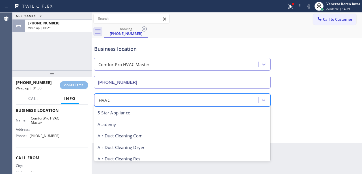
click at [139, 103] on div "Classify the call LOCATION NAME Same Day Subzero Repair Yarrow Point FROM PHONE…" at bounding box center [187, 92] width 350 height 161
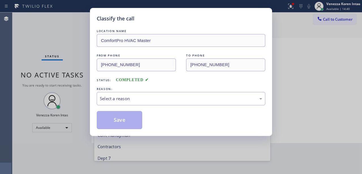
click at [151, 106] on div "LOCATION NAME ComfortPro HVAC Master FROM PHONE [PHONE_NUMBER] TO PHONE [PHONE_…" at bounding box center [181, 78] width 169 height 101
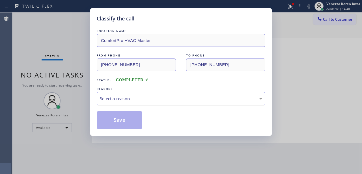
drag, startPoint x: 160, startPoint y: 101, endPoint x: 158, endPoint y: 104, distance: 3.2
click at [159, 102] on div "Select a reason" at bounding box center [181, 98] width 163 height 7
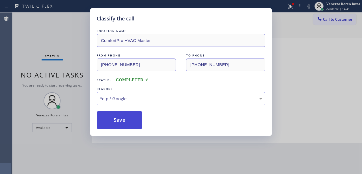
click at [129, 120] on button "Save" at bounding box center [120, 120] width 46 height 18
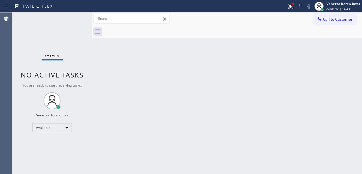
click at [78, 22] on div "Status No active tasks You are ready to start receiving tasks. Venezza Koren In…" at bounding box center [51, 92] width 79 height 161
click at [78, 23] on div "Status No active tasks You are ready to start receiving tasks. Venezza Koren In…" at bounding box center [51, 92] width 79 height 161
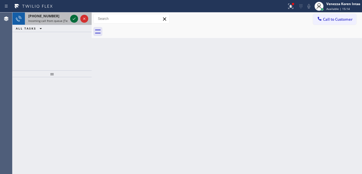
click at [74, 20] on icon at bounding box center [74, 18] width 7 height 7
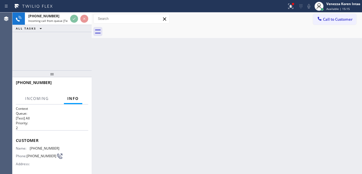
click at [74, 23] on div at bounding box center [79, 18] width 20 height 12
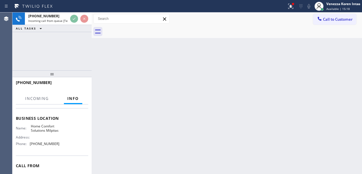
scroll to position [64, 0]
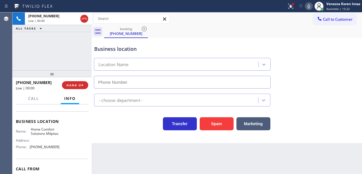
type input "[PHONE_NUMBER]"
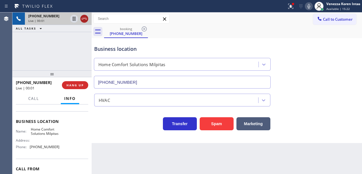
click at [82, 19] on icon at bounding box center [84, 18] width 7 height 7
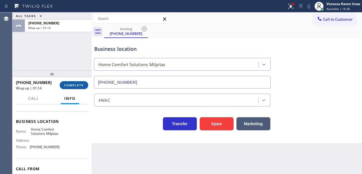
drag, startPoint x: 77, startPoint y: 82, endPoint x: 87, endPoint y: 83, distance: 10.0
click at [77, 82] on button "COMPLETE" at bounding box center [74, 85] width 29 height 8
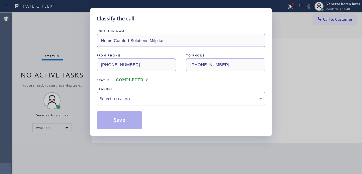
click at [142, 103] on div "Select a reason" at bounding box center [181, 98] width 169 height 13
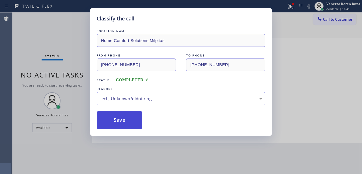
click at [131, 112] on button "Save" at bounding box center [120, 120] width 46 height 18
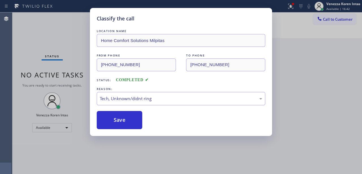
click at [80, 21] on div "Classify the call LOCATION NAME Home Comfort Solutions Milpitas FROM PHONE [PHO…" at bounding box center [181, 87] width 362 height 174
click at [80, 21] on div "Classify the call LOCATION NAME Same Day Subzero Repair Yarrow Point FROM PHONE…" at bounding box center [187, 92] width 350 height 161
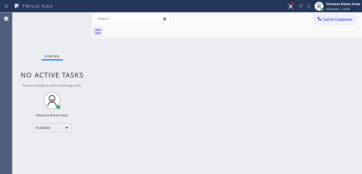
click at [84, 20] on div "Status No active tasks You are ready to start receiving tasks. Venezza Koren In…" at bounding box center [51, 92] width 79 height 161
click at [65, 21] on div "Status No active tasks You are ready to start receiving tasks. Venezza Koren In…" at bounding box center [51, 92] width 79 height 161
click at [69, 21] on div "Status No active tasks You are ready to start receiving tasks. Venezza Koren In…" at bounding box center [51, 92] width 79 height 161
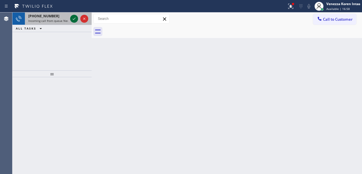
click at [74, 20] on icon at bounding box center [74, 18] width 7 height 7
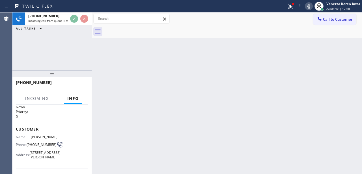
scroll to position [38, 0]
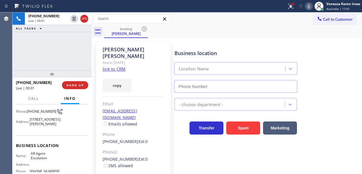
type input "[PHONE_NUMBER]"
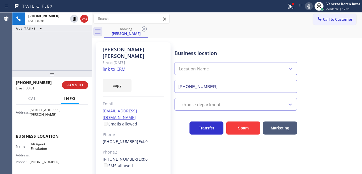
scroll to position [57, 0]
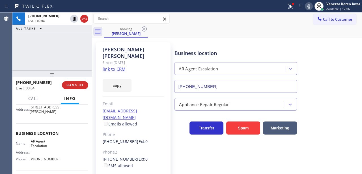
click at [121, 59] on div "Since: [DATE]" at bounding box center [133, 62] width 61 height 7
click at [126, 63] on div "[PERSON_NAME] Since: [DATE] link to CRM copy Email [EMAIL_ADDRESS][DOMAIN_NAME]…" at bounding box center [133, 129] width 75 height 175
click at [121, 66] on link "link to CRM" at bounding box center [114, 69] width 23 height 6
click at [312, 6] on icon at bounding box center [309, 6] width 7 height 7
drag, startPoint x: 293, startPoint y: 8, endPoint x: 292, endPoint y: 14, distance: 6.5
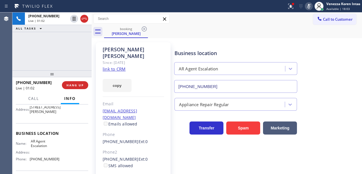
click at [293, 8] on icon at bounding box center [291, 6] width 7 height 7
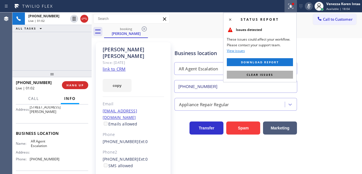
click at [274, 72] on button "Clear issues" at bounding box center [260, 75] width 66 height 8
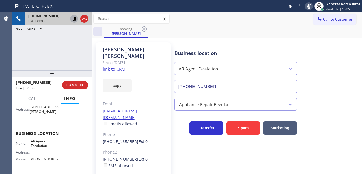
click at [72, 18] on icon at bounding box center [74, 18] width 7 height 7
drag, startPoint x: 148, startPoint y: 72, endPoint x: 177, endPoint y: 71, distance: 29.2
click at [148, 72] on div "copy" at bounding box center [133, 82] width 61 height 20
drag, startPoint x: 310, startPoint y: 5, endPoint x: 296, endPoint y: 22, distance: 22.2
click at [310, 5] on icon at bounding box center [309, 6] width 7 height 7
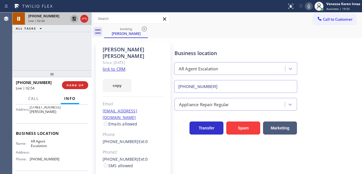
click at [74, 18] on icon at bounding box center [74, 19] width 4 height 4
click at [235, 35] on div "booking [PERSON_NAME]" at bounding box center [233, 31] width 258 height 13
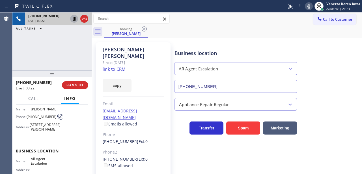
scroll to position [38, 0]
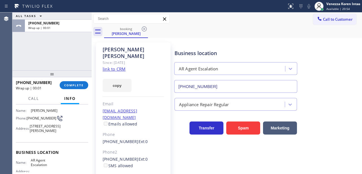
click at [81, 56] on div "ALL TASKS ALL TASKS ACTIVE TASKS TASKS IN WRAP UP [PHONE_NUMBER] Wrap up | 00:01" at bounding box center [51, 41] width 79 height 58
click at [79, 83] on button "COMPLETE" at bounding box center [74, 85] width 29 height 8
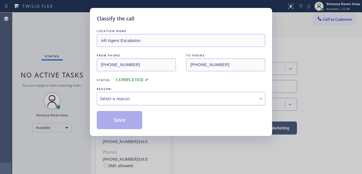
click at [153, 95] on div "Select a reason" at bounding box center [181, 98] width 163 height 7
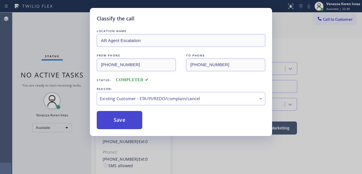
drag, startPoint x: 155, startPoint y: 128, endPoint x: 133, endPoint y: 118, distance: 24.3
click at [133, 118] on button "Save" at bounding box center [120, 120] width 46 height 18
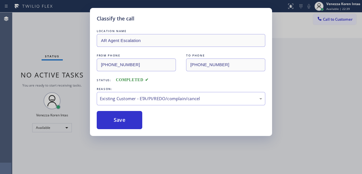
click at [78, 20] on div "Classify the call LOCATION NAME Same Day Subzero Repair Yarrow Point FROM PHONE…" at bounding box center [187, 92] width 350 height 161
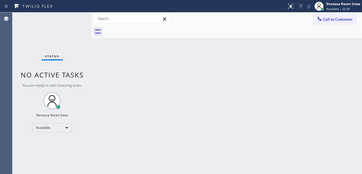
click at [78, 20] on div "Status No active tasks You are ready to start receiving tasks. Venezza Koren In…" at bounding box center [51, 92] width 79 height 161
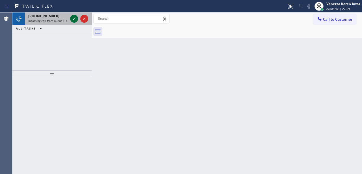
click at [71, 20] on icon at bounding box center [74, 18] width 7 height 7
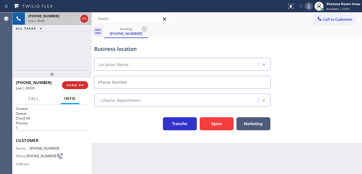
type input "[PHONE_NUMBER]"
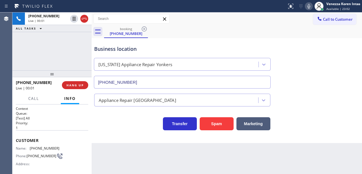
click at [168, 39] on div "Business location [US_STATE] Appliance Repair [GEOGRAPHIC_DATA] [PHONE_NUMBER]" at bounding box center [227, 62] width 268 height 51
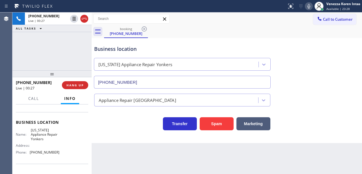
scroll to position [75, 0]
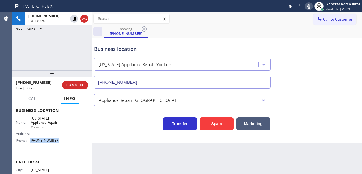
drag, startPoint x: 56, startPoint y: 141, endPoint x: 29, endPoint y: 140, distance: 26.9
click at [29, 140] on div "Name: [US_STATE] Appliance Repair Yonkers Address: Phone: [PHONE_NUMBER]" at bounding box center [52, 130] width 72 height 29
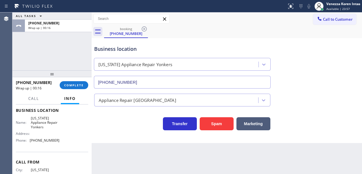
click at [64, 54] on div "ALL TASKS ALL TASKS ACTIVE TASKS TASKS IN WRAP UP [PHONE_NUMBER] Wrap up | 00:16" at bounding box center [51, 41] width 79 height 58
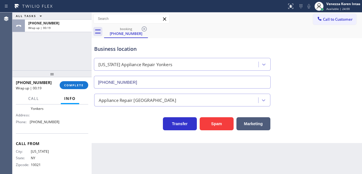
scroll to position [98, 0]
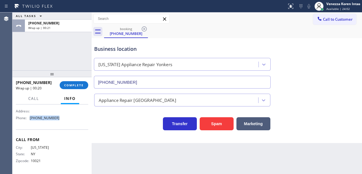
drag, startPoint x: 58, startPoint y: 120, endPoint x: 30, endPoint y: 117, distance: 28.5
click at [30, 117] on div "Name: [US_STATE] Appliance Repair Yonkers Address: Phone: [PHONE_NUMBER]" at bounding box center [52, 107] width 72 height 29
click at [325, 17] on span "Call to Customer" at bounding box center [338, 19] width 30 height 5
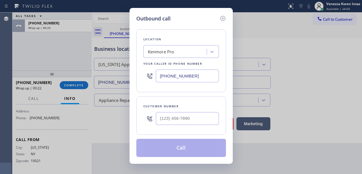
drag, startPoint x: 202, startPoint y: 78, endPoint x: 135, endPoint y: 70, distance: 67.6
click at [136, 70] on div "Location [GEOGRAPHIC_DATA] Pro Your caller id phone number [PHONE_NUMBER]" at bounding box center [181, 60] width 90 height 63
paste input "914) 873-0795"
type input "[PHONE_NUMBER]"
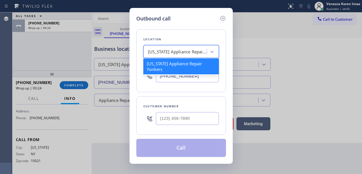
click at [190, 52] on div "[US_STATE] Appliance Repair Yonkers" at bounding box center [177, 51] width 59 height 7
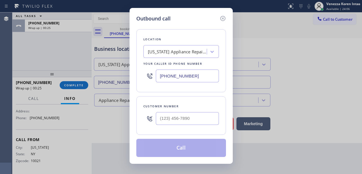
click at [239, 50] on div "Outbound call Location [US_STATE] Appliance Repair Yonkers Your caller id phone…" at bounding box center [181, 87] width 362 height 174
click at [229, 17] on div "Outbound call Location [US_STATE] Appliance Repair Yonkers Your caller id phone…" at bounding box center [181, 85] width 103 height 155
click at [224, 16] on icon at bounding box center [223, 18] width 7 height 7
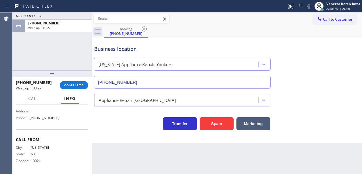
click at [73, 53] on div "ALL TASKS ALL TASKS ACTIVE TASKS TASKS IN WRAP UP [PHONE_NUMBER] Wrap up | 00:27" at bounding box center [51, 41] width 79 height 58
click at [77, 85] on span "COMPLETE" at bounding box center [74, 85] width 20 height 4
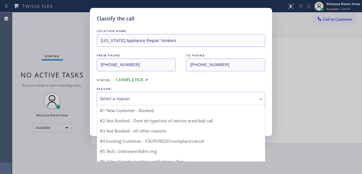
click at [145, 97] on div "Select a reason" at bounding box center [181, 98] width 163 height 7
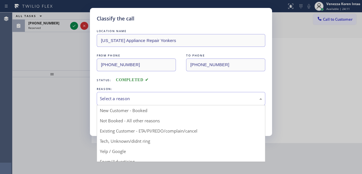
drag, startPoint x: 146, startPoint y: 141, endPoint x: 138, endPoint y: 130, distance: 13.5
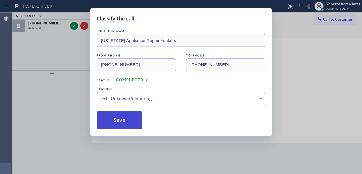
click at [134, 119] on button "Save" at bounding box center [120, 120] width 46 height 18
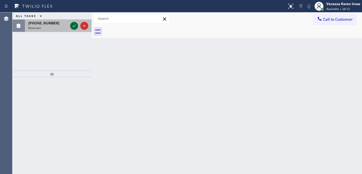
click at [74, 25] on icon at bounding box center [74, 25] width 7 height 7
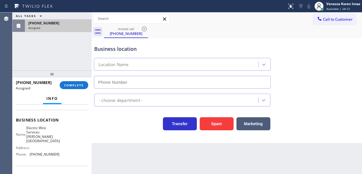
scroll to position [71, 0]
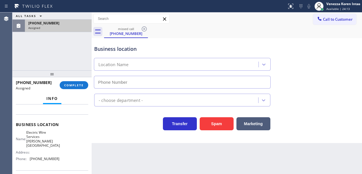
type input "[PHONE_NUMBER]"
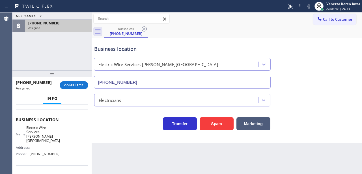
click at [80, 89] on div "[PHONE_NUMBER] Assigned COMPLETE" at bounding box center [52, 85] width 72 height 15
click at [84, 84] on button "COMPLETE" at bounding box center [74, 85] width 29 height 8
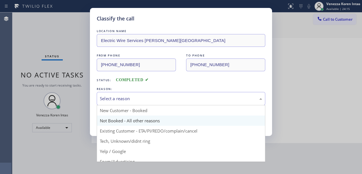
drag, startPoint x: 152, startPoint y: 99, endPoint x: 157, endPoint y: 123, distance: 24.9
click at [152, 101] on div "Select a reason" at bounding box center [181, 98] width 163 height 7
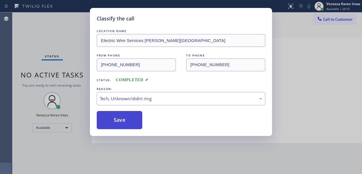
click at [132, 121] on button "Save" at bounding box center [120, 120] width 46 height 18
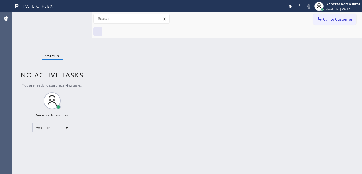
click at [235, 50] on div "Back to Dashboard Change Sender ID Customers Technicians Select a contact Outbo…" at bounding box center [227, 92] width 271 height 161
click at [76, 16] on div "Status No active tasks You are ready to start receiving tasks. Venezza Koren In…" at bounding box center [51, 92] width 79 height 161
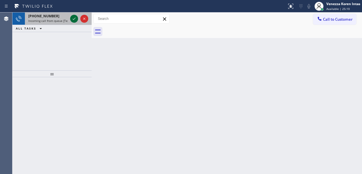
click at [75, 19] on icon at bounding box center [74, 18] width 7 height 7
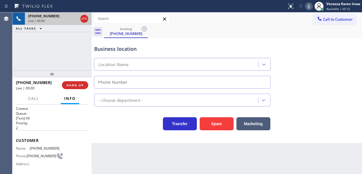
type input "[PHONE_NUMBER]"
click at [85, 18] on icon at bounding box center [84, 19] width 5 height 2
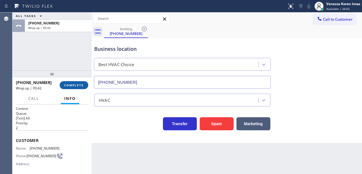
click at [72, 86] on span "COMPLETE" at bounding box center [74, 85] width 20 height 4
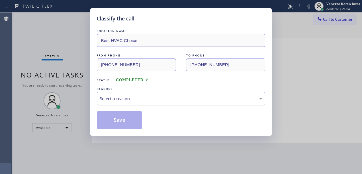
click at [134, 96] on div "Select a reason" at bounding box center [181, 98] width 163 height 7
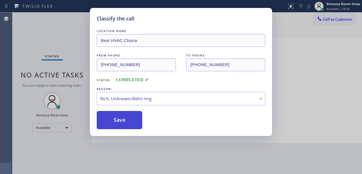
click at [130, 123] on button "Save" at bounding box center [120, 120] width 46 height 18
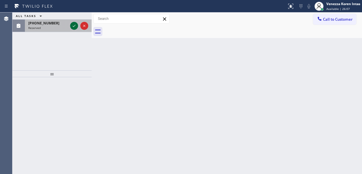
click at [73, 27] on icon at bounding box center [74, 25] width 7 height 7
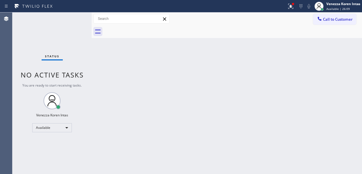
drag, startPoint x: 289, startPoint y: 10, endPoint x: 280, endPoint y: 58, distance: 48.9
click at [289, 11] on button at bounding box center [291, 6] width 12 height 12
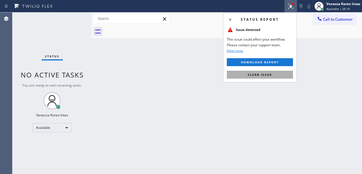
click at [270, 76] on button "Clear issue" at bounding box center [260, 75] width 66 height 8
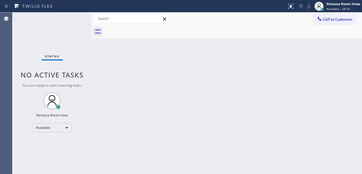
click at [83, 23] on div "Status No active tasks You are ready to start receiving tasks. Venezza Koren In…" at bounding box center [51, 92] width 79 height 161
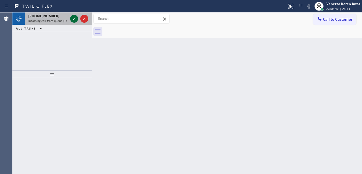
click at [72, 18] on icon at bounding box center [74, 18] width 7 height 7
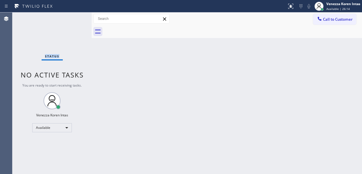
click at [72, 18] on div "Status No active tasks You are ready to start receiving tasks. Venezza Koren In…" at bounding box center [51, 92] width 79 height 161
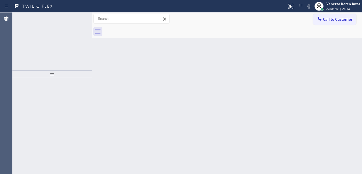
click at [72, 18] on icon at bounding box center [74, 18] width 7 height 7
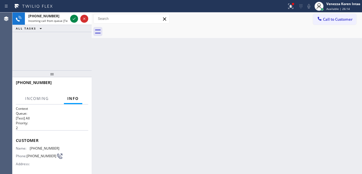
click at [72, 18] on icon at bounding box center [74, 18] width 7 height 7
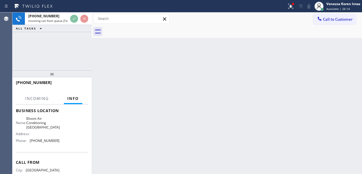
scroll to position [75, 0]
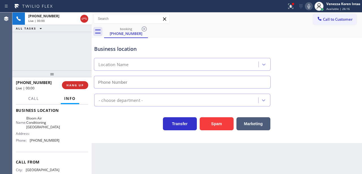
type input "[PHONE_NUMBER]"
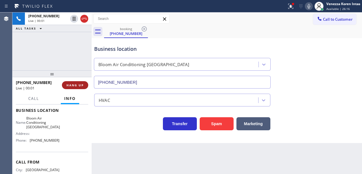
click at [79, 86] on span "HANG UP" at bounding box center [75, 85] width 17 height 4
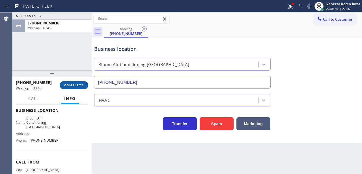
click at [76, 87] on span "COMPLETE" at bounding box center [74, 85] width 20 height 4
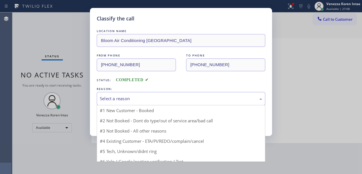
click at [140, 100] on div "Select a reason" at bounding box center [181, 98] width 163 height 7
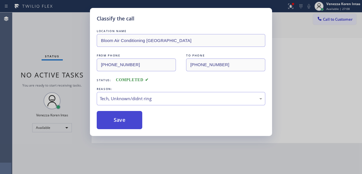
click at [129, 125] on button "Save" at bounding box center [120, 120] width 46 height 18
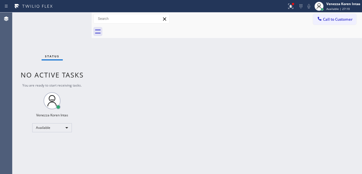
click at [79, 25] on div "Status No active tasks You are ready to start receiving tasks. Venezza Koren In…" at bounding box center [51, 92] width 79 height 161
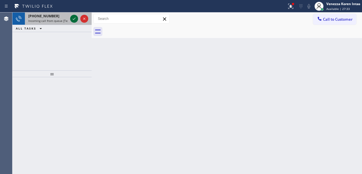
click at [77, 20] on icon at bounding box center [74, 18] width 7 height 7
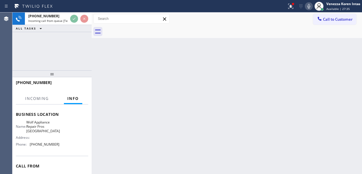
scroll to position [75, 0]
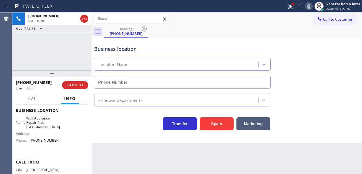
type input "[PHONE_NUMBER]"
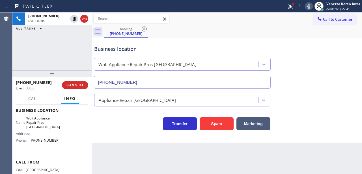
click at [80, 58] on div "[PHONE_NUMBER] Live | 00:05 ALL TASKS ALL TASKS ACTIVE TASKS TASKS IN WRAP UP" at bounding box center [51, 41] width 79 height 58
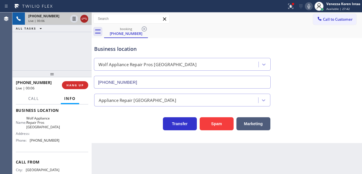
click at [86, 16] on icon at bounding box center [84, 18] width 7 height 7
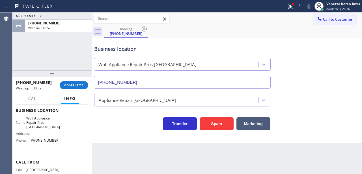
click at [81, 90] on div "[PHONE_NUMBER] Wrap up | 00:52 COMPLETE" at bounding box center [52, 85] width 72 height 15
click at [80, 87] on button "COMPLETE" at bounding box center [74, 85] width 29 height 8
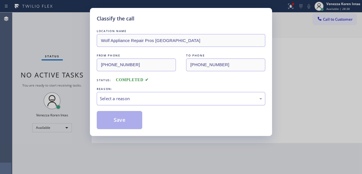
click at [148, 103] on div "Select a reason" at bounding box center [181, 98] width 169 height 13
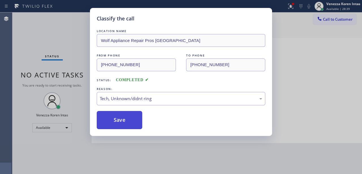
click at [137, 119] on button "Save" at bounding box center [120, 120] width 46 height 18
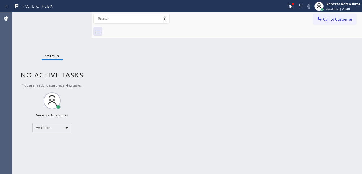
click at [86, 24] on div "Status No active tasks You are ready to start receiving tasks. Venezza Koren In…" at bounding box center [51, 92] width 79 height 161
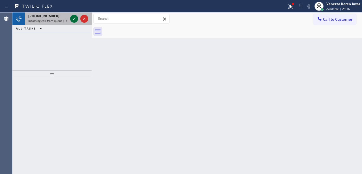
click at [72, 20] on icon at bounding box center [74, 18] width 7 height 7
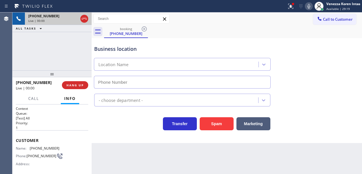
type input "[PHONE_NUMBER]"
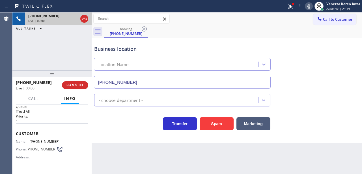
scroll to position [19, 0]
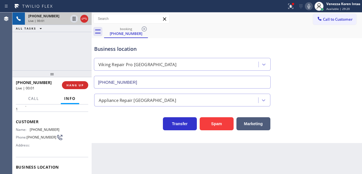
click at [83, 52] on div "[PHONE_NUMBER] Live | 00:01 ALL TASKS ALL TASKS ACTIVE TASKS TASKS IN WRAP UP" at bounding box center [51, 41] width 79 height 58
click at [84, 18] on icon at bounding box center [84, 18] width 7 height 7
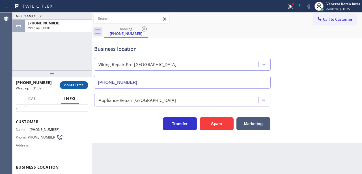
click at [78, 84] on span "COMPLETE" at bounding box center [74, 85] width 20 height 4
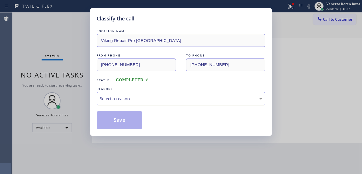
click at [141, 100] on div "Select a reason" at bounding box center [181, 98] width 163 height 7
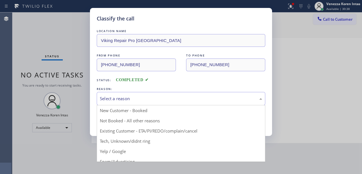
drag, startPoint x: 137, startPoint y: 143, endPoint x: 135, endPoint y: 134, distance: 9.3
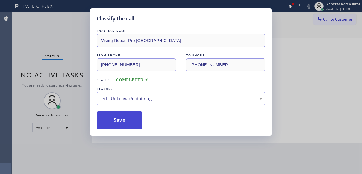
click at [126, 115] on button "Save" at bounding box center [120, 120] width 46 height 18
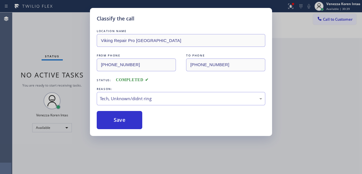
click at [67, 40] on div "Classify the call LOCATION NAME Viking Repair Pro [GEOGRAPHIC_DATA] FROM PHONE …" at bounding box center [181, 87] width 362 height 174
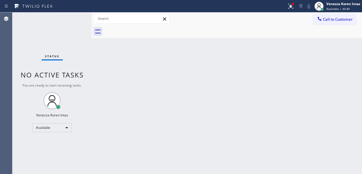
click at [73, 20] on div "Status No active tasks You are ready to start receiving tasks. Venezza Koren In…" at bounding box center [51, 92] width 79 height 161
click at [74, 20] on div "Status No active tasks You are ready to start receiving tasks. Venezza Koren In…" at bounding box center [51, 92] width 79 height 161
click at [75, 19] on div "Status No active tasks You are ready to start receiving tasks. Venezza Koren In…" at bounding box center [51, 92] width 79 height 161
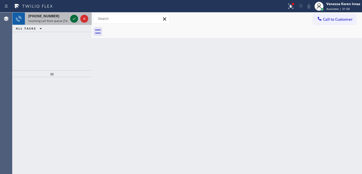
click at [74, 20] on icon at bounding box center [74, 18] width 7 height 7
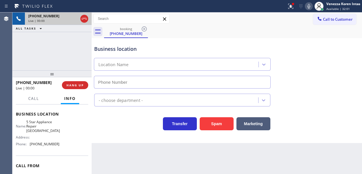
type input "[PHONE_NUMBER]"
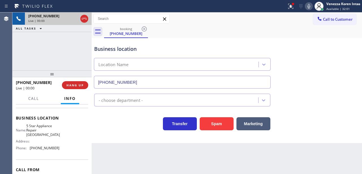
scroll to position [57, 0]
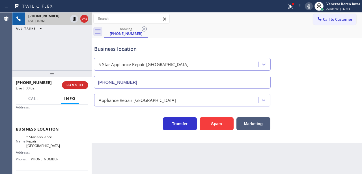
click at [48, 56] on div "[PHONE_NUMBER] Live | 00:02 ALL TASKS ALL TASKS ACTIVE TASKS TASKS IN WRAP UP" at bounding box center [51, 41] width 79 height 58
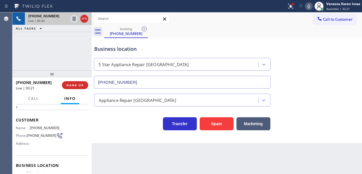
scroll to position [19, 0]
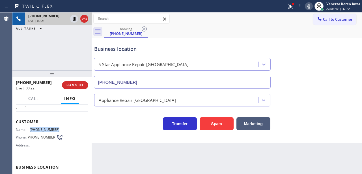
drag, startPoint x: 57, startPoint y: 127, endPoint x: 29, endPoint y: 127, distance: 27.8
click at [29, 127] on div "Name: [PHONE_NUMBER]" at bounding box center [38, 129] width 44 height 4
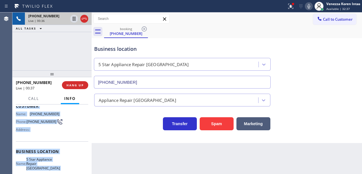
scroll to position [98, 0]
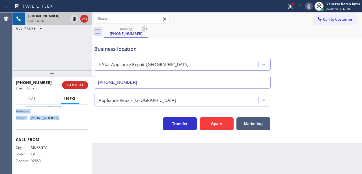
drag, startPoint x: 14, startPoint y: 137, endPoint x: 67, endPoint y: 124, distance: 54.3
click at [67, 124] on div "Context Queue: [Test] All Priority: 1 Customer Name: [PHONE_NUMBER] Phone: [PHO…" at bounding box center [51, 138] width 79 height 69
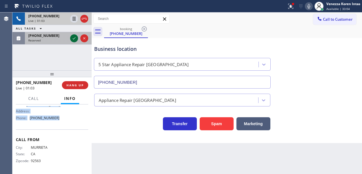
drag, startPoint x: 74, startPoint y: 37, endPoint x: 74, endPoint y: 40, distance: 3.7
click at [74, 37] on icon at bounding box center [74, 38] width 7 height 7
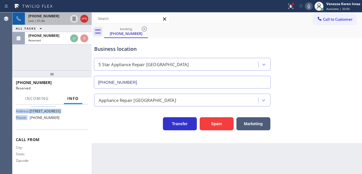
scroll to position [102, 0]
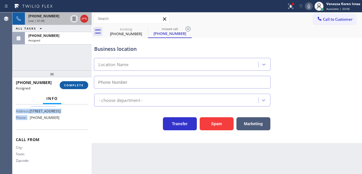
type input "[PHONE_NUMBER]"
click at [82, 83] on span "COMPLETE" at bounding box center [74, 85] width 20 height 4
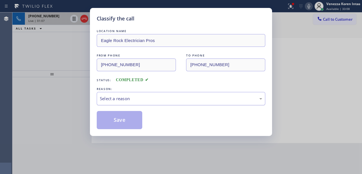
drag, startPoint x: 165, startPoint y: 100, endPoint x: 164, endPoint y: 103, distance: 3.2
click at [165, 100] on div "Select a reason" at bounding box center [181, 98] width 163 height 7
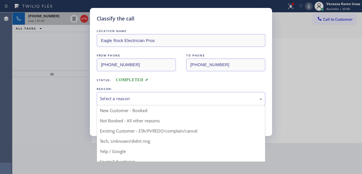
drag, startPoint x: 148, startPoint y: 138, endPoint x: 134, endPoint y: 122, distance: 21.7
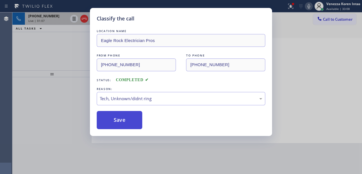
click at [133, 120] on button "Save" at bounding box center [120, 120] width 46 height 18
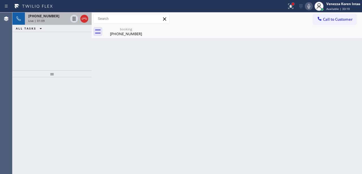
click at [293, 5] on div at bounding box center [293, 3] width 3 height 3
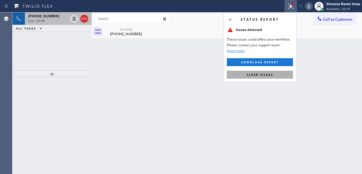
click at [273, 72] on button "Clear issues" at bounding box center [260, 75] width 66 height 8
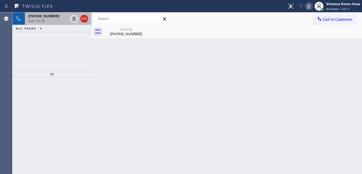
drag, startPoint x: 311, startPoint y: 5, endPoint x: 248, endPoint y: 33, distance: 69.4
click at [311, 5] on icon at bounding box center [309, 6] width 7 height 7
click at [72, 17] on icon at bounding box center [74, 18] width 7 height 7
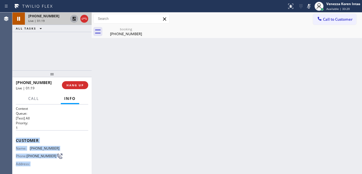
scroll to position [98, 0]
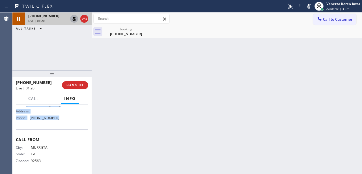
drag, startPoint x: 15, startPoint y: 136, endPoint x: 65, endPoint y: 124, distance: 51.6
click at [65, 124] on div "Context Queue: [Test] All Priority: 1 Customer Name: [PHONE_NUMBER] Phone: [PHO…" at bounding box center [51, 138] width 79 height 69
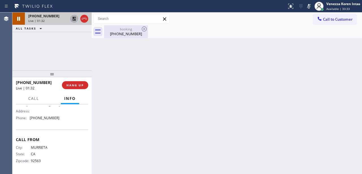
click at [115, 29] on div "booking" at bounding box center [126, 29] width 43 height 4
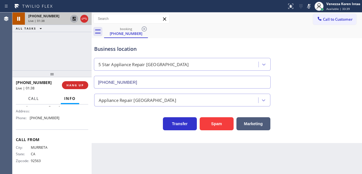
click at [34, 97] on span "Call" at bounding box center [33, 98] width 11 height 5
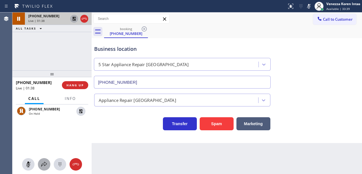
click at [43, 164] on icon at bounding box center [44, 163] width 6 height 5
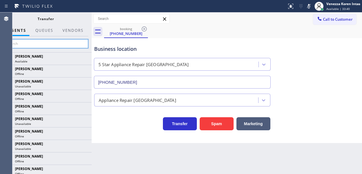
click at [74, 44] on input "text" at bounding box center [45, 43] width 85 height 9
type input "j"
click at [74, 44] on input "ka" at bounding box center [45, 43] width 85 height 9
type input "k"
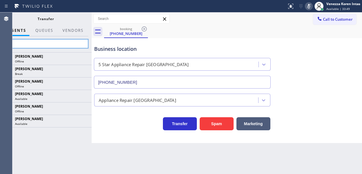
type input "za"
click at [309, 8] on icon at bounding box center [309, 6] width 7 height 7
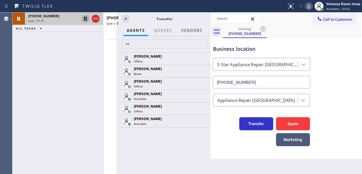
drag, startPoint x: 92, startPoint y: 18, endPoint x: 203, endPoint y: 27, distance: 111.4
click at [211, 29] on div at bounding box center [211, 92] width 0 height 161
click at [84, 18] on icon at bounding box center [86, 19] width 4 height 4
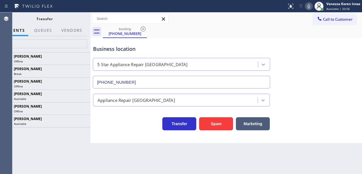
scroll to position [98, 0]
drag, startPoint x: 211, startPoint y: 16, endPoint x: 65, endPoint y: 5, distance: 146.2
click at [65, 5] on div "Status report No issues detected If you experience an issue, please download th…" at bounding box center [181, 87] width 362 height 174
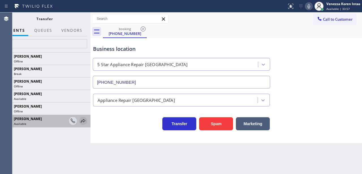
click at [81, 121] on icon at bounding box center [83, 120] width 7 height 7
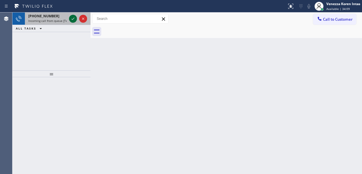
click at [73, 18] on icon at bounding box center [73, 18] width 7 height 7
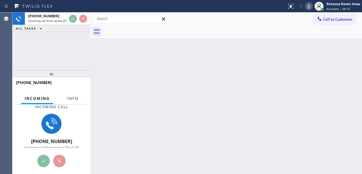
click at [75, 100] on span "Info" at bounding box center [72, 98] width 11 height 5
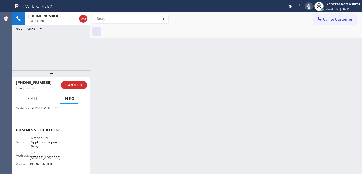
scroll to position [57, 0]
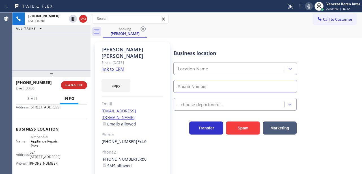
type input "[PHONE_NUMBER]"
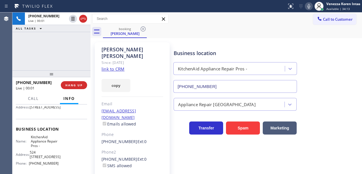
click at [121, 66] on link "link to CRM" at bounding box center [113, 69] width 23 height 6
click at [307, 3] on icon at bounding box center [309, 6] width 7 height 7
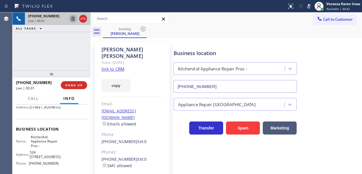
click at [76, 20] on icon at bounding box center [73, 18] width 7 height 7
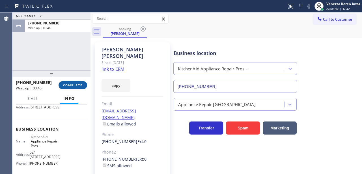
click at [80, 83] on span "COMPLETE" at bounding box center [73, 85] width 20 height 4
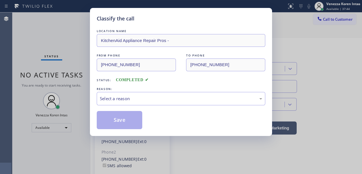
click at [140, 96] on div "Select a reason" at bounding box center [181, 98] width 163 height 7
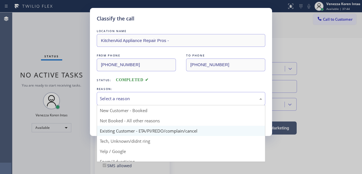
drag, startPoint x: 153, startPoint y: 133, endPoint x: 131, endPoint y: 114, distance: 28.5
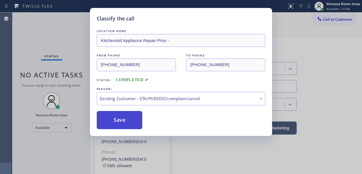
click at [131, 114] on button "Save" at bounding box center [120, 120] width 46 height 18
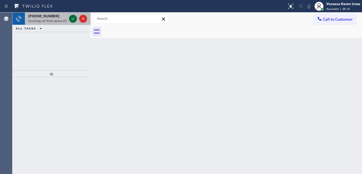
click at [74, 21] on div at bounding box center [78, 18] width 20 height 12
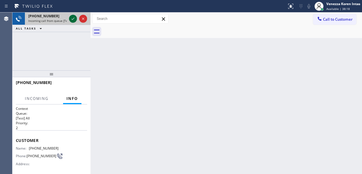
click at [74, 19] on icon at bounding box center [73, 18] width 7 height 7
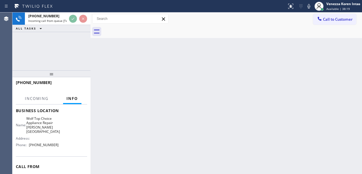
scroll to position [75, 0]
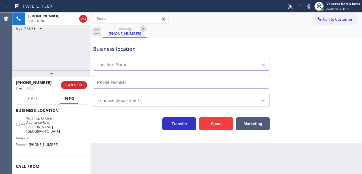
type input "[PHONE_NUMBER]"
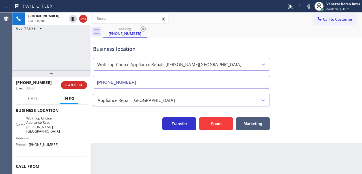
click at [80, 86] on span "HANG UP" at bounding box center [73, 85] width 17 height 4
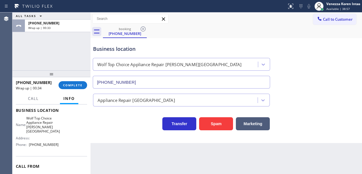
click at [75, 89] on div "[PHONE_NUMBER] Wrap up | 00:34 COMPLETE" at bounding box center [51, 85] width 71 height 15
click at [79, 84] on span "COMPLETE" at bounding box center [73, 85] width 20 height 4
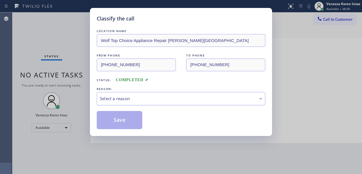
drag, startPoint x: 149, startPoint y: 93, endPoint x: 148, endPoint y: 105, distance: 11.3
click at [149, 93] on div "Select a reason" at bounding box center [181, 98] width 169 height 13
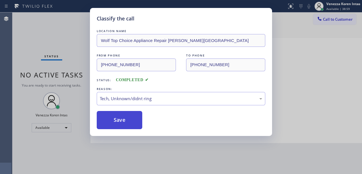
click at [130, 125] on button "Save" at bounding box center [120, 120] width 46 height 18
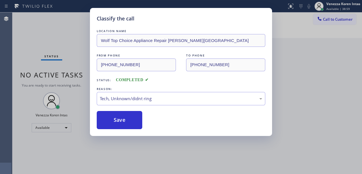
drag, startPoint x: 58, startPoint y: 44, endPoint x: 76, endPoint y: 65, distance: 28.1
click at [58, 44] on div "Classify the call LOCATION NAME Wolf Top Choice Appliance Repair [PERSON_NAME][…" at bounding box center [181, 87] width 362 height 174
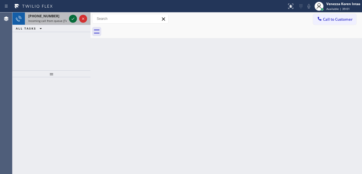
click at [74, 20] on icon at bounding box center [73, 18] width 7 height 7
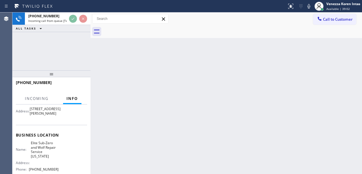
scroll to position [57, 0]
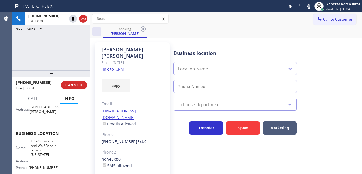
type input "[PHONE_NUMBER]"
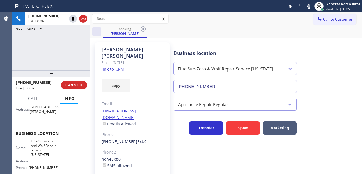
click at [121, 66] on link "link to CRM" at bounding box center [113, 69] width 23 height 6
click at [306, 5] on div "Status report No issues detected If you experience an issue, please download th…" at bounding box center [324, 6] width 78 height 12
click at [307, 5] on icon at bounding box center [309, 6] width 7 height 7
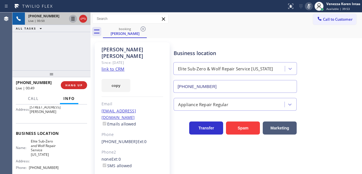
click at [71, 18] on icon at bounding box center [73, 18] width 7 height 7
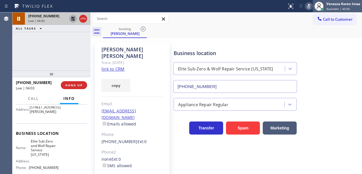
click at [313, 8] on div at bounding box center [319, 6] width 12 height 12
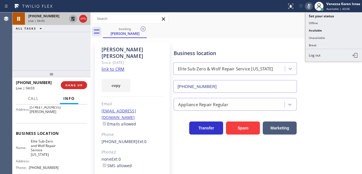
click at [311, 7] on icon at bounding box center [309, 6] width 7 height 7
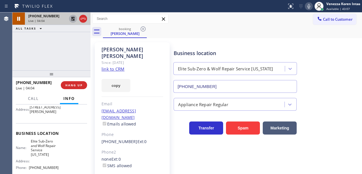
click at [71, 18] on icon at bounding box center [73, 18] width 7 height 7
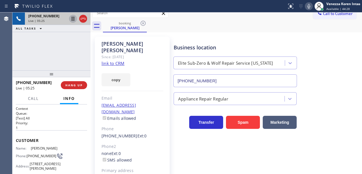
scroll to position [0, 0]
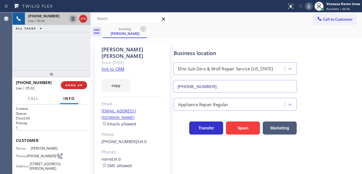
click at [144, 65] on div "[PERSON_NAME] Since: [DATE] link to CRM copy Email [EMAIL_ADDRESS][DOMAIN_NAME]…" at bounding box center [132, 133] width 75 height 182
click at [306, 7] on icon at bounding box center [309, 6] width 7 height 7
click at [292, 61] on div "Elite Sub-Zero & Wolf Repair Service [US_STATE]" at bounding box center [235, 67] width 126 height 15
click at [310, 7] on icon at bounding box center [309, 6] width 7 height 7
click at [148, 81] on div "copy" at bounding box center [133, 82] width 62 height 20
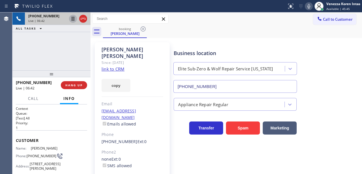
click at [154, 72] on div "copy" at bounding box center [133, 82] width 62 height 20
click at [310, 6] on icon at bounding box center [309, 6] width 7 height 7
click at [307, 5] on div "Status report No issues detected If you experience an issue, please download th…" at bounding box center [324, 6] width 78 height 12
click at [310, 5] on icon at bounding box center [309, 6] width 7 height 7
click at [152, 31] on div "booking [PERSON_NAME]" at bounding box center [232, 31] width 259 height 13
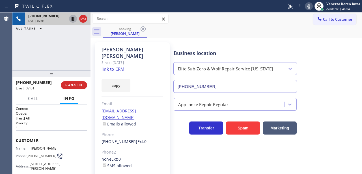
click at [310, 6] on icon at bounding box center [309, 6] width 3 height 5
click at [74, 18] on icon at bounding box center [73, 19] width 3 height 4
click at [69, 46] on div "[PHONE_NUMBER] Live | 07:06 ALL TASKS ALL TASKS ACTIVE TASKS TASKS IN WRAP UP" at bounding box center [51, 41] width 78 height 58
click at [150, 75] on div "copy" at bounding box center [133, 82] width 62 height 20
click at [308, 8] on icon at bounding box center [309, 6] width 3 height 5
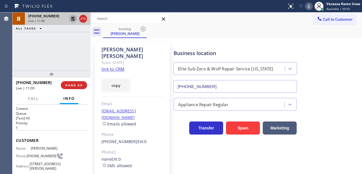
click at [71, 18] on icon at bounding box center [73, 18] width 7 height 7
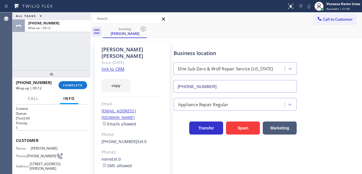
drag, startPoint x: 85, startPoint y: 83, endPoint x: 90, endPoint y: 85, distance: 5.1
click at [85, 84] on button "COMPLETE" at bounding box center [73, 85] width 29 height 8
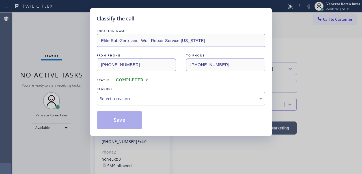
click at [150, 96] on div "Select a reason" at bounding box center [181, 98] width 163 height 7
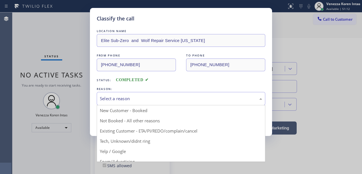
drag, startPoint x: 152, startPoint y: 131, endPoint x: 137, endPoint y: 122, distance: 18.1
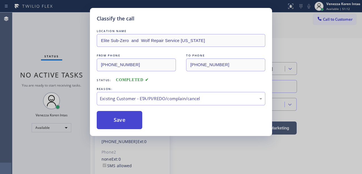
click at [137, 122] on button "Save" at bounding box center [120, 120] width 46 height 18
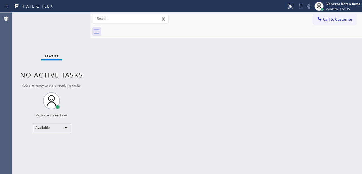
click at [61, 24] on div "Status No active tasks You are ready to start receiving tasks. Venezza Koren In…" at bounding box center [51, 92] width 78 height 161
drag, startPoint x: 72, startPoint y: 22, endPoint x: 59, endPoint y: 27, distance: 13.8
click at [72, 22] on div "Status No active tasks You are ready to start receiving tasks. Venezza Koren In…" at bounding box center [51, 92] width 78 height 161
click at [69, 19] on div "Status No active tasks You are ready to start receiving tasks. Venezza Koren In…" at bounding box center [51, 92] width 78 height 161
click at [74, 20] on div "Status No active tasks You are ready to start receiving tasks. Venezza Koren In…" at bounding box center [51, 92] width 78 height 161
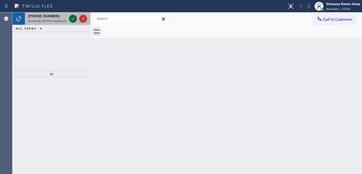
click at [73, 19] on icon at bounding box center [73, 19] width 3 height 2
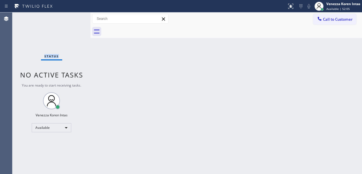
click at [73, 19] on div "Status No active tasks You are ready to start receiving tasks. Venezza Koren In…" at bounding box center [51, 92] width 78 height 161
click at [79, 26] on div "Status No active tasks You are ready to start receiving tasks. Venezza Koren In…" at bounding box center [51, 92] width 78 height 161
click at [71, 20] on div "Status No active tasks You are ready to start receiving tasks. Venezza Koren In…" at bounding box center [51, 92] width 78 height 161
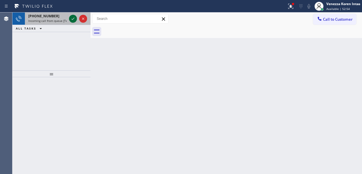
click at [76, 22] on icon at bounding box center [73, 18] width 7 height 7
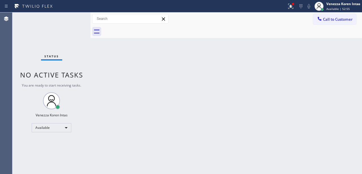
click at [75, 18] on div "Status No active tasks You are ready to start receiving tasks. Venezza Koren In…" at bounding box center [51, 92] width 78 height 161
click at [74, 17] on div "Status No active tasks You are ready to start receiving tasks. Venezza Koren In…" at bounding box center [51, 92] width 78 height 161
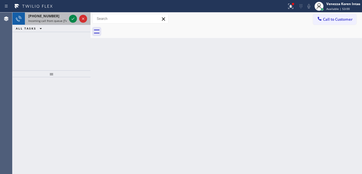
click at [67, 19] on div "[PHONE_NUMBER] Incoming call from queue [Test] All" at bounding box center [46, 18] width 43 height 12
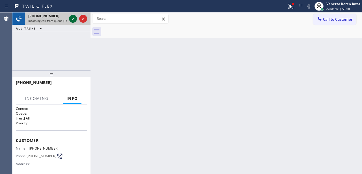
click at [71, 18] on icon at bounding box center [73, 18] width 7 height 7
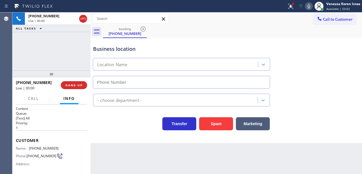
drag, startPoint x: 289, startPoint y: 5, endPoint x: 289, endPoint y: 26, distance: 21.2
click at [289, 7] on icon at bounding box center [291, 6] width 7 height 7
type input "[PHONE_NUMBER]"
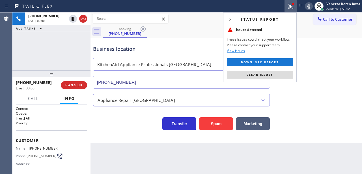
drag, startPoint x: 275, startPoint y: 75, endPoint x: 240, endPoint y: 73, distance: 34.9
click at [275, 75] on button "Clear issues" at bounding box center [260, 75] width 66 height 8
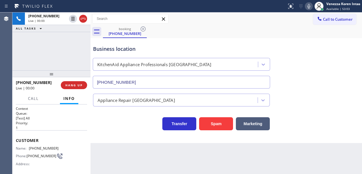
click at [181, 38] on div "Business location KitchenAid Appliance Professionals [GEOGRAPHIC_DATA] [PHONE_N…" at bounding box center [226, 62] width 269 height 51
click at [91, 48] on div at bounding box center [91, 92] width 0 height 161
click at [67, 37] on div "[PHONE_NUMBER] Live | 00:04 ALL TASKS ALL TASKS ACTIVE TASKS TASKS IN WRAP UP" at bounding box center [51, 41] width 78 height 58
click at [71, 36] on div "[PHONE_NUMBER] Live | 00:05 ALL TASKS ALL TASKS ACTIVE TASKS TASKS IN WRAP UP" at bounding box center [51, 41] width 78 height 58
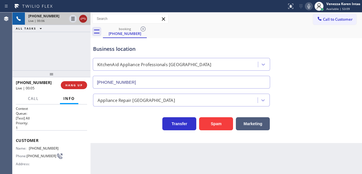
click at [83, 18] on icon at bounding box center [83, 18] width 7 height 7
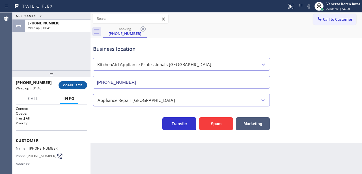
click at [80, 87] on span "COMPLETE" at bounding box center [73, 85] width 20 height 4
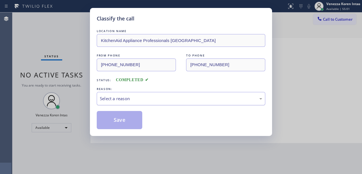
click at [147, 102] on div "Select a reason" at bounding box center [181, 98] width 163 height 7
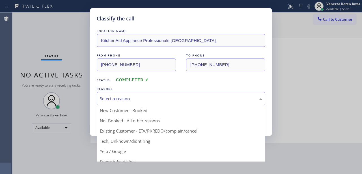
drag, startPoint x: 142, startPoint y: 141, endPoint x: 137, endPoint y: 123, distance: 18.0
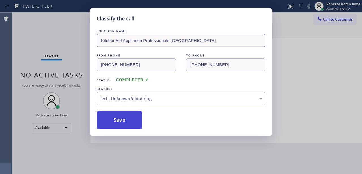
click at [135, 119] on button "Save" at bounding box center [120, 120] width 46 height 18
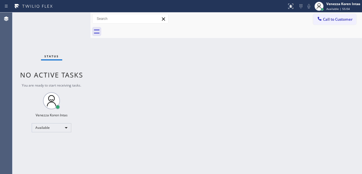
click at [74, 18] on div "Status No active tasks You are ready to start receiving tasks. Venezza Koren In…" at bounding box center [51, 92] width 78 height 161
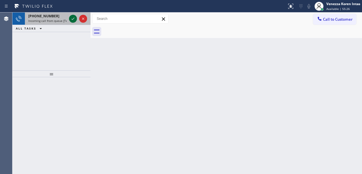
click at [73, 18] on icon at bounding box center [73, 18] width 7 height 7
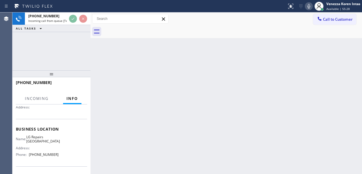
scroll to position [56, 0]
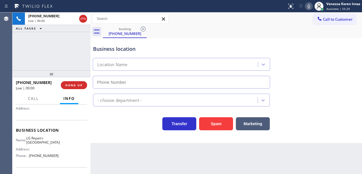
type input "[PHONE_NUMBER]"
click at [76, 57] on div "[PHONE_NUMBER] Live | 00:00 ALL TASKS ALL TASKS ACTIVE TASKS TASKS IN WRAP UP" at bounding box center [51, 41] width 78 height 58
drag, startPoint x: 56, startPoint y: 47, endPoint x: 57, endPoint y: 50, distance: 3.5
click at [56, 47] on div "[PHONE_NUMBER] Live | 00:00 ALL TASKS ALL TASKS ACTIVE TASKS TASKS IN WRAP UP" at bounding box center [51, 41] width 78 height 58
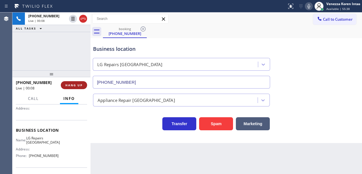
click at [80, 83] on span "HANG UP" at bounding box center [73, 85] width 17 height 4
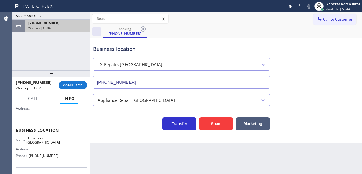
click at [74, 27] on div "Wrap up | 00:04" at bounding box center [57, 28] width 59 height 4
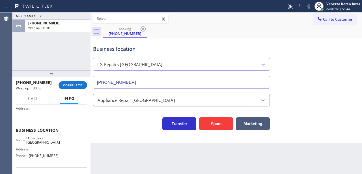
click at [70, 42] on div "ALL TASKS ALL TASKS ACTIVE TASKS TASKS IN WRAP UP [PHONE_NUMBER] Wrap up | 00:05" at bounding box center [51, 41] width 78 height 58
drag, startPoint x: 72, startPoint y: 82, endPoint x: 93, endPoint y: 85, distance: 21.7
click at [72, 82] on button "COMPLETE" at bounding box center [73, 85] width 29 height 8
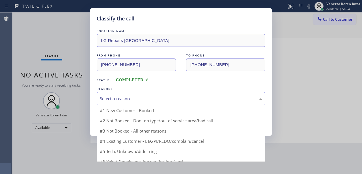
click at [145, 100] on div "Select a reason" at bounding box center [181, 98] width 163 height 7
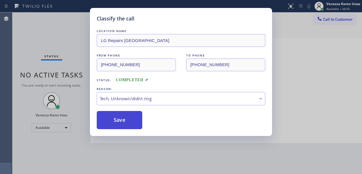
click at [139, 125] on button "Save" at bounding box center [120, 120] width 46 height 18
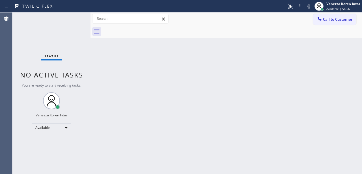
click at [82, 18] on div "Status No active tasks You are ready to start receiving tasks. Venezza Koren In…" at bounding box center [51, 92] width 78 height 161
click at [73, 18] on div "Status No active tasks You are ready to start receiving tasks. Venezza Koren In…" at bounding box center [51, 92] width 78 height 161
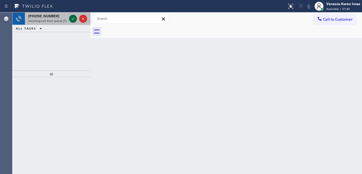
click at [73, 18] on icon at bounding box center [73, 18] width 7 height 7
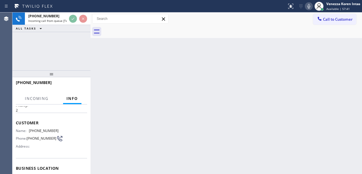
scroll to position [75, 0]
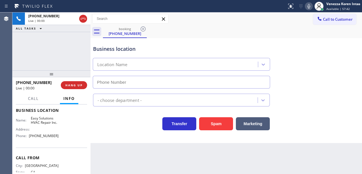
type input "[PHONE_NUMBER]"
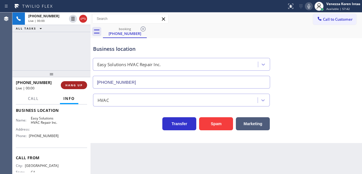
click at [76, 87] on button "HANG UP" at bounding box center [74, 85] width 26 height 8
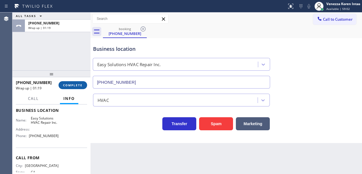
drag, startPoint x: 83, startPoint y: 87, endPoint x: 86, endPoint y: 87, distance: 3.0
click at [82, 86] on button "COMPLETE" at bounding box center [73, 85] width 29 height 8
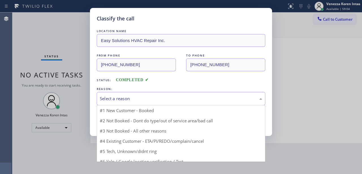
click at [148, 102] on div "Select a reason" at bounding box center [181, 98] width 163 height 7
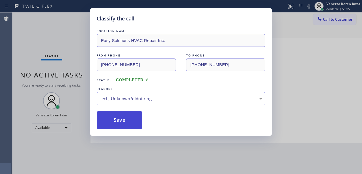
click at [137, 123] on button "Save" at bounding box center [120, 120] width 46 height 18
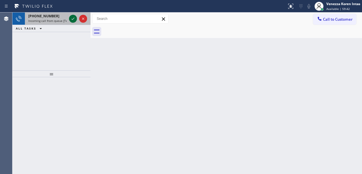
click at [74, 18] on icon at bounding box center [73, 18] width 7 height 7
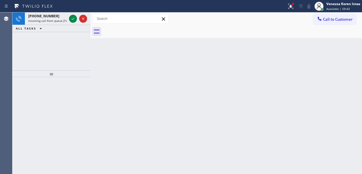
click at [74, 18] on icon at bounding box center [73, 18] width 7 height 7
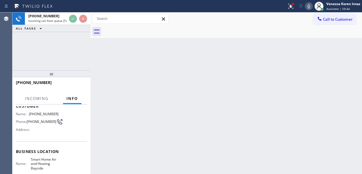
scroll to position [38, 0]
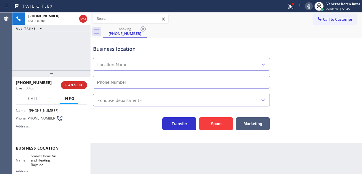
type input "[PHONE_NUMBER]"
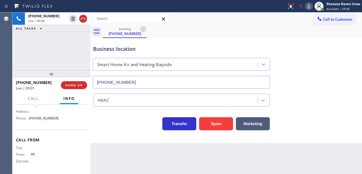
scroll to position [98, 0]
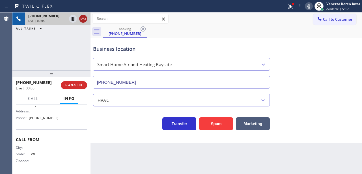
click at [84, 20] on icon at bounding box center [83, 18] width 7 height 7
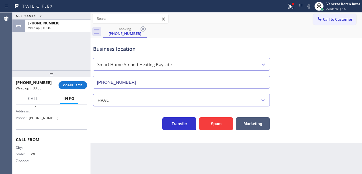
click at [81, 88] on button "COMPLETE" at bounding box center [73, 85] width 29 height 8
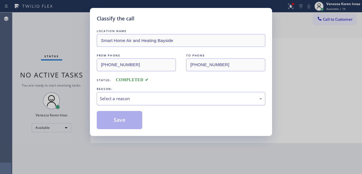
drag, startPoint x: 156, startPoint y: 101, endPoint x: 156, endPoint y: 105, distance: 3.7
click at [156, 102] on div "Select a reason" at bounding box center [181, 98] width 169 height 13
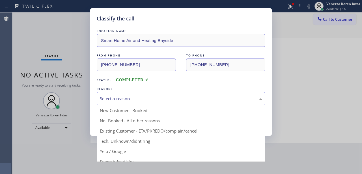
drag, startPoint x: 150, startPoint y: 143, endPoint x: 136, endPoint y: 124, distance: 23.8
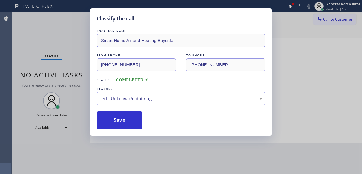
click at [86, 27] on div "Classify the call LOCATION NAME Smart Home Air and Heating Bayside FROM PHONE […" at bounding box center [181, 87] width 362 height 174
click at [125, 118] on button "Save" at bounding box center [120, 120] width 46 height 18
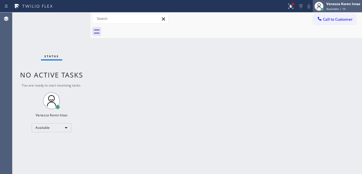
click at [342, 7] on span "Available | 1h" at bounding box center [336, 9] width 19 height 4
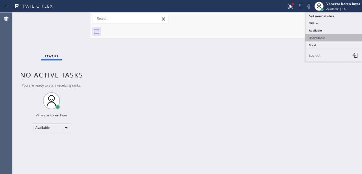
click at [320, 36] on button "Unavailable" at bounding box center [334, 37] width 57 height 7
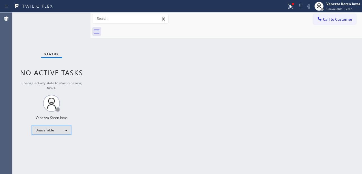
drag, startPoint x: 60, startPoint y: 129, endPoint x: 58, endPoint y: 133, distance: 4.3
click at [58, 133] on div "Unavailable" at bounding box center [52, 129] width 40 height 9
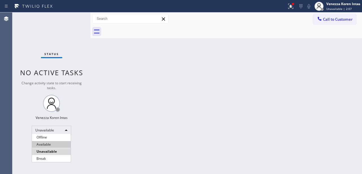
click at [52, 145] on li "Available" at bounding box center [51, 144] width 39 height 7
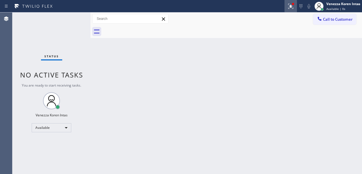
click at [291, 8] on icon at bounding box center [291, 6] width 7 height 7
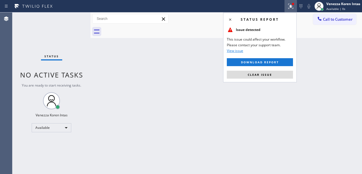
drag, startPoint x: 276, startPoint y: 76, endPoint x: 272, endPoint y: 76, distance: 4.2
click at [276, 76] on button "Clear issue" at bounding box center [260, 75] width 66 height 8
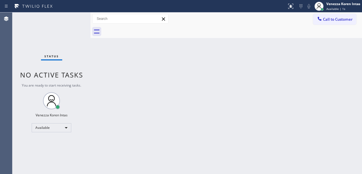
click at [73, 16] on div "Status No active tasks You are ready to start receiving tasks. Venezza Koren In…" at bounding box center [51, 92] width 78 height 161
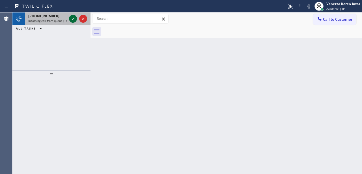
click at [73, 19] on icon at bounding box center [73, 19] width 3 height 2
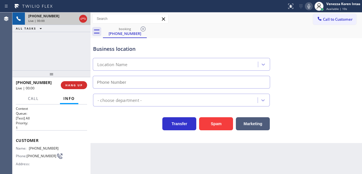
type input "[PHONE_NUMBER]"
click at [78, 55] on div "[PHONE_NUMBER] Live | 00:12 ALL TASKS ALL TASKS ACTIVE TASKS TASKS IN WRAP UP" at bounding box center [51, 41] width 78 height 58
click at [131, 51] on div "Business location" at bounding box center [181, 49] width 177 height 8
click at [164, 46] on div "Business location" at bounding box center [181, 49] width 177 height 8
click at [70, 56] on div "[PHONE_NUMBER] Live | 01:10 ALL TASKS ALL TASKS ACTIVE TASKS TASKS IN WRAP UP" at bounding box center [51, 41] width 78 height 58
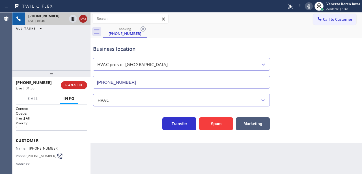
click at [85, 19] on icon at bounding box center [83, 18] width 7 height 7
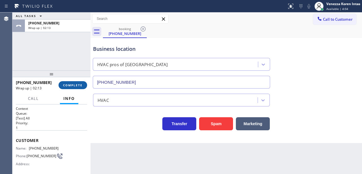
click at [78, 84] on span "COMPLETE" at bounding box center [73, 85] width 20 height 4
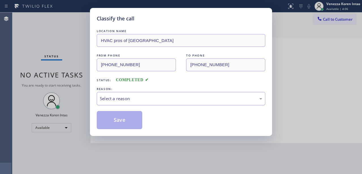
click at [152, 101] on div "Select a reason" at bounding box center [181, 98] width 163 height 7
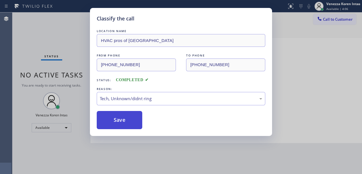
click at [135, 122] on button "Save" at bounding box center [120, 120] width 46 height 18
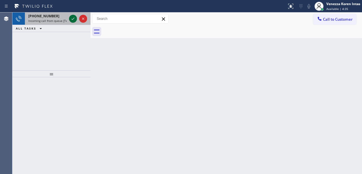
click at [74, 17] on icon at bounding box center [73, 18] width 7 height 7
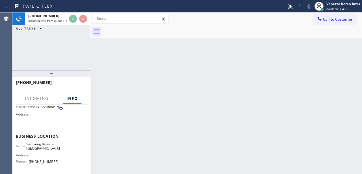
scroll to position [57, 0]
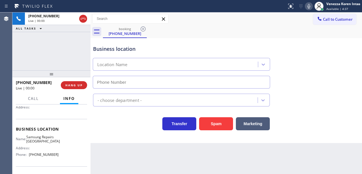
type input "[PHONE_NUMBER]"
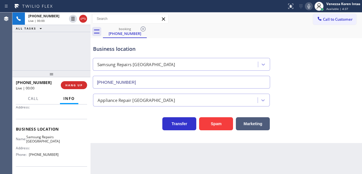
drag, startPoint x: 54, startPoint y: 56, endPoint x: 61, endPoint y: 64, distance: 10.2
click at [54, 56] on div "[PHONE_NUMBER] Live | 00:00 ALL TASKS ALL TASKS ACTIVE TASKS TASKS IN WRAP UP" at bounding box center [51, 41] width 78 height 58
drag, startPoint x: 30, startPoint y: 135, endPoint x: 58, endPoint y: 140, distance: 28.8
click at [58, 140] on div "Name: Samsung Repairs [GEOGRAPHIC_DATA] Address: Phone: [PHONE_NUMBER]" at bounding box center [51, 147] width 71 height 24
drag, startPoint x: 192, startPoint y: 19, endPoint x: 190, endPoint y: 28, distance: 9.3
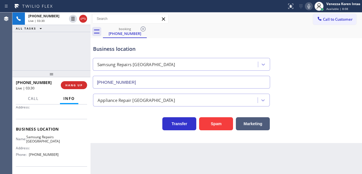
click at [192, 19] on div "Call to Customer Outbound call Location [US_STATE] Appliance Repair [GEOGRAPHIC…" at bounding box center [227, 19] width 272 height 10
click at [197, 6] on div at bounding box center [143, 6] width 283 height 9
click at [212, 28] on div "booking [PHONE_NUMBER]" at bounding box center [232, 31] width 259 height 13
click at [136, 59] on div "Samsung Repairs [GEOGRAPHIC_DATA]" at bounding box center [177, 64] width 164 height 10
click at [181, 36] on div "booking [PHONE_NUMBER]" at bounding box center [232, 31] width 259 height 13
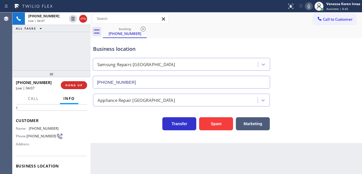
scroll to position [19, 0]
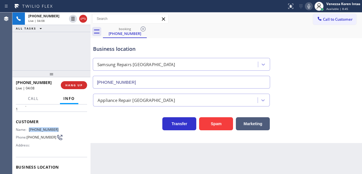
drag, startPoint x: 59, startPoint y: 129, endPoint x: 30, endPoint y: 127, distance: 29.5
click at [30, 127] on div "Name: [PHONE_NUMBER] Phone: [PHONE_NUMBER] Address:" at bounding box center [51, 138] width 71 height 22
click at [207, 48] on div "Business location" at bounding box center [181, 49] width 177 height 8
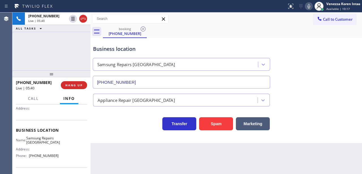
scroll to position [57, 0]
drag, startPoint x: 59, startPoint y: 155, endPoint x: 31, endPoint y: 153, distance: 27.2
click at [31, 153] on div "Name: Samsung Repairs [GEOGRAPHIC_DATA] Address: Phone: [PHONE_NUMBER]" at bounding box center [51, 147] width 71 height 24
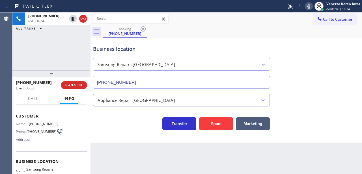
scroll to position [19, 0]
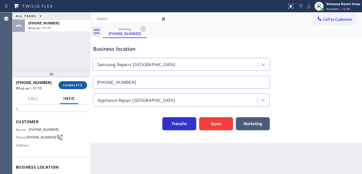
click at [78, 84] on span "COMPLETE" at bounding box center [73, 85] width 20 height 4
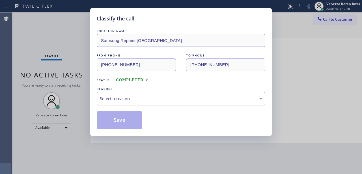
drag, startPoint x: 138, startPoint y: 95, endPoint x: 139, endPoint y: 104, distance: 9.4
click at [138, 95] on div "Select a reason" at bounding box center [181, 98] width 169 height 13
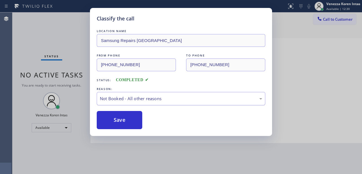
click at [138, 99] on div "Not Booked - All other reasons" at bounding box center [181, 98] width 163 height 7
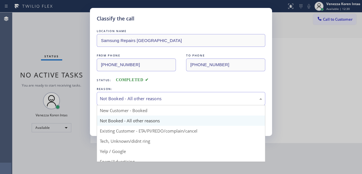
drag, startPoint x: 139, startPoint y: 104, endPoint x: 140, endPoint y: 122, distance: 17.3
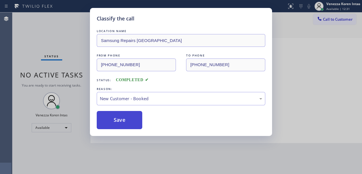
click at [140, 122] on button "Save" at bounding box center [120, 120] width 46 height 18
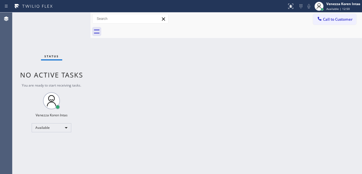
click at [69, 19] on div "Status No active tasks You are ready to start receiving tasks. Venezza Koren In…" at bounding box center [51, 92] width 78 height 161
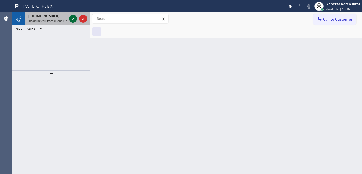
click at [71, 18] on icon at bounding box center [73, 18] width 7 height 7
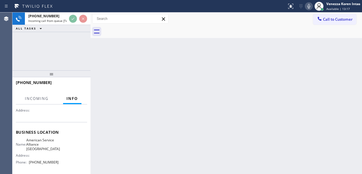
scroll to position [57, 0]
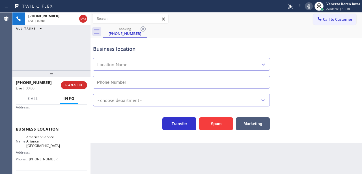
type input "[PHONE_NUMBER]"
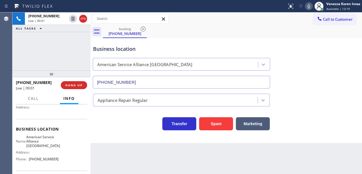
click at [40, 59] on div "[PHONE_NUMBER] Live | 00:01 ALL TASKS ALL TASKS ACTIVE TASKS TASKS IN WRAP UP" at bounding box center [51, 41] width 78 height 58
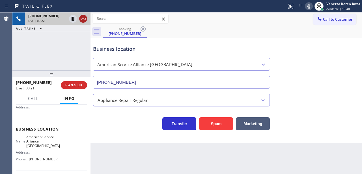
click at [84, 18] on icon at bounding box center [83, 18] width 7 height 7
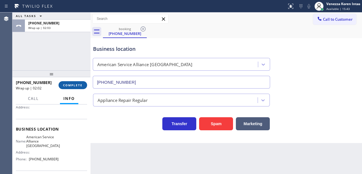
click at [77, 86] on span "COMPLETE" at bounding box center [73, 85] width 20 height 4
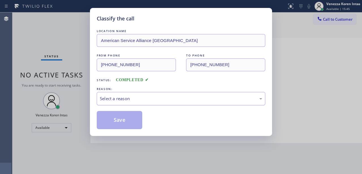
click at [135, 99] on div "Select a reason" at bounding box center [181, 98] width 163 height 7
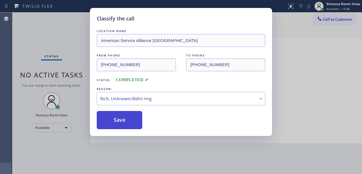
click at [122, 123] on button "Save" at bounding box center [120, 120] width 46 height 18
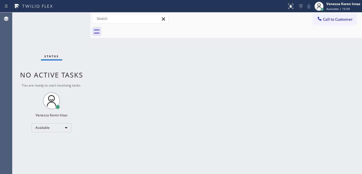
click at [80, 23] on div "Status No active tasks You are ready to start receiving tasks. Venezza Koren In…" at bounding box center [51, 92] width 78 height 161
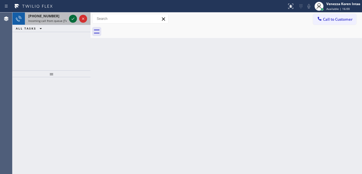
click at [71, 16] on icon at bounding box center [73, 18] width 7 height 7
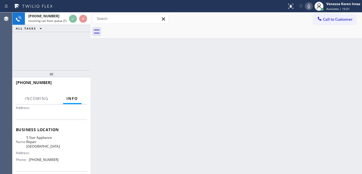
scroll to position [57, 0]
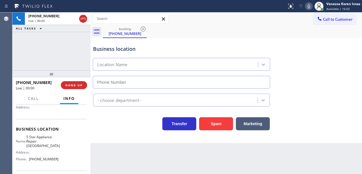
type input "[PHONE_NUMBER]"
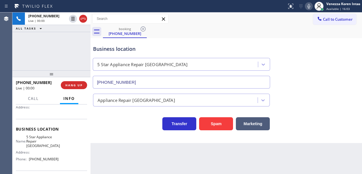
click at [68, 71] on div at bounding box center [51, 73] width 78 height 7
drag, startPoint x: 193, startPoint y: 40, endPoint x: 156, endPoint y: 48, distance: 38.0
click at [193, 40] on div "Business location 5 Star Appliance Repair [GEOGRAPHIC_DATA] [PHONE_NUMBER]" at bounding box center [181, 63] width 179 height 49
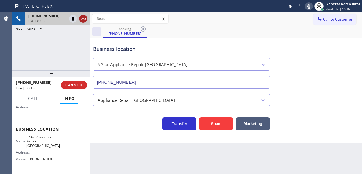
click at [84, 18] on icon at bounding box center [83, 18] width 7 height 7
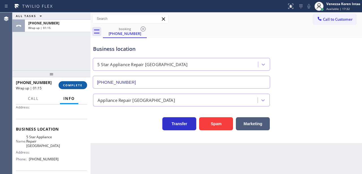
drag, startPoint x: 81, startPoint y: 86, endPoint x: 86, endPoint y: 87, distance: 4.5
click at [81, 86] on span "COMPLETE" at bounding box center [73, 85] width 20 height 4
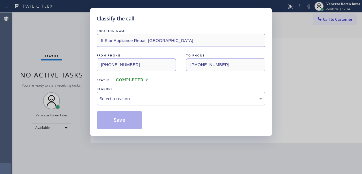
click at [138, 100] on div "Select a reason" at bounding box center [181, 98] width 163 height 7
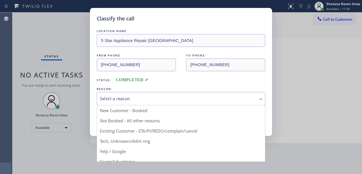
drag, startPoint x: 139, startPoint y: 142, endPoint x: 130, endPoint y: 133, distance: 13.2
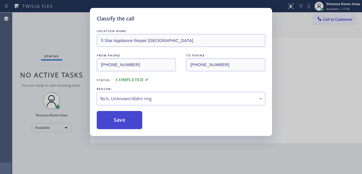
click at [121, 117] on button "Save" at bounding box center [120, 120] width 46 height 18
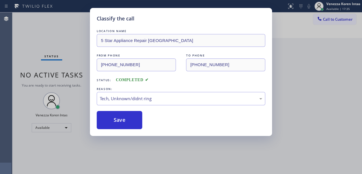
click at [82, 22] on div "Classify the call LOCATION NAME 5 Star Appliance Repair [GEOGRAPHIC_DATA] FROM …" at bounding box center [181, 87] width 362 height 174
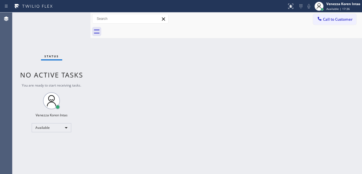
click at [81, 19] on div "Status No active tasks You are ready to start receiving tasks. Venezza Koren In…" at bounding box center [51, 92] width 78 height 161
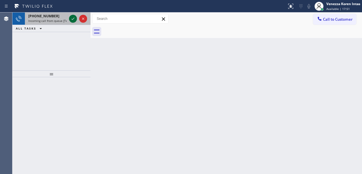
click at [70, 16] on icon at bounding box center [73, 18] width 7 height 7
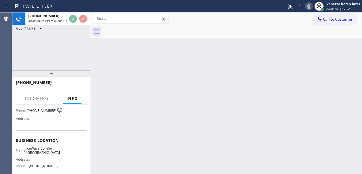
scroll to position [57, 0]
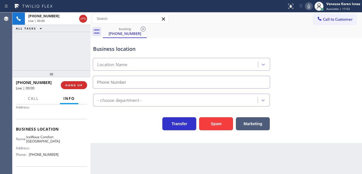
type input "[PHONE_NUMBER]"
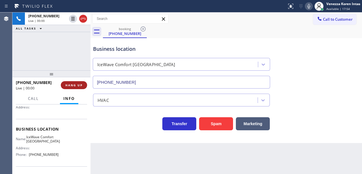
click at [69, 84] on span "HANG UP" at bounding box center [73, 85] width 17 height 4
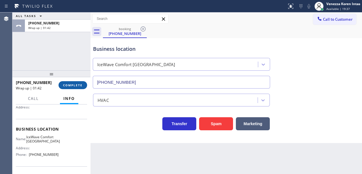
click at [69, 84] on span "COMPLETE" at bounding box center [73, 85] width 20 height 4
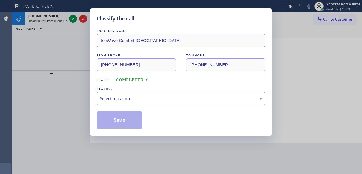
click at [122, 91] on div "REASON:" at bounding box center [181, 89] width 169 height 6
drag, startPoint x: 125, startPoint y: 100, endPoint x: 126, endPoint y: 104, distance: 3.9
click at [125, 101] on div "Select a reason" at bounding box center [181, 98] width 163 height 7
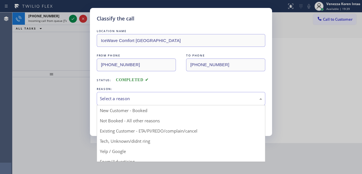
drag, startPoint x: 135, startPoint y: 142, endPoint x: 133, endPoint y: 126, distance: 16.3
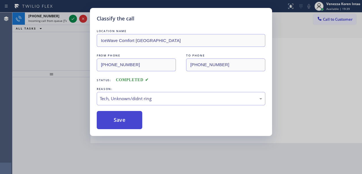
click at [133, 125] on button "Save" at bounding box center [120, 120] width 46 height 18
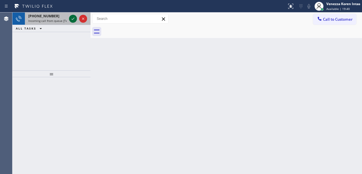
click at [71, 20] on icon at bounding box center [73, 18] width 7 height 7
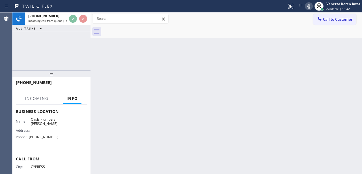
scroll to position [75, 0]
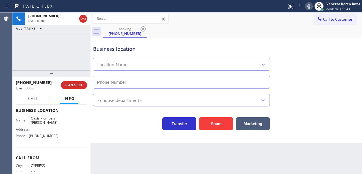
type input "[PHONE_NUMBER]"
click at [63, 59] on div "[PHONE_NUMBER] Live | 00:01 ALL TASKS ALL TASKS ACTIVE TASKS TASKS IN WRAP UP" at bounding box center [51, 41] width 78 height 58
click at [71, 53] on div "[PHONE_NUMBER] Live | 00:02 ALL TASKS ALL TASKS ACTIVE TASKS TASKS IN WRAP UP" at bounding box center [51, 41] width 78 height 58
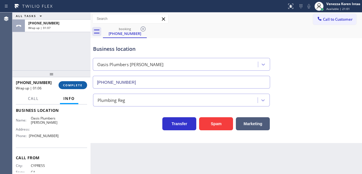
click at [84, 86] on button "COMPLETE" at bounding box center [73, 85] width 29 height 8
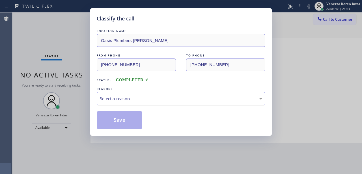
click at [132, 103] on div "Select a reason" at bounding box center [181, 98] width 169 height 13
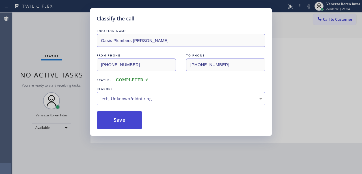
click at [123, 118] on button "Save" at bounding box center [120, 120] width 46 height 18
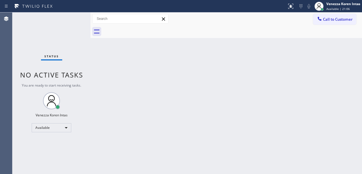
drag, startPoint x: 77, startPoint y: 20, endPoint x: 76, endPoint y: 16, distance: 3.9
click at [76, 18] on div "Status No active tasks You are ready to start receiving tasks. Venezza Koren In…" at bounding box center [51, 92] width 78 height 161
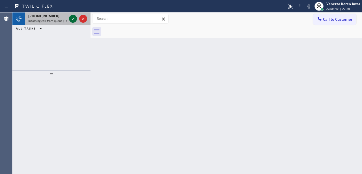
drag, startPoint x: 74, startPoint y: 16, endPoint x: 72, endPoint y: 18, distance: 3.0
click at [74, 16] on icon at bounding box center [73, 18] width 7 height 7
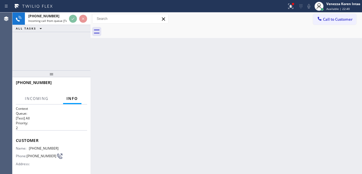
scroll to position [75, 0]
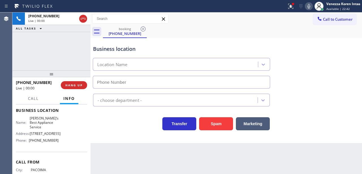
type input "[PHONE_NUMBER]"
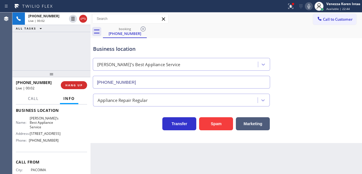
click at [50, 70] on div at bounding box center [51, 73] width 78 height 7
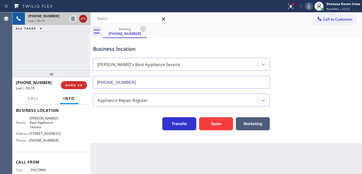
click at [86, 19] on icon at bounding box center [83, 18] width 7 height 7
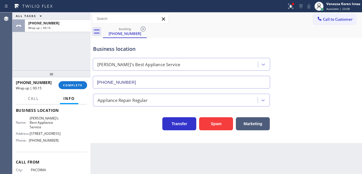
drag, startPoint x: 118, startPoint y: 126, endPoint x: 114, endPoint y: 118, distance: 8.6
click at [118, 126] on div "Transfer Spam Marketing" at bounding box center [181, 122] width 179 height 16
click at [71, 61] on div "ALL TASKS ALL TASKS ACTIVE TASKS TASKS IN WRAP UP [PHONE_NUMBER] Wrap up | 00:15" at bounding box center [51, 41] width 78 height 58
drag, startPoint x: 69, startPoint y: 46, endPoint x: 64, endPoint y: 52, distance: 6.9
click at [67, 49] on div "ALL TASKS ALL TASKS ACTIVE TASKS TASKS IN WRAP UP [PHONE_NUMBER] Wrap up | 00:16" at bounding box center [51, 41] width 78 height 58
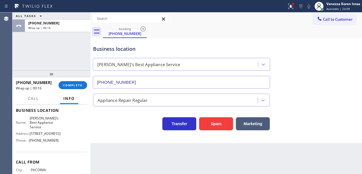
click at [40, 48] on div "ALL TASKS ALL TASKS ACTIVE TASKS TASKS IN WRAP UP [PHONE_NUMBER] Wrap up | 00:16" at bounding box center [51, 41] width 78 height 58
click at [75, 82] on button "COMPLETE" at bounding box center [73, 85] width 29 height 8
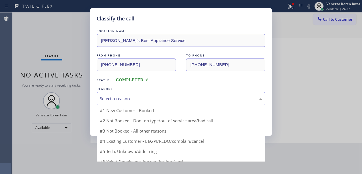
click at [164, 103] on div "Select a reason" at bounding box center [181, 98] width 169 height 13
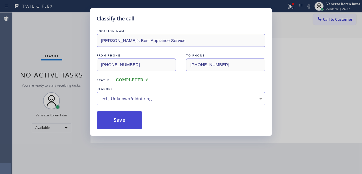
click at [139, 126] on button "Save" at bounding box center [120, 120] width 46 height 18
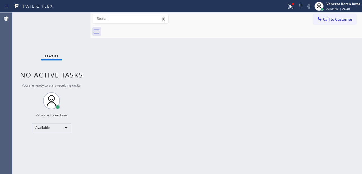
click at [287, 10] on button at bounding box center [291, 6] width 12 height 12
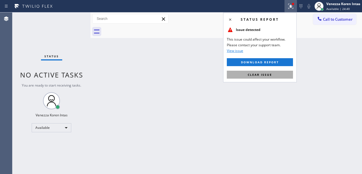
click at [267, 75] on span "Clear issue" at bounding box center [260, 74] width 24 height 4
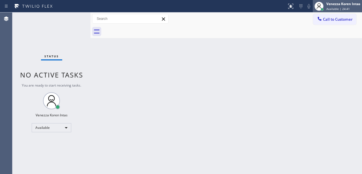
click at [332, 7] on span "Available | 24:41" at bounding box center [339, 9] width 24 height 4
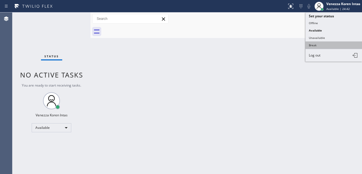
click at [314, 42] on button "Break" at bounding box center [334, 44] width 57 height 7
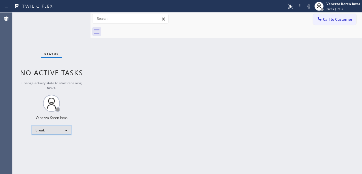
click at [42, 126] on div "Break" at bounding box center [52, 129] width 40 height 9
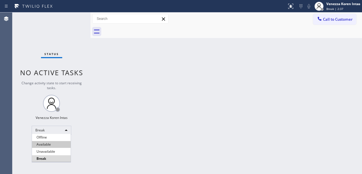
click at [55, 144] on li "Available" at bounding box center [51, 144] width 39 height 7
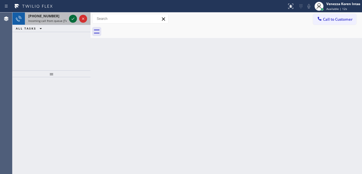
click at [70, 18] on icon at bounding box center [73, 18] width 7 height 7
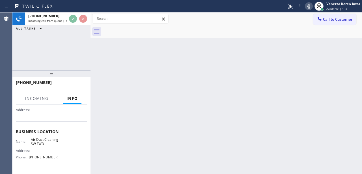
scroll to position [57, 0]
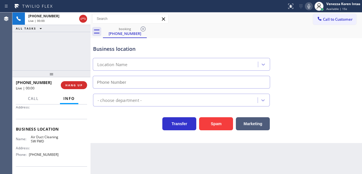
type input "[PHONE_NUMBER]"
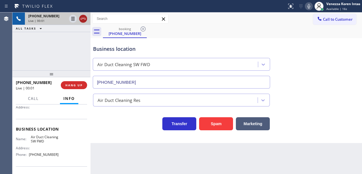
drag, startPoint x: 84, startPoint y: 20, endPoint x: 123, endPoint y: 94, distance: 83.9
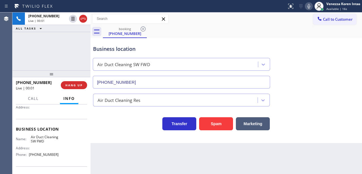
click at [84, 20] on icon at bounding box center [83, 18] width 7 height 7
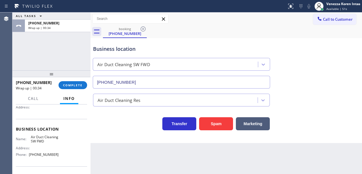
click at [80, 77] on div at bounding box center [51, 73] width 78 height 7
click at [79, 84] on span "COMPLETE" at bounding box center [73, 85] width 20 height 4
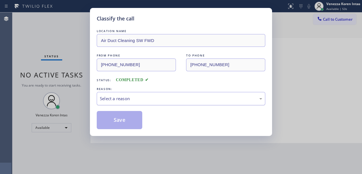
drag, startPoint x: 163, startPoint y: 100, endPoint x: 161, endPoint y: 105, distance: 5.3
click at [163, 99] on div "Select a reason" at bounding box center [181, 98] width 163 height 7
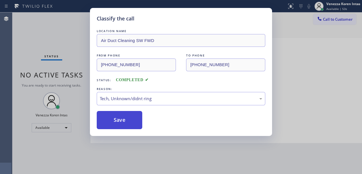
drag, startPoint x: 152, startPoint y: 142, endPoint x: 133, endPoint y: 120, distance: 29.3
click at [133, 120] on button "Save" at bounding box center [120, 120] width 46 height 18
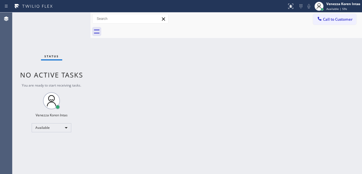
drag, startPoint x: 91, startPoint y: 32, endPoint x: 63, endPoint y: 33, distance: 27.8
click at [91, 32] on div at bounding box center [91, 92] width 0 height 161
click at [59, 21] on div "Status No active tasks You are ready to start receiving tasks. Venezza Koren In…" at bounding box center [51, 92] width 78 height 161
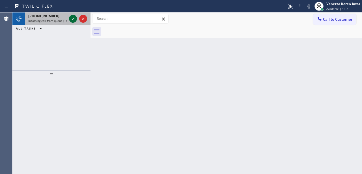
click at [71, 18] on icon at bounding box center [73, 18] width 7 height 7
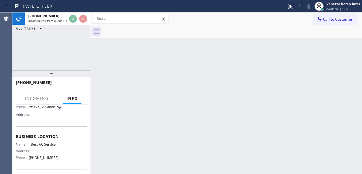
scroll to position [57, 0]
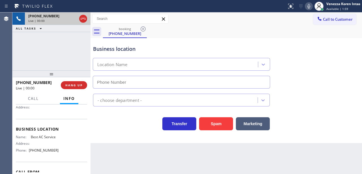
type input "[PHONE_NUMBER]"
drag, startPoint x: 79, startPoint y: 17, endPoint x: 82, endPoint y: 20, distance: 5.0
click at [79, 17] on div at bounding box center [83, 18] width 10 height 12
click at [82, 20] on icon at bounding box center [83, 18] width 7 height 7
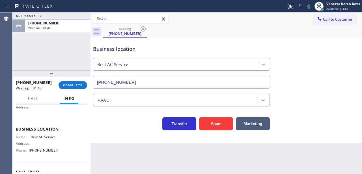
drag, startPoint x: 78, startPoint y: 87, endPoint x: 81, endPoint y: 101, distance: 14.2
click at [78, 86] on span "COMPLETE" at bounding box center [73, 85] width 20 height 4
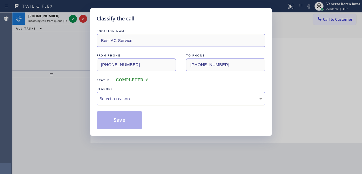
click at [151, 104] on div "Select a reason" at bounding box center [181, 98] width 169 height 13
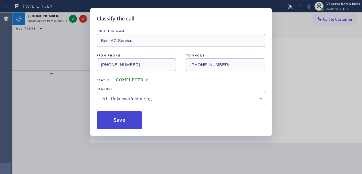
click at [132, 120] on button "Save" at bounding box center [120, 120] width 46 height 18
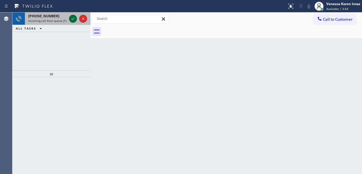
click at [72, 18] on icon at bounding box center [73, 18] width 7 height 7
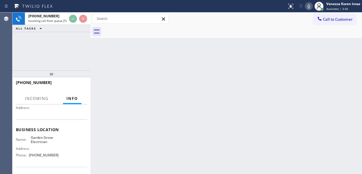
scroll to position [57, 0]
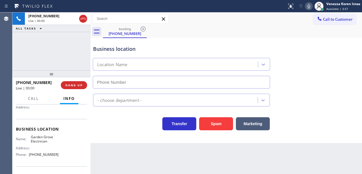
type input "[PHONE_NUMBER]"
drag, startPoint x: 45, startPoint y: 51, endPoint x: 5, endPoint y: 47, distance: 39.8
click at [45, 52] on div "[PHONE_NUMBER] Live | 00:00 ALL TASKS ALL TASKS ACTIVE TASKS TASKS IN WRAP UP" at bounding box center [51, 41] width 78 height 58
click at [54, 47] on div "[PHONE_NUMBER] Live | 00:01 ALL TASKS ALL TASKS ACTIVE TASKS TASKS IN WRAP UP" at bounding box center [51, 41] width 78 height 58
click at [67, 48] on div "[PHONE_NUMBER] Live | 00:01 ALL TASKS ALL TASKS ACTIVE TASKS TASKS IN WRAP UP" at bounding box center [51, 41] width 78 height 58
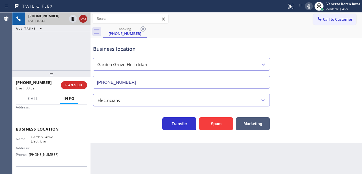
click at [83, 17] on icon at bounding box center [83, 18] width 7 height 7
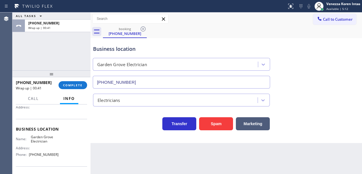
click at [71, 55] on div "ALL TASKS ALL TASKS ACTIVE TASKS TASKS IN WRAP UP [PHONE_NUMBER] Wrap up | 00:41" at bounding box center [51, 41] width 78 height 58
click at [70, 85] on span "COMPLETE" at bounding box center [73, 85] width 20 height 4
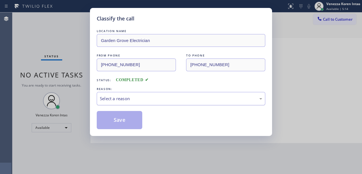
click at [147, 100] on div "Select a reason" at bounding box center [181, 98] width 163 height 7
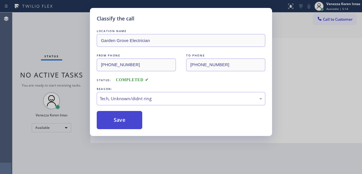
click at [130, 124] on button "Save" at bounding box center [120, 120] width 46 height 18
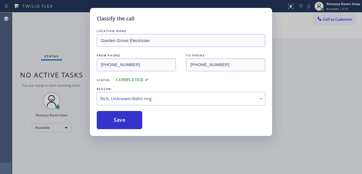
click at [79, 22] on div "Classify the call LOCATION NAME Garden Grove Electrician FROM PHONE [PHONE_NUMB…" at bounding box center [181, 87] width 362 height 174
click at [79, 22] on div "Status No active tasks You are ready to start receiving tasks. Venezza Koren In…" at bounding box center [51, 92] width 78 height 161
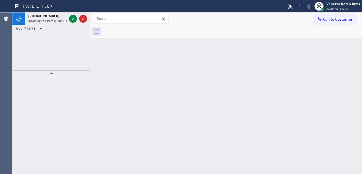
click at [68, 16] on div at bounding box center [78, 18] width 20 height 12
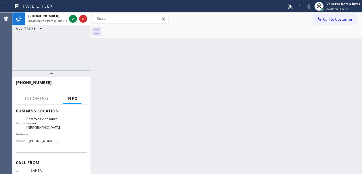
scroll to position [75, 0]
click at [76, 26] on div "ALL TASKS ALL TASKS ACTIVE TASKS TASKS IN WRAP UP" at bounding box center [51, 28] width 78 height 7
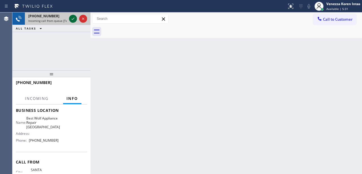
click at [74, 21] on icon at bounding box center [73, 18] width 7 height 7
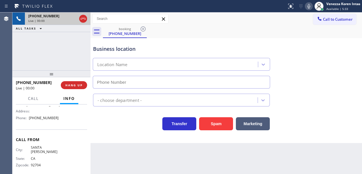
scroll to position [79, 0]
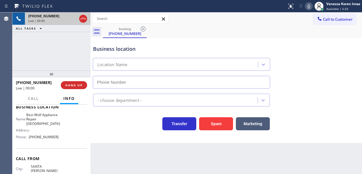
type input "[PHONE_NUMBER]"
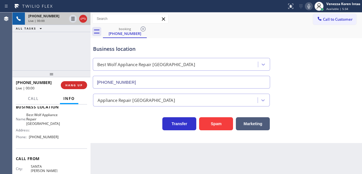
click at [63, 59] on div "[PHONE_NUMBER] Live | 00:00 ALL TASKS ALL TASKS ACTIVE TASKS TASKS IN WRAP UP" at bounding box center [51, 41] width 78 height 58
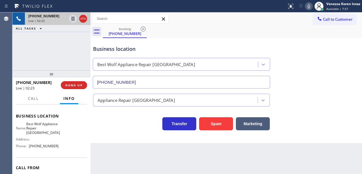
scroll to position [22, 0]
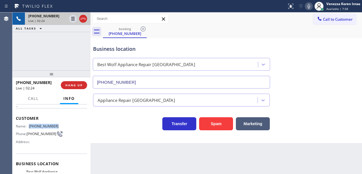
drag, startPoint x: 58, startPoint y: 123, endPoint x: 29, endPoint y: 121, distance: 29.3
click at [29, 121] on div "Customer Name: [PHONE_NUMBER] Phone: [PHONE_NUMBER] Address:" at bounding box center [51, 130] width 71 height 45
click at [310, 7] on icon at bounding box center [309, 6] width 3 height 5
click at [75, 17] on icon at bounding box center [73, 18] width 7 height 7
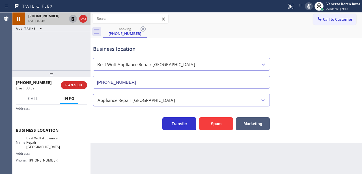
scroll to position [60, 0]
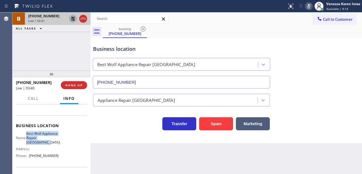
drag, startPoint x: 29, startPoint y: 133, endPoint x: 50, endPoint y: 142, distance: 23.6
click at [50, 142] on div "Name: Best Wolf Appliance Repair [GEOGRAPHIC_DATA]" at bounding box center [37, 137] width 43 height 13
click at [311, 6] on icon at bounding box center [309, 6] width 7 height 7
click at [73, 19] on icon at bounding box center [73, 19] width 4 height 4
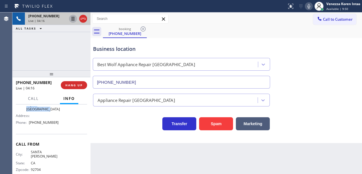
scroll to position [98, 0]
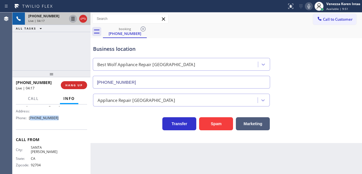
drag, startPoint x: 62, startPoint y: 119, endPoint x: 31, endPoint y: 116, distance: 30.7
click at [31, 116] on div "Name: Best Wolf Appliance Repair [GEOGRAPHIC_DATA] Address: Phone: [PHONE_NUMBE…" at bounding box center [51, 107] width 71 height 29
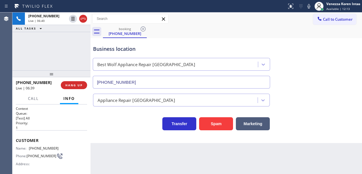
scroll to position [98, 0]
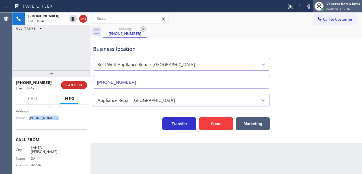
click at [337, 11] on div "Venezza Koren Intas Available | 12:16" at bounding box center [337, 6] width 49 height 12
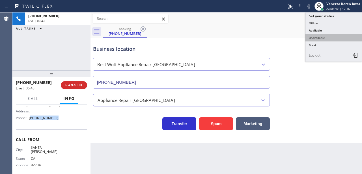
click at [324, 34] on button "Unavailable" at bounding box center [334, 37] width 57 height 7
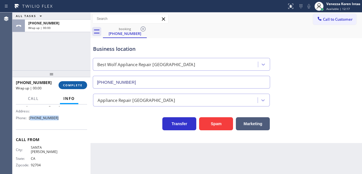
click at [74, 84] on span "COMPLETE" at bounding box center [73, 85] width 20 height 4
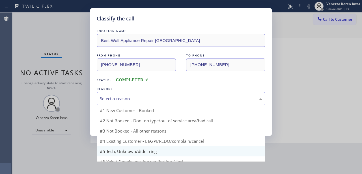
drag, startPoint x: 157, startPoint y: 99, endPoint x: 146, endPoint y: 138, distance: 40.8
click at [157, 100] on div "Select a reason" at bounding box center [181, 98] width 163 height 7
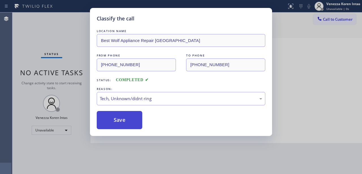
click at [136, 123] on button "Save" at bounding box center [120, 120] width 46 height 18
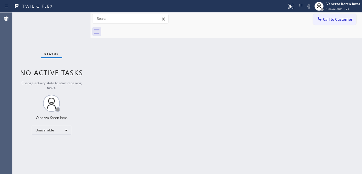
click at [153, 98] on div "Back to Dashboard Change Sender ID Customers Technicians Select a contact Outbo…" at bounding box center [227, 92] width 272 height 161
click at [62, 129] on div "Unavailable" at bounding box center [52, 129] width 40 height 9
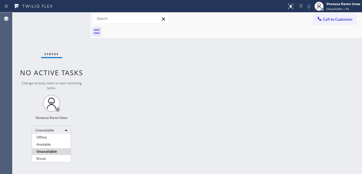
click at [56, 155] on ul "Offline Available Unavailable Break" at bounding box center [51, 148] width 39 height 28
click at [56, 157] on li "Break" at bounding box center [51, 158] width 39 height 7
